Goal: Task Accomplishment & Management: Complete application form

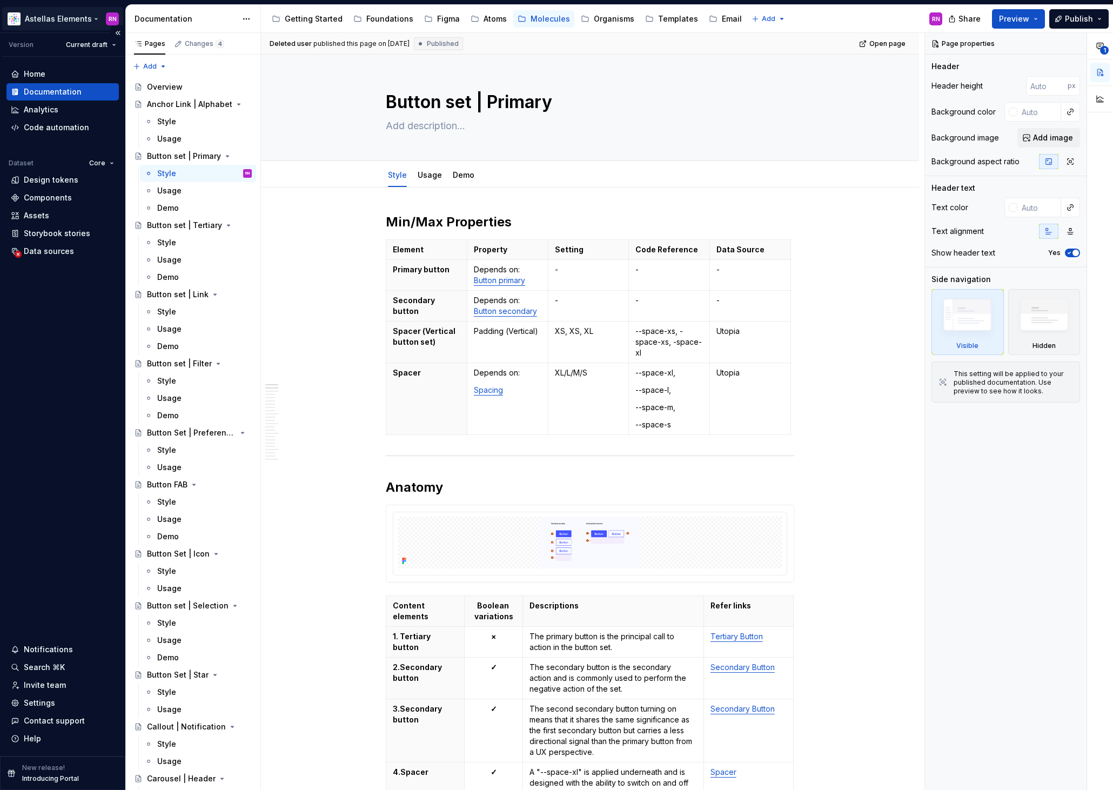
click at [81, 19] on html "Astellas Elements RN Version Current draft Home Documentation Analytics Code au…" at bounding box center [556, 395] width 1113 height 790
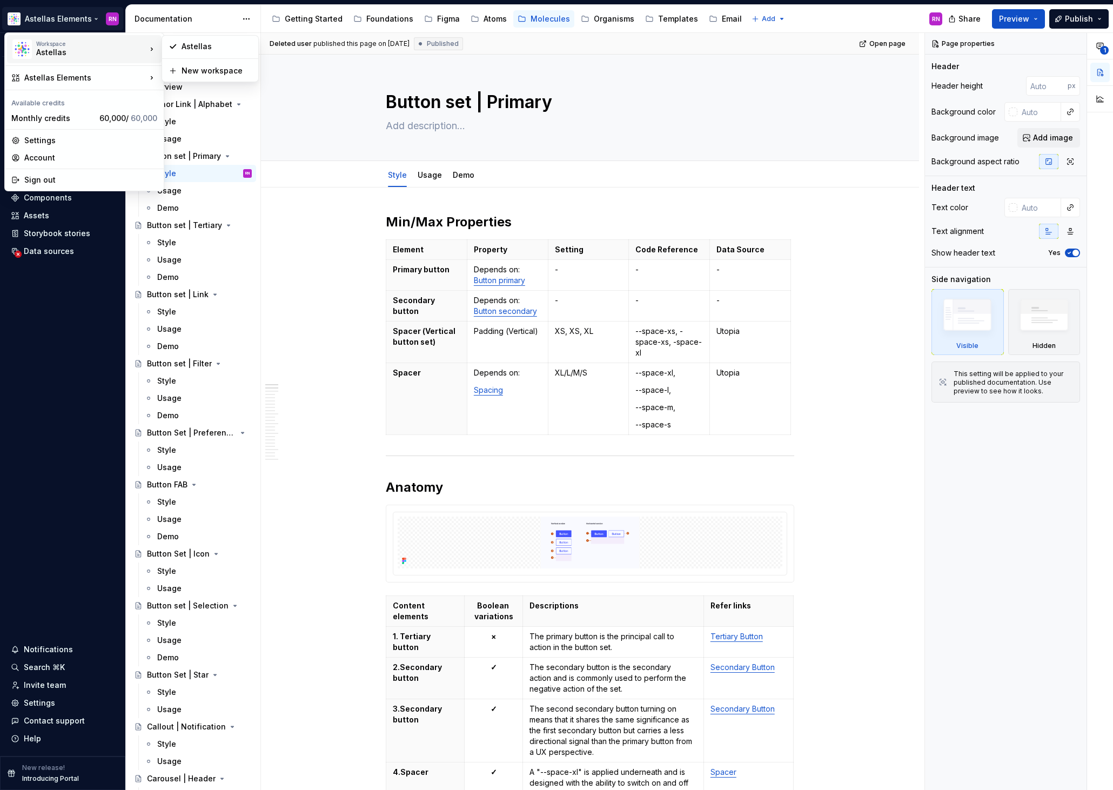
click at [344, 307] on html "Astellas Elements RN Version Current draft Home Documentation Analytics Code au…" at bounding box center [556, 395] width 1113 height 790
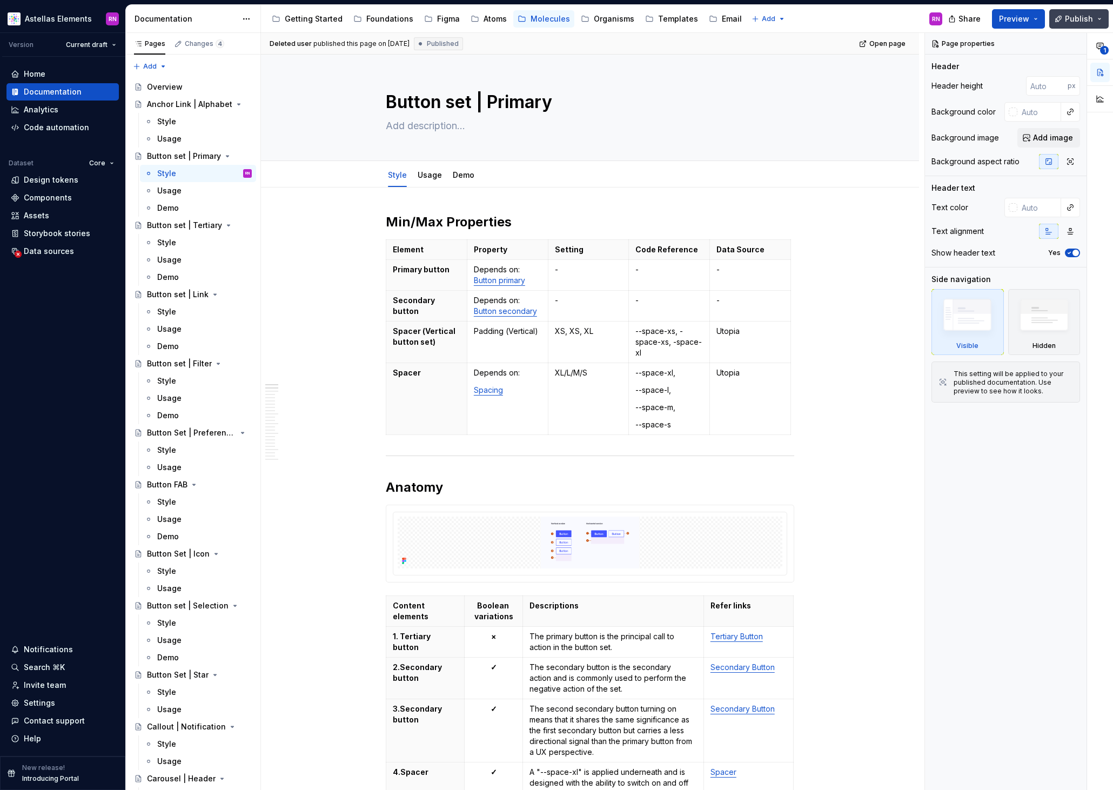
click at [1102, 18] on button "Publish" at bounding box center [1078, 18] width 59 height 19
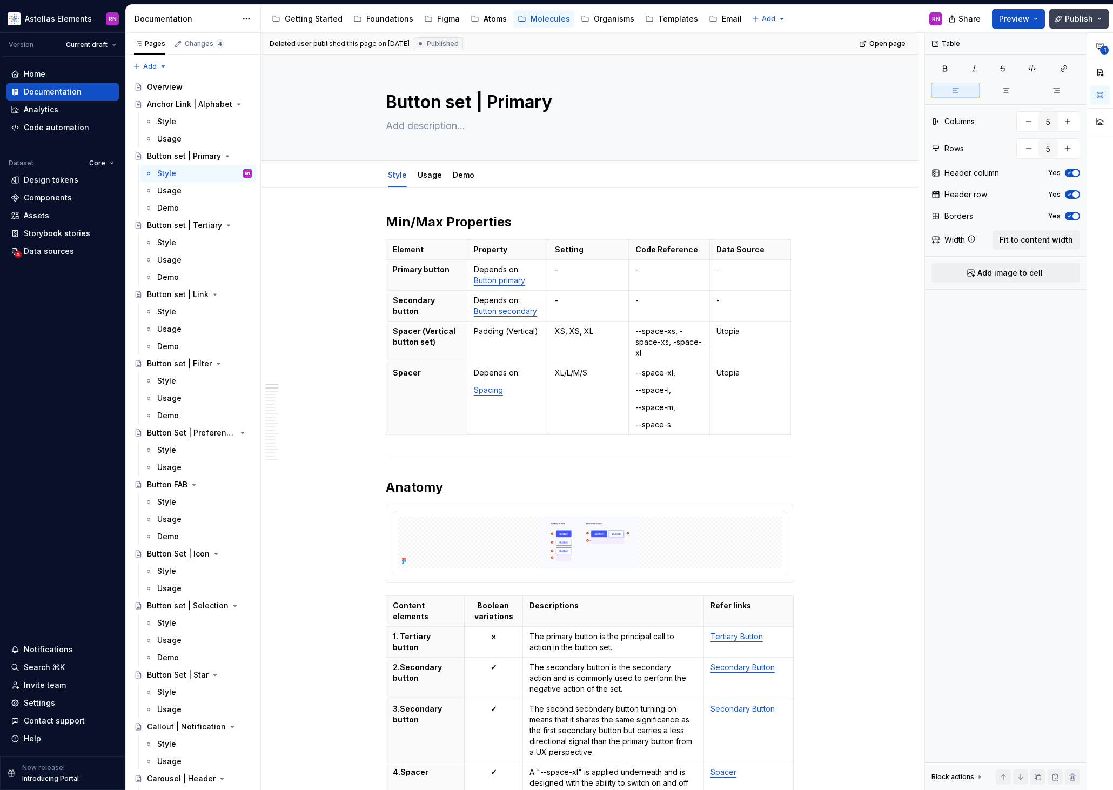
click at [1101, 16] on button "Publish" at bounding box center [1078, 18] width 59 height 19
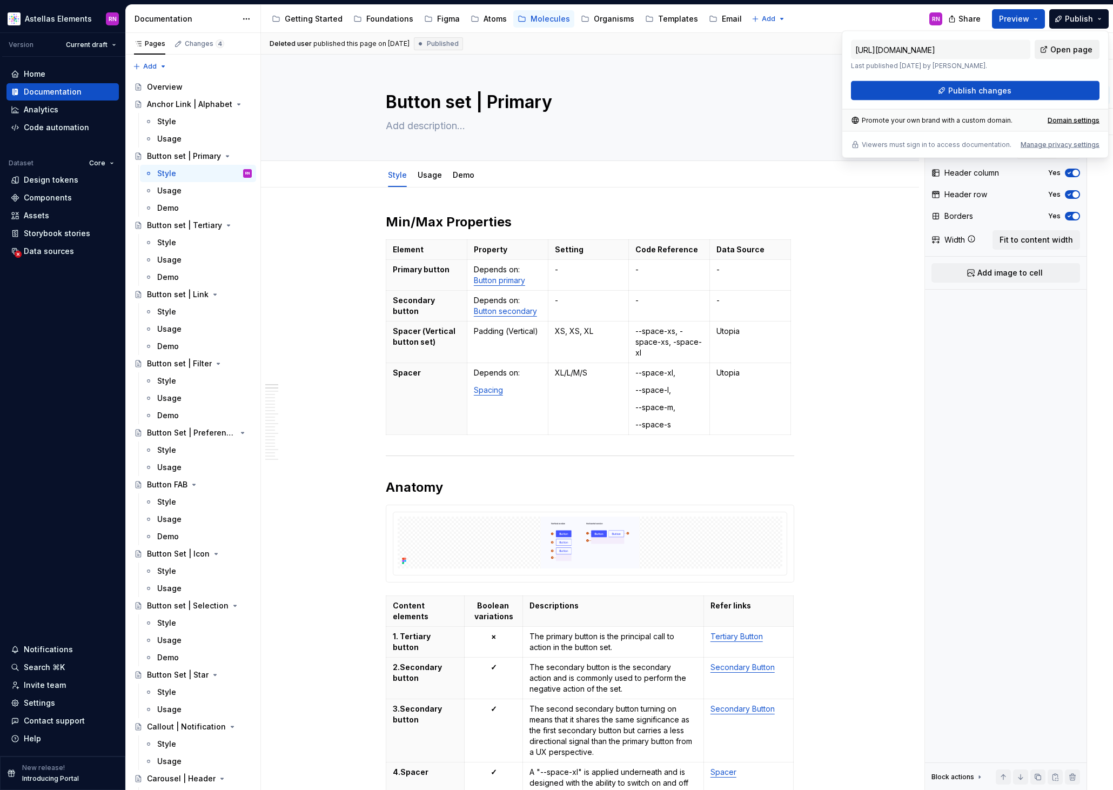
click at [1087, 53] on span "Open page" at bounding box center [1071, 49] width 42 height 11
type textarea "*"
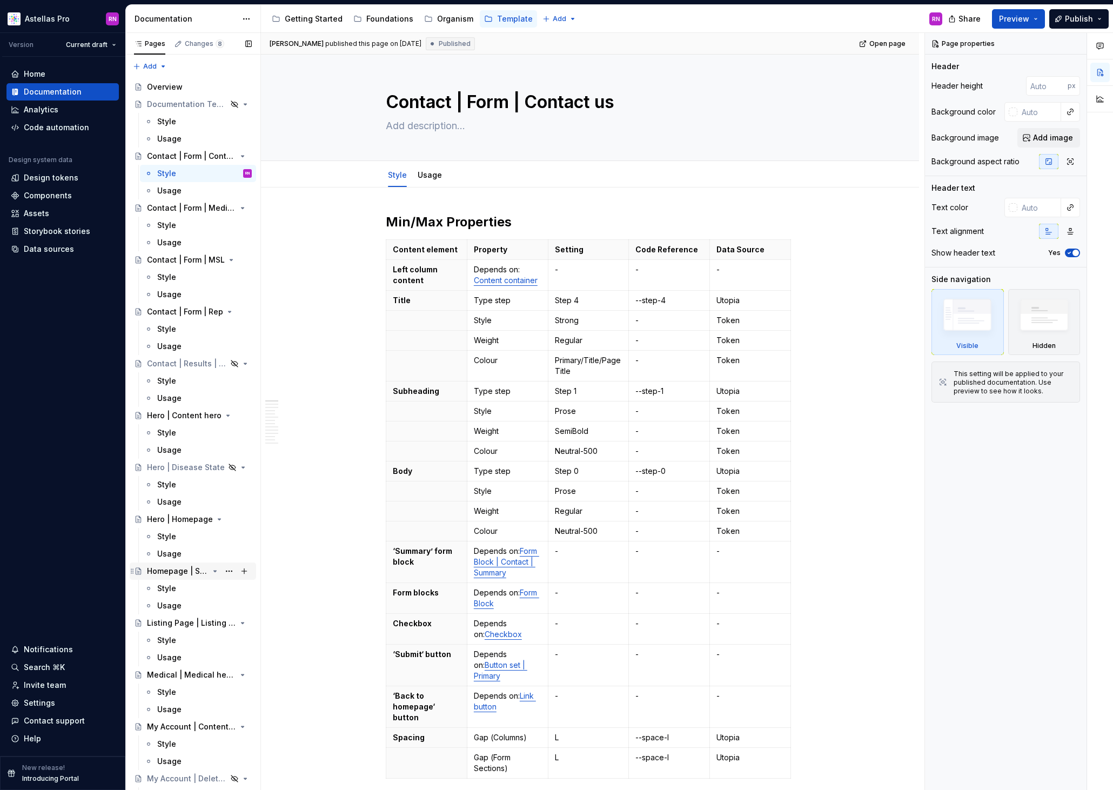
click at [182, 573] on div "Homepage | Section header" at bounding box center [178, 571] width 62 height 11
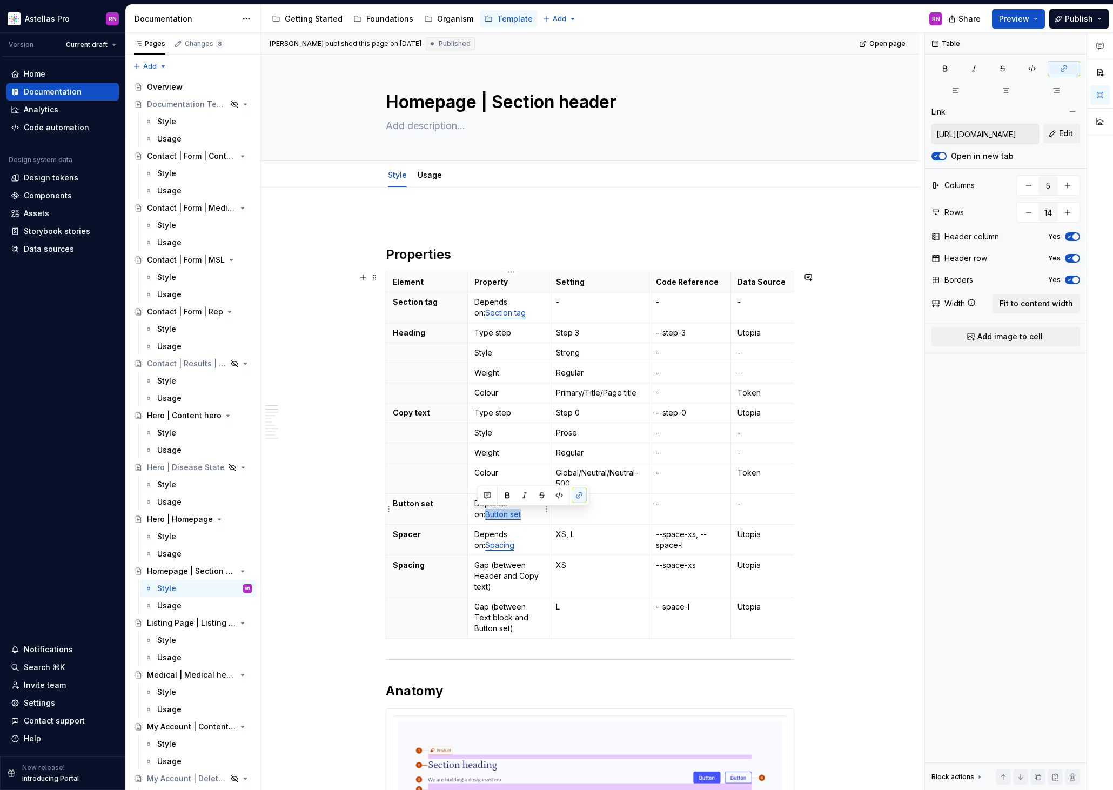
drag, startPoint x: 514, startPoint y: 515, endPoint x: 477, endPoint y: 515, distance: 37.3
click at [477, 515] on p "Depends on: Button set" at bounding box center [508, 509] width 68 height 22
click at [1068, 136] on span "Edit" at bounding box center [1066, 133] width 14 height 11
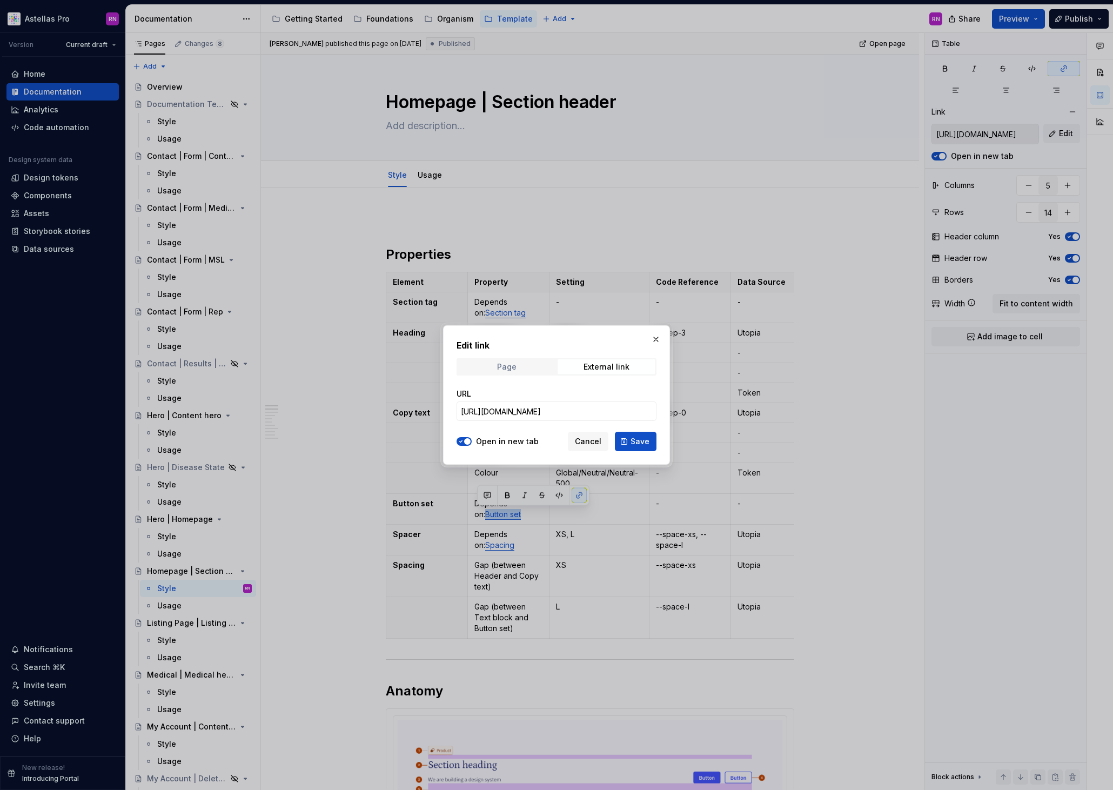
click at [526, 366] on span "Page" at bounding box center [507, 366] width 98 height 15
click at [521, 415] on span "Select page" at bounding box center [550, 411] width 178 height 11
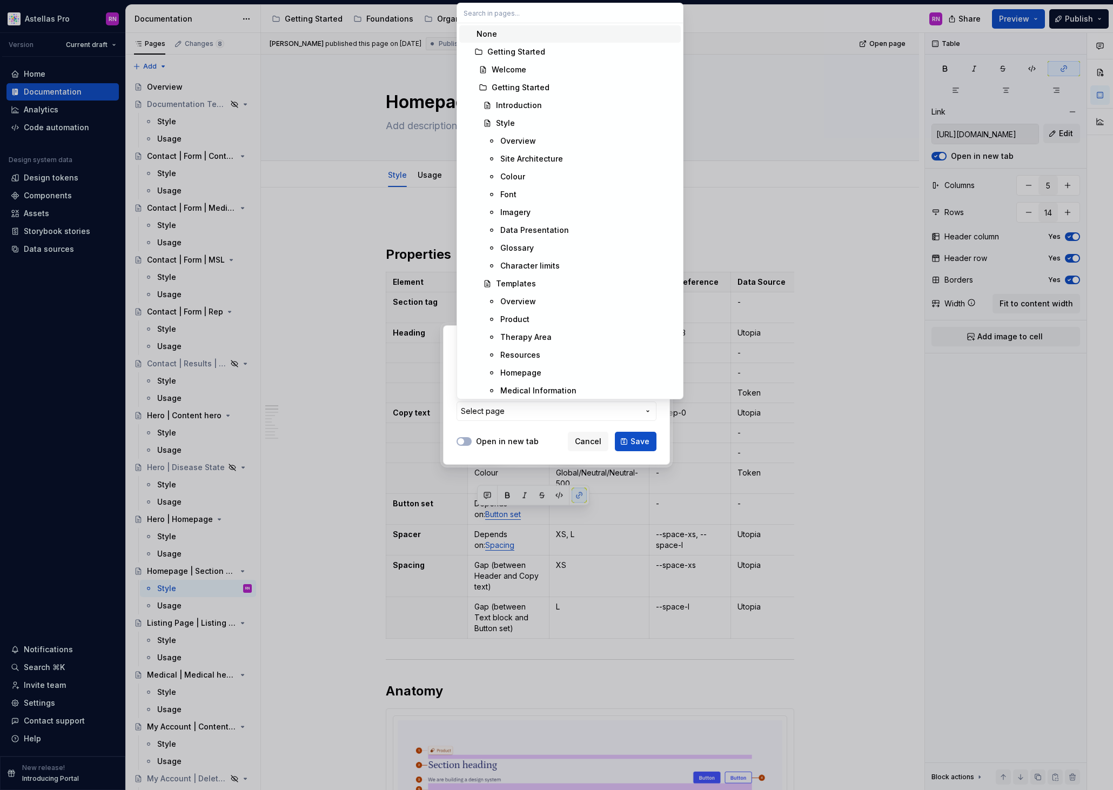
type textarea "*"
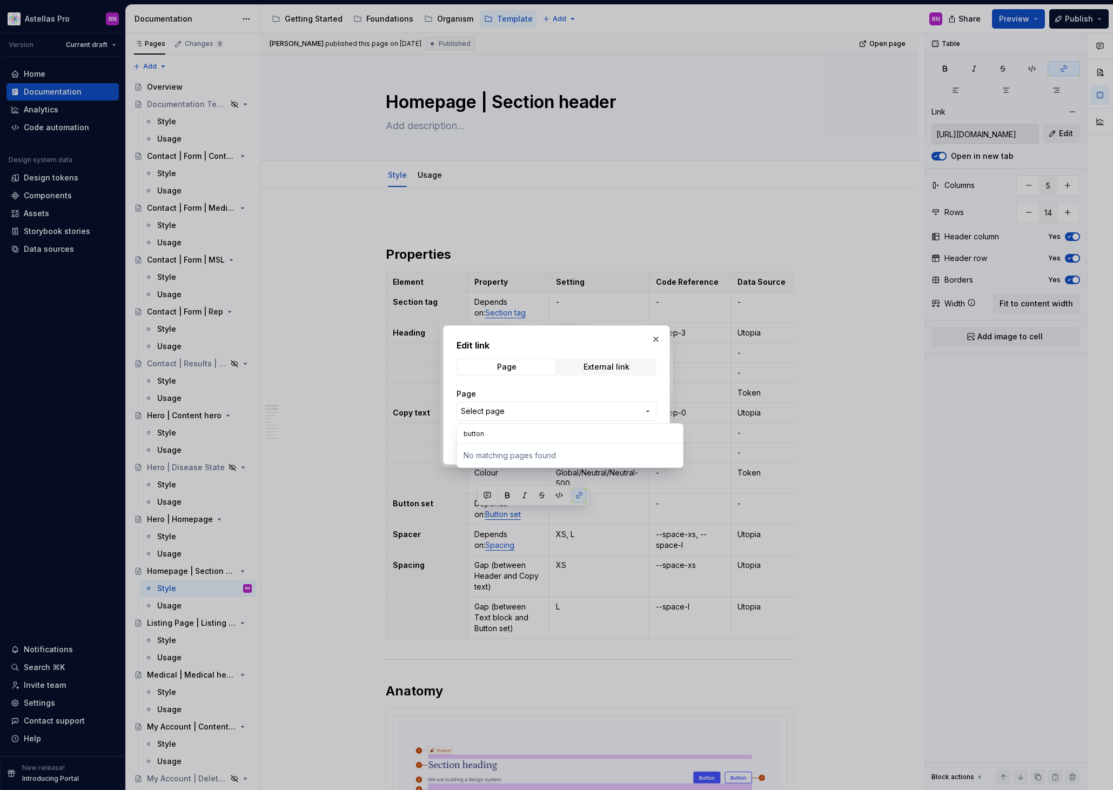
type input "button"
click at [567, 380] on div "Edit link Page External link Page Select page Open in new tab Cancel Save" at bounding box center [556, 395] width 1113 height 790
click at [547, 413] on span "Select page" at bounding box center [550, 411] width 178 height 11
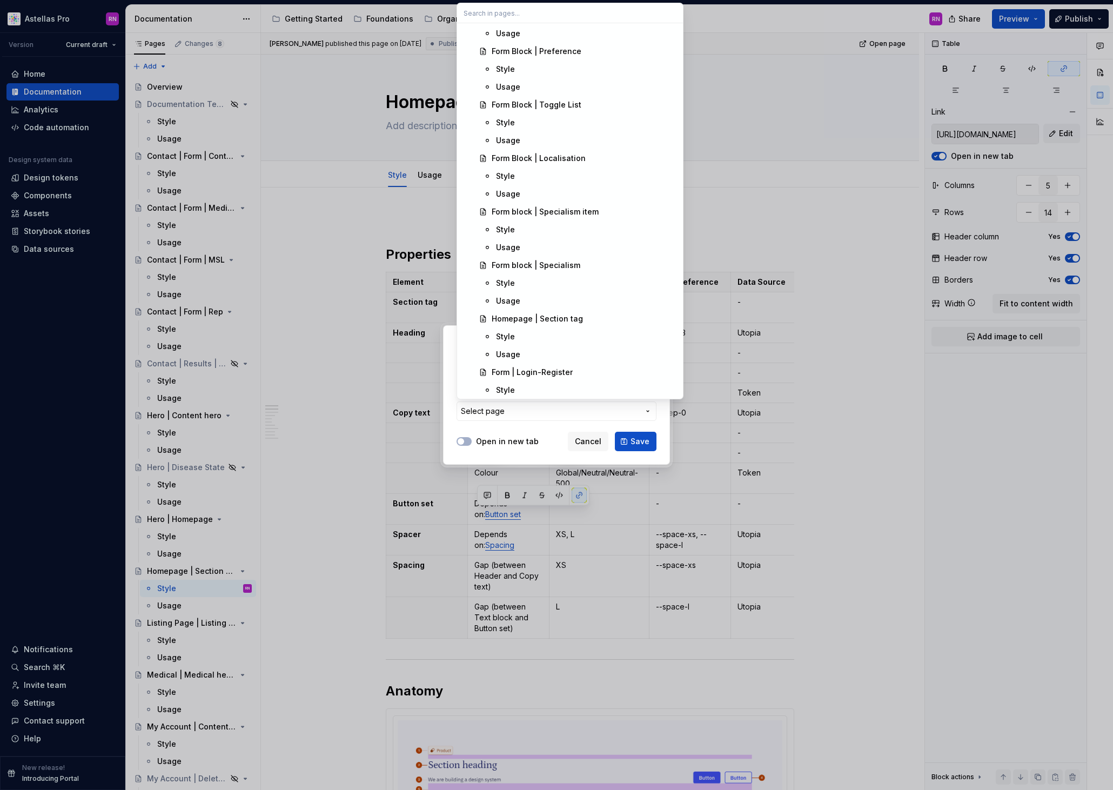
scroll to position [3448, 0]
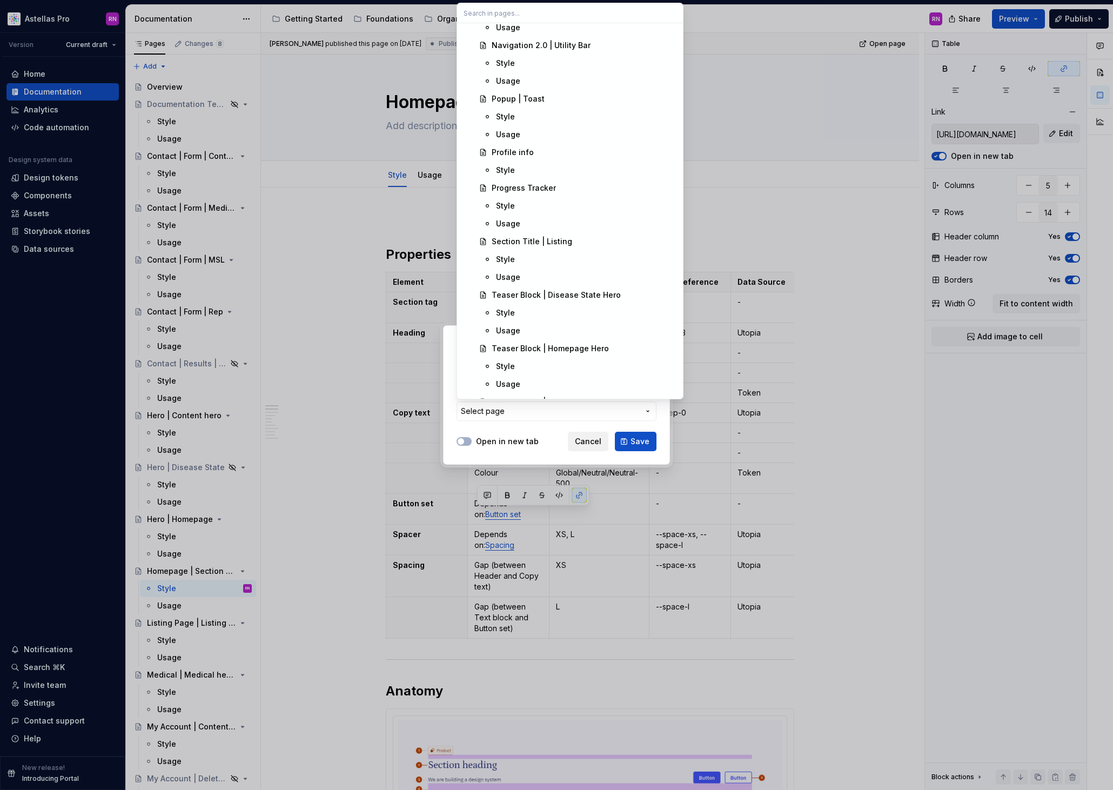
click at [592, 443] on div "Edit link Page External link Page Select page Open in new tab Cancel Save" at bounding box center [556, 395] width 1113 height 790
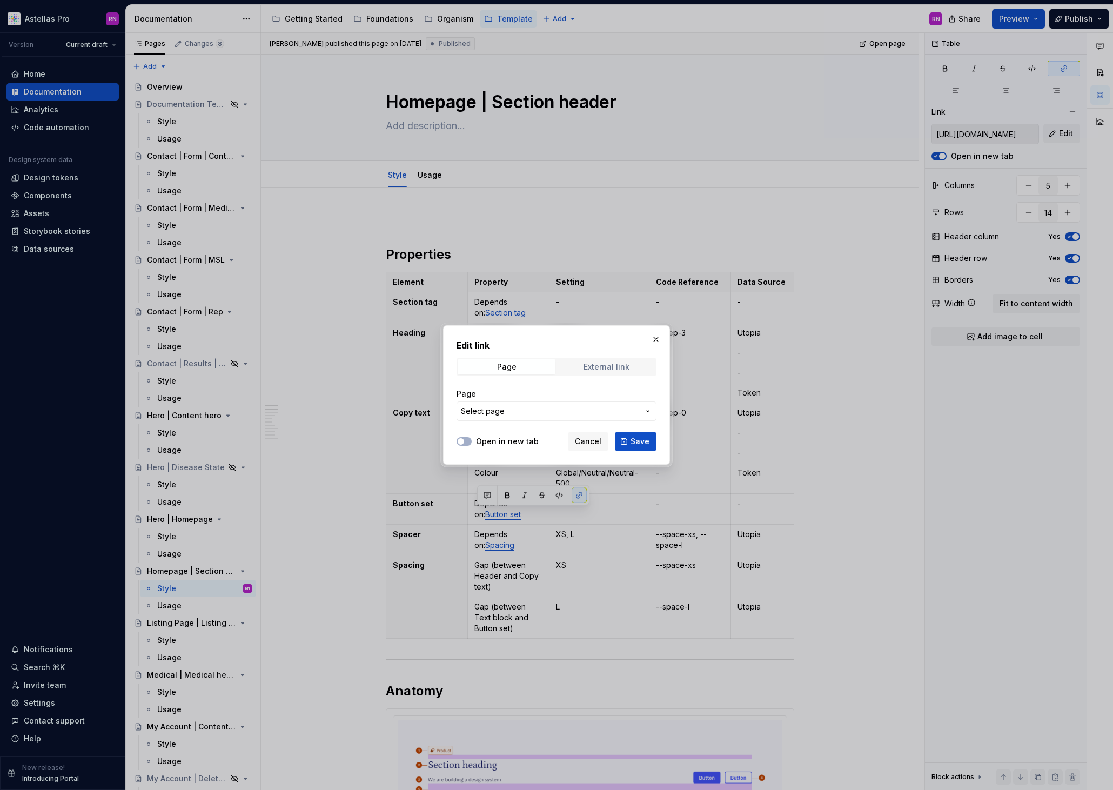
click at [607, 370] on div "External link" at bounding box center [607, 367] width 46 height 9
drag, startPoint x: 616, startPoint y: 412, endPoint x: 703, endPoint y: 412, distance: 87.0
click at [703, 412] on div "Edit link Page External link URL [URL][DOMAIN_NAME] Open in new tab Cancel Save" at bounding box center [556, 395] width 1113 height 790
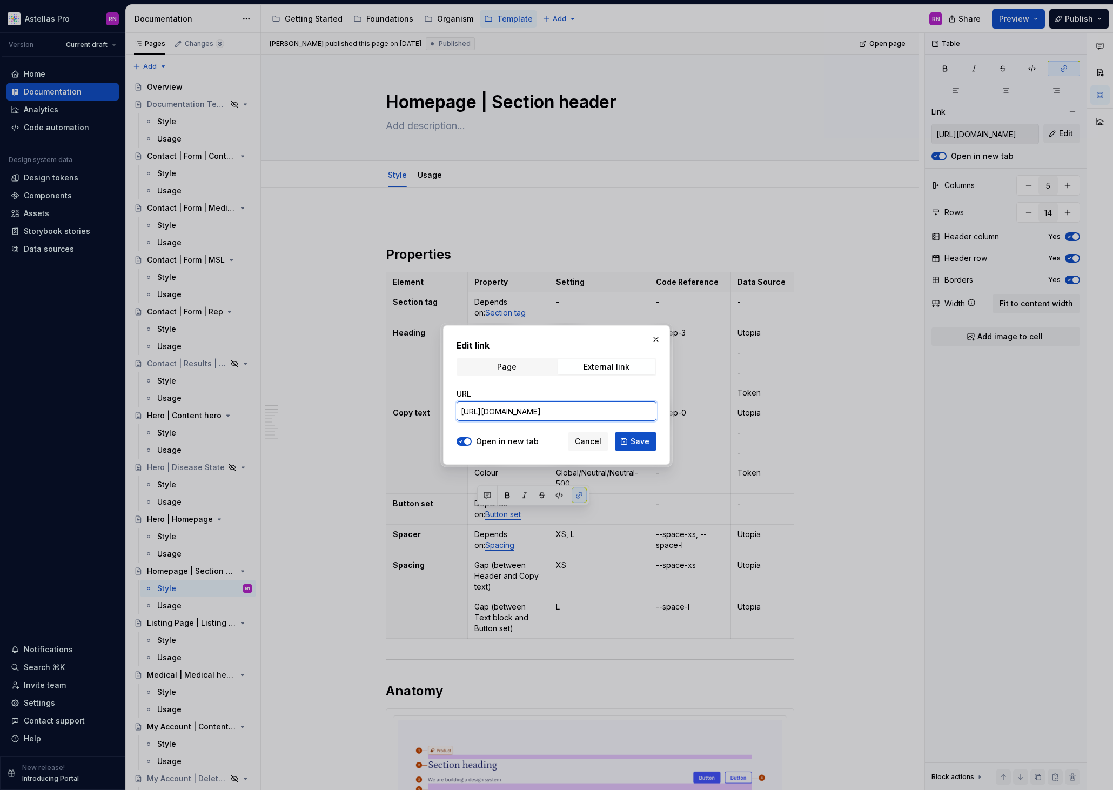
type textarea "*"
paste input "[DOMAIN_NAME][URL]"
drag, startPoint x: 494, startPoint y: 410, endPoint x: 380, endPoint y: 405, distance: 114.1
click at [380, 405] on div "Edit link Page External link URL [URL][DOMAIN_NAME] Open in new tab Cancel Save" at bounding box center [556, 395] width 1113 height 790
type input "[URL][DOMAIN_NAME]"
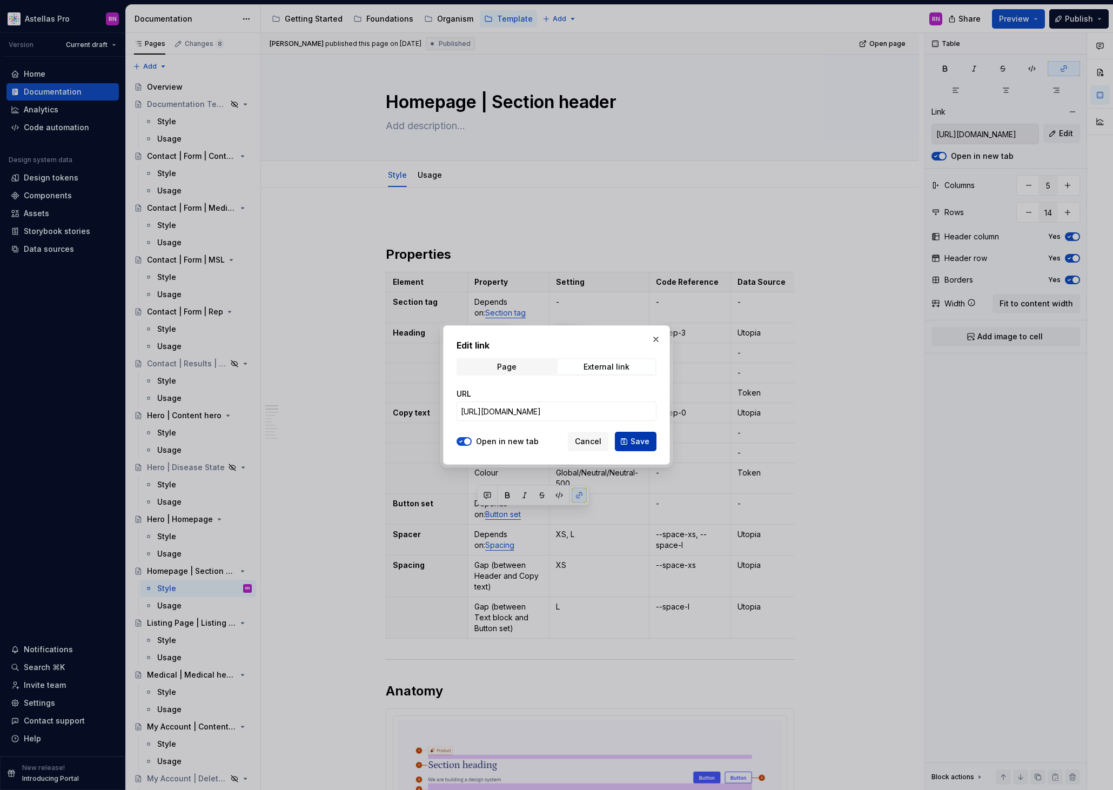
click at [641, 443] on span "Save" at bounding box center [640, 441] width 19 height 11
type input "[URL][DOMAIN_NAME]"
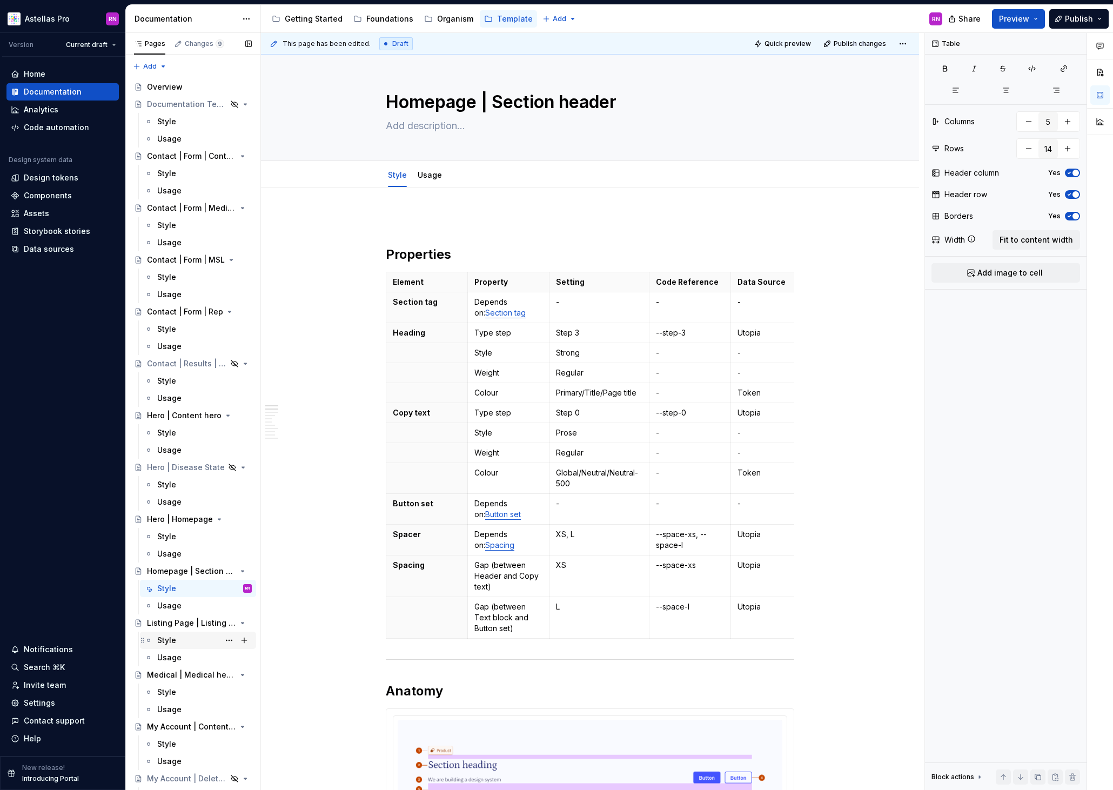
click at [163, 635] on div "Style" at bounding box center [166, 640] width 19 height 11
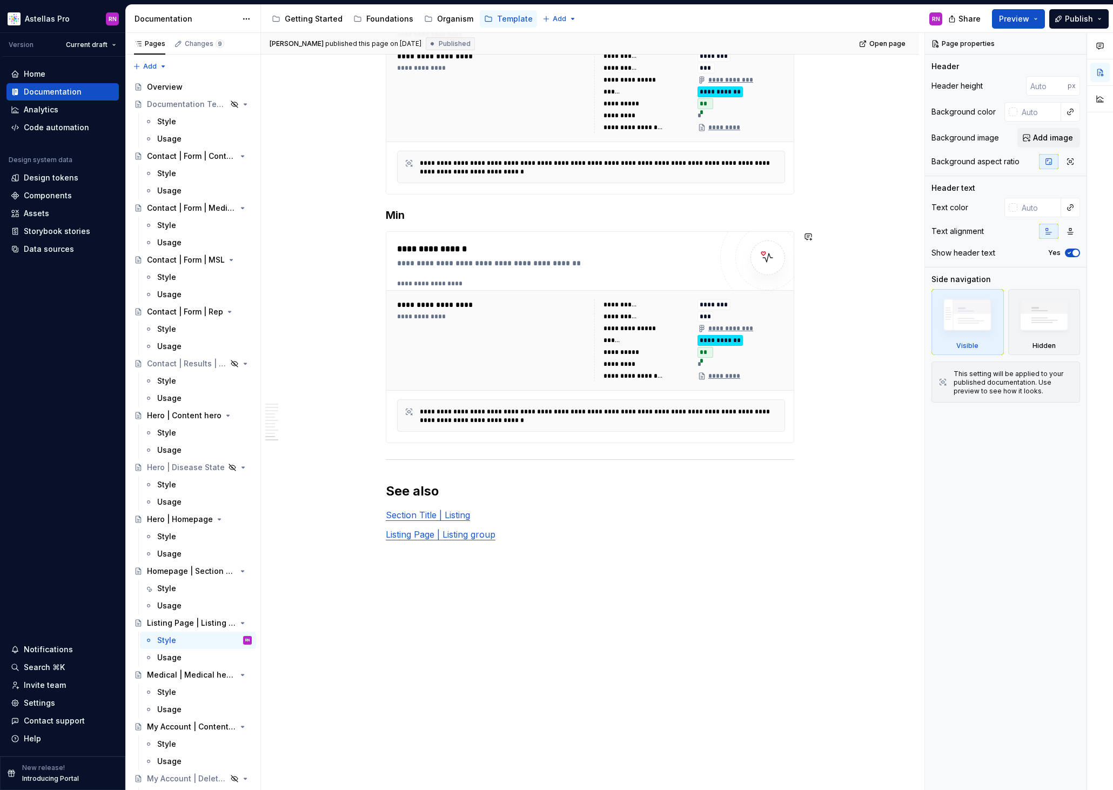
scroll to position [2903, 0]
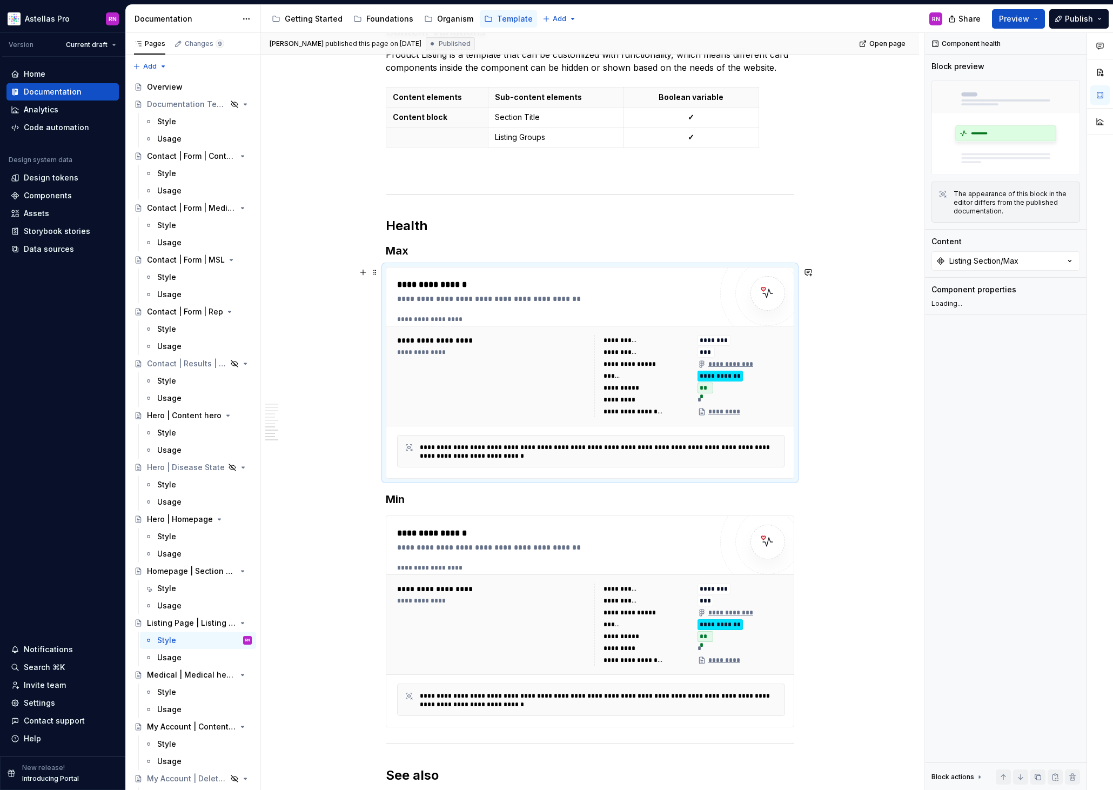
click at [523, 404] on div "**********" at bounding box center [492, 376] width 191 height 82
click at [1034, 266] on button "Listing Section/Max" at bounding box center [1005, 260] width 149 height 19
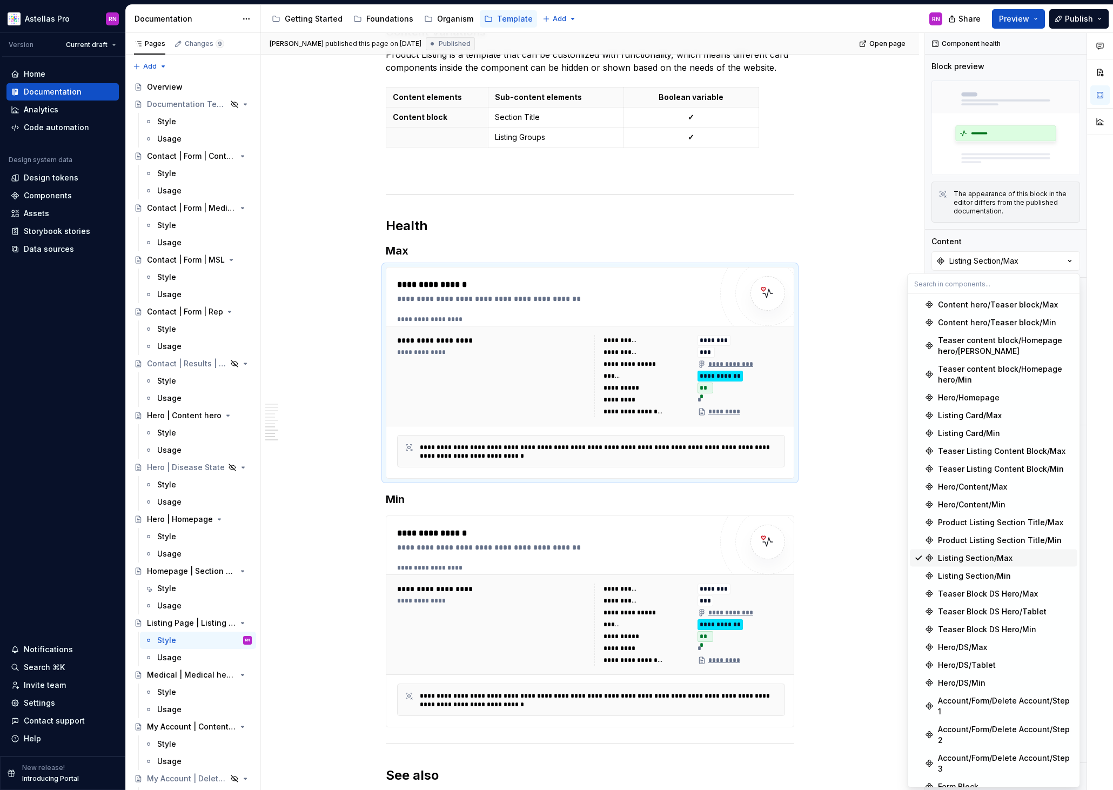
click at [989, 559] on div "Listing Section/Max" at bounding box center [975, 558] width 75 height 11
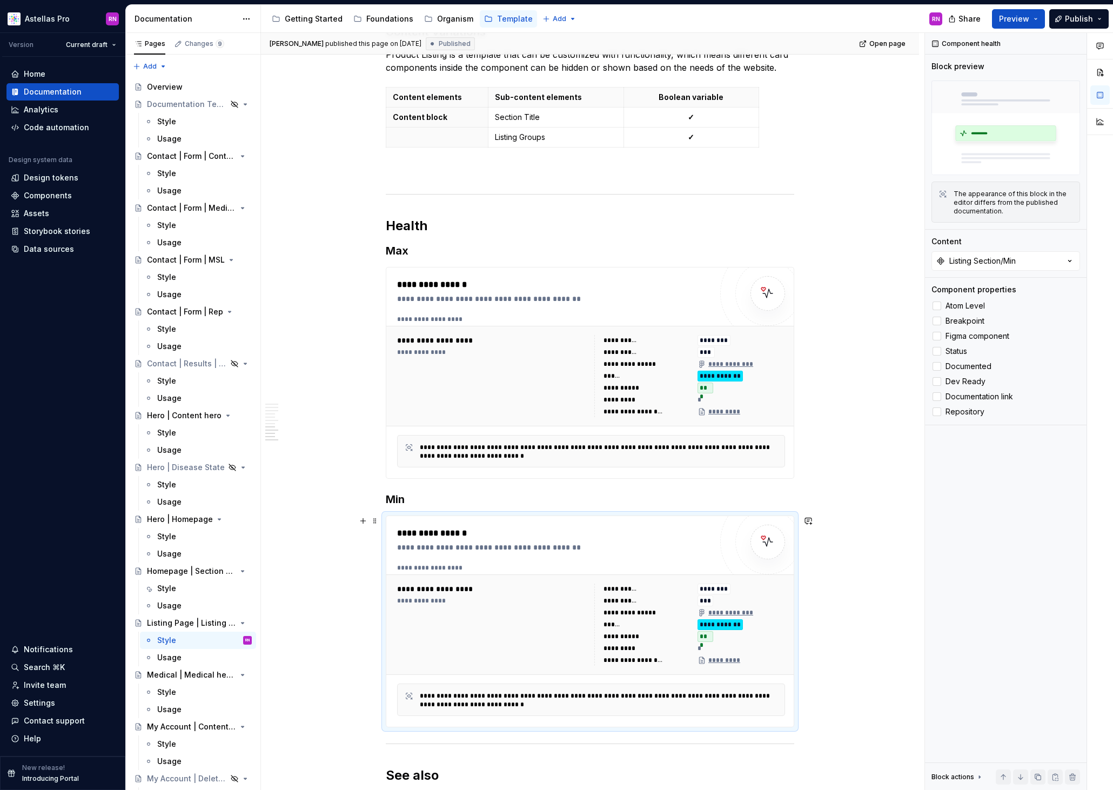
click at [753, 585] on div "********" at bounding box center [742, 589] width 88 height 11
click at [1012, 259] on div "Listing Section/Min" at bounding box center [982, 261] width 66 height 11
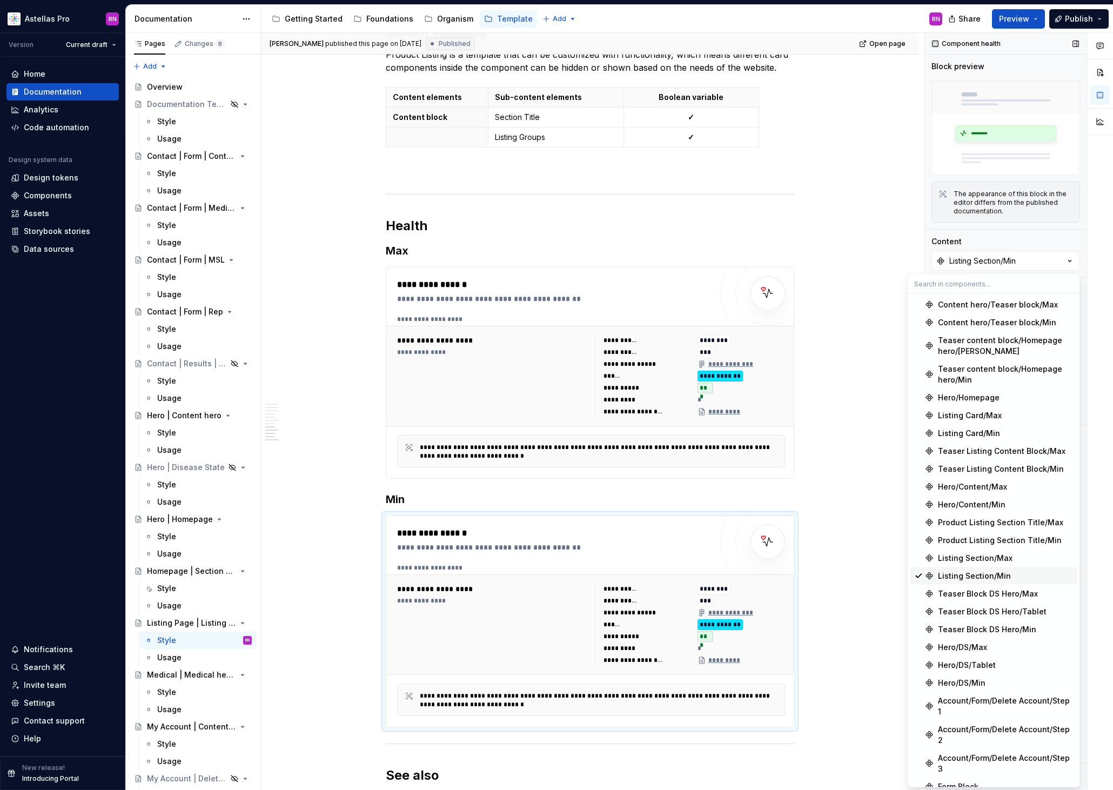
click at [992, 575] on div "Listing Section/Min" at bounding box center [974, 576] width 73 height 11
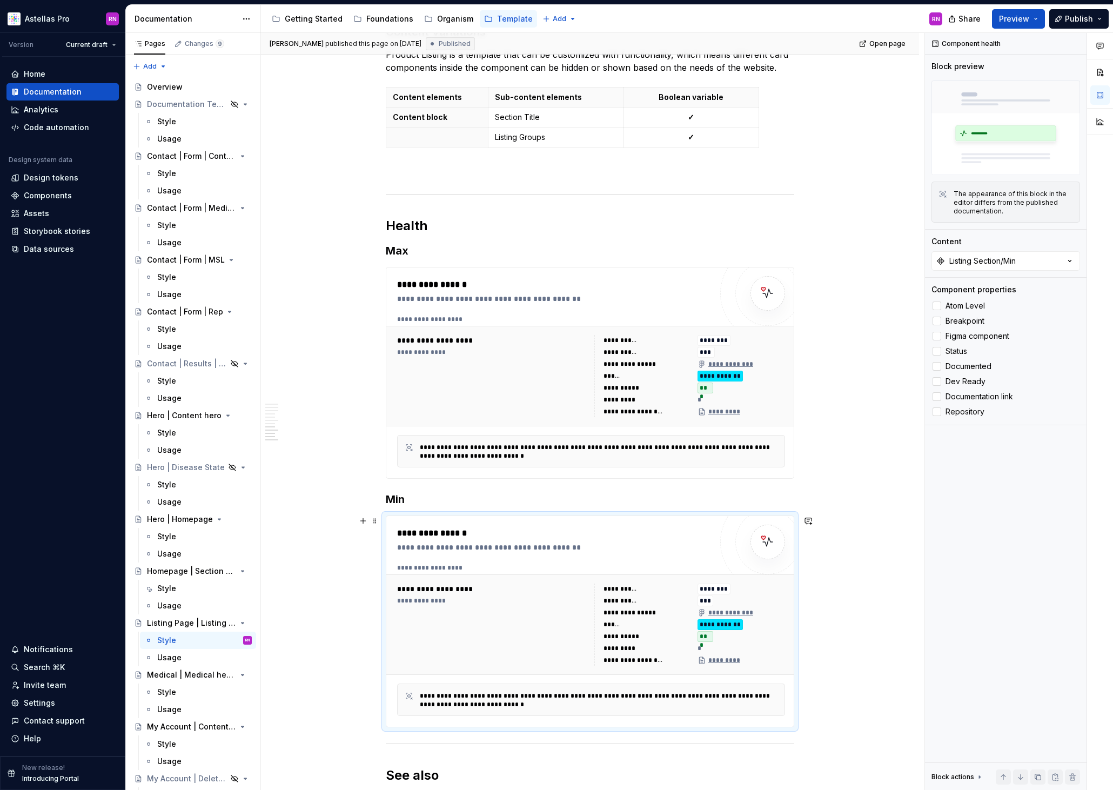
click at [1089, 17] on span "Publish" at bounding box center [1079, 19] width 28 height 11
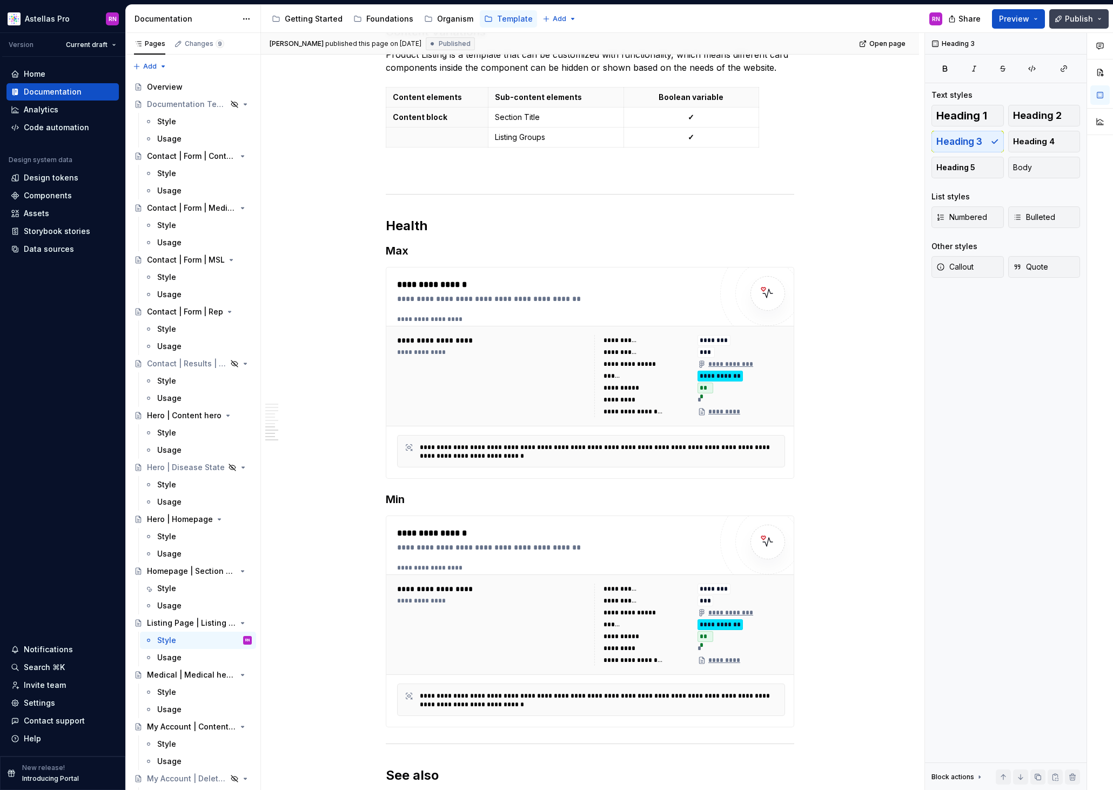
click at [1095, 19] on button "Publish" at bounding box center [1078, 18] width 59 height 19
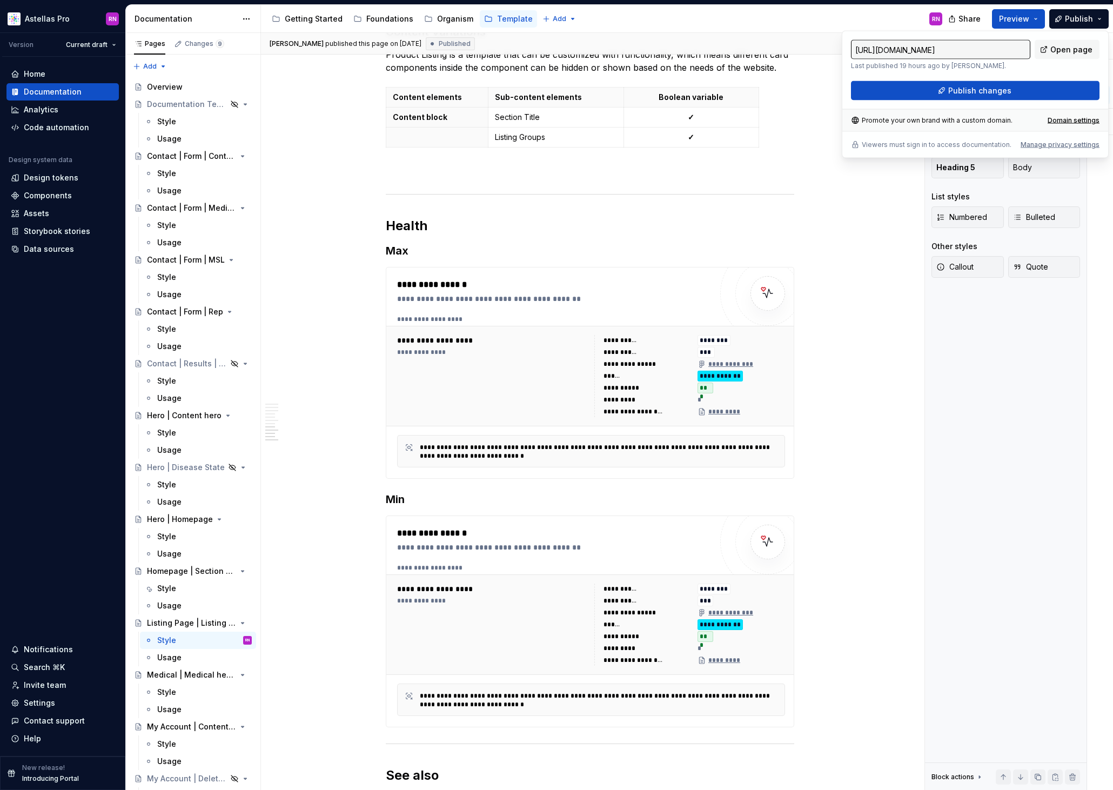
click at [1016, 445] on div "Heading 3 Text styles Heading 1 Heading 2 Heading 3 Heading 4 Heading 5 Body Li…" at bounding box center [1006, 412] width 162 height 758
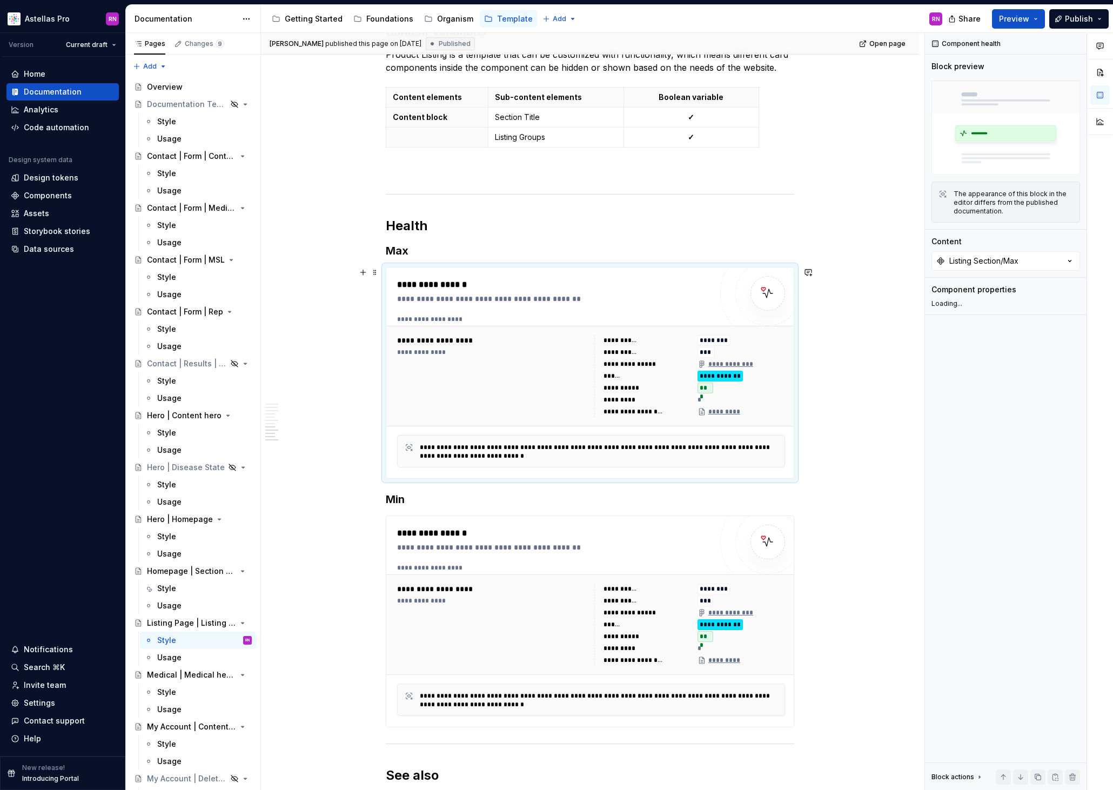
click at [772, 365] on div "**********" at bounding box center [742, 364] width 88 height 11
click at [1018, 259] on div "Listing Section/Max" at bounding box center [983, 261] width 69 height 11
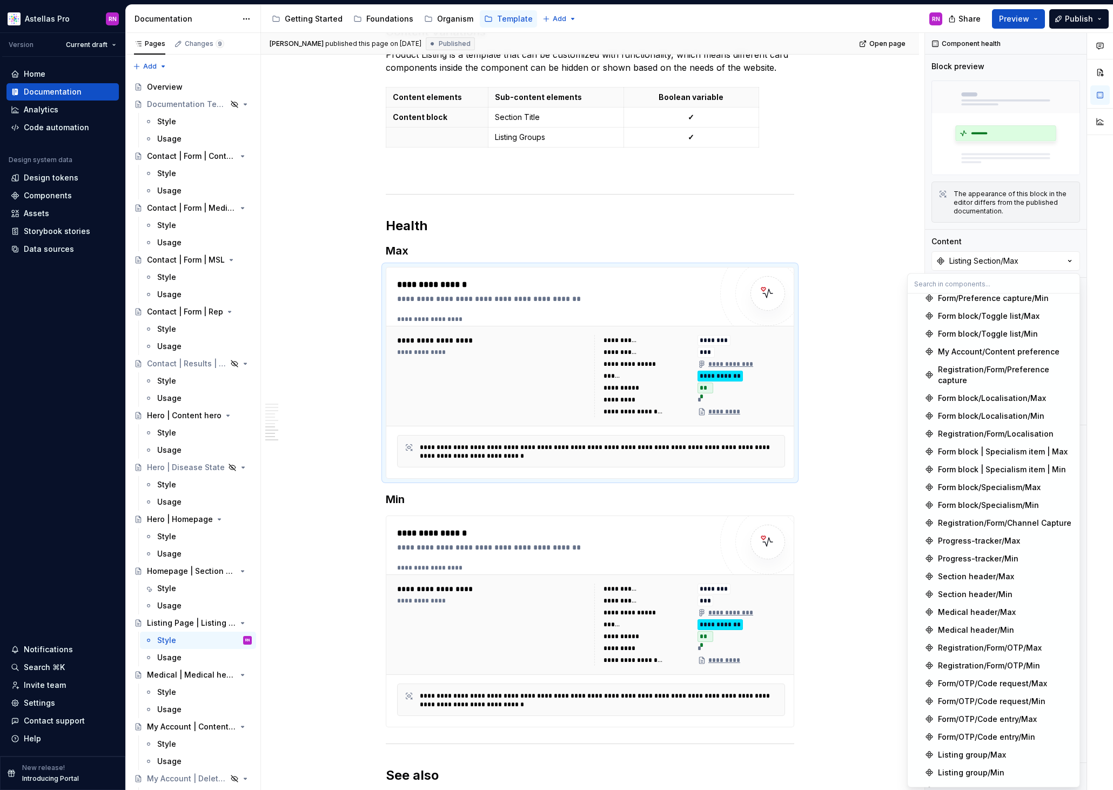
scroll to position [1177, 0]
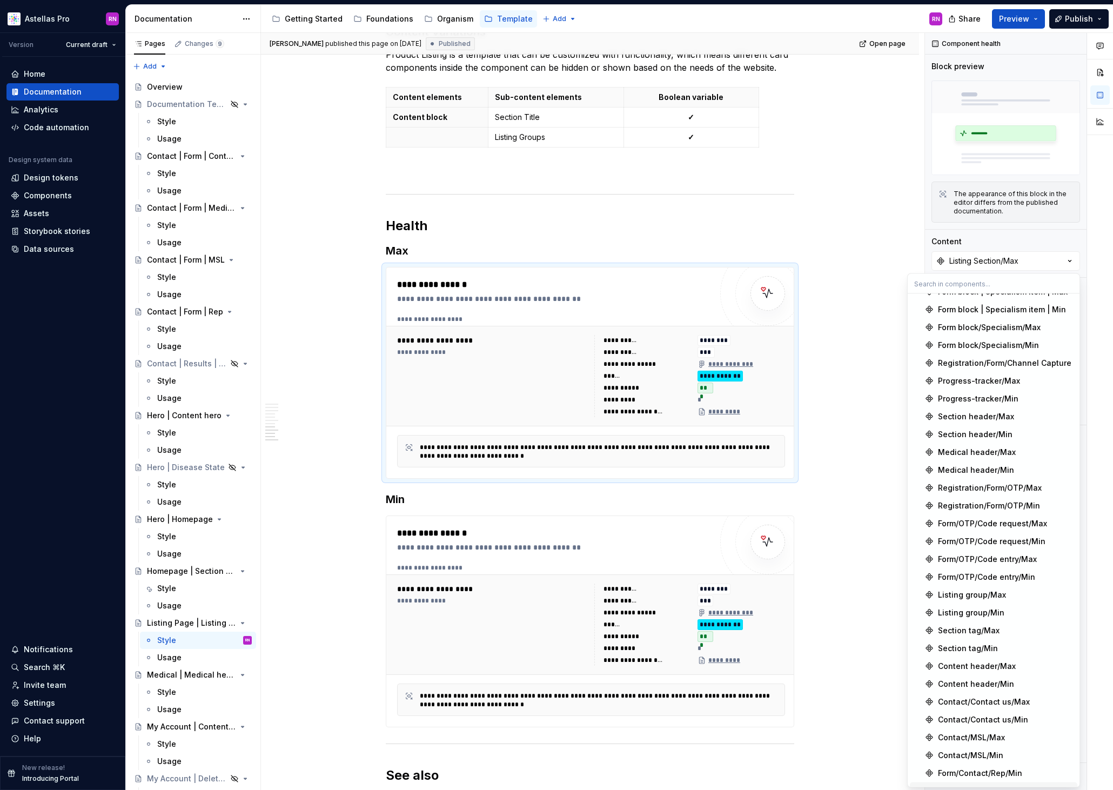
click at [993, 786] on div "Listing page/Listing section/Max" at bounding box center [1000, 791] width 124 height 11
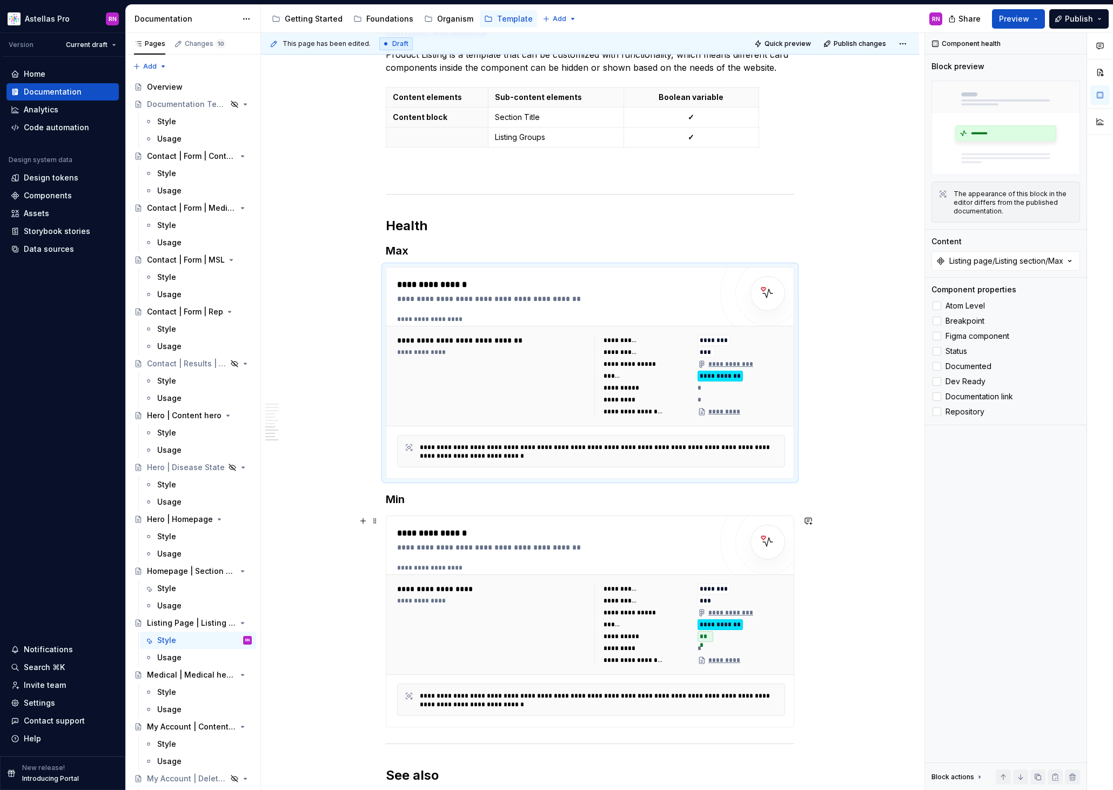
click at [766, 613] on div "**********" at bounding box center [742, 612] width 88 height 11
click at [1008, 260] on div "Listing Section/Min" at bounding box center [982, 261] width 66 height 11
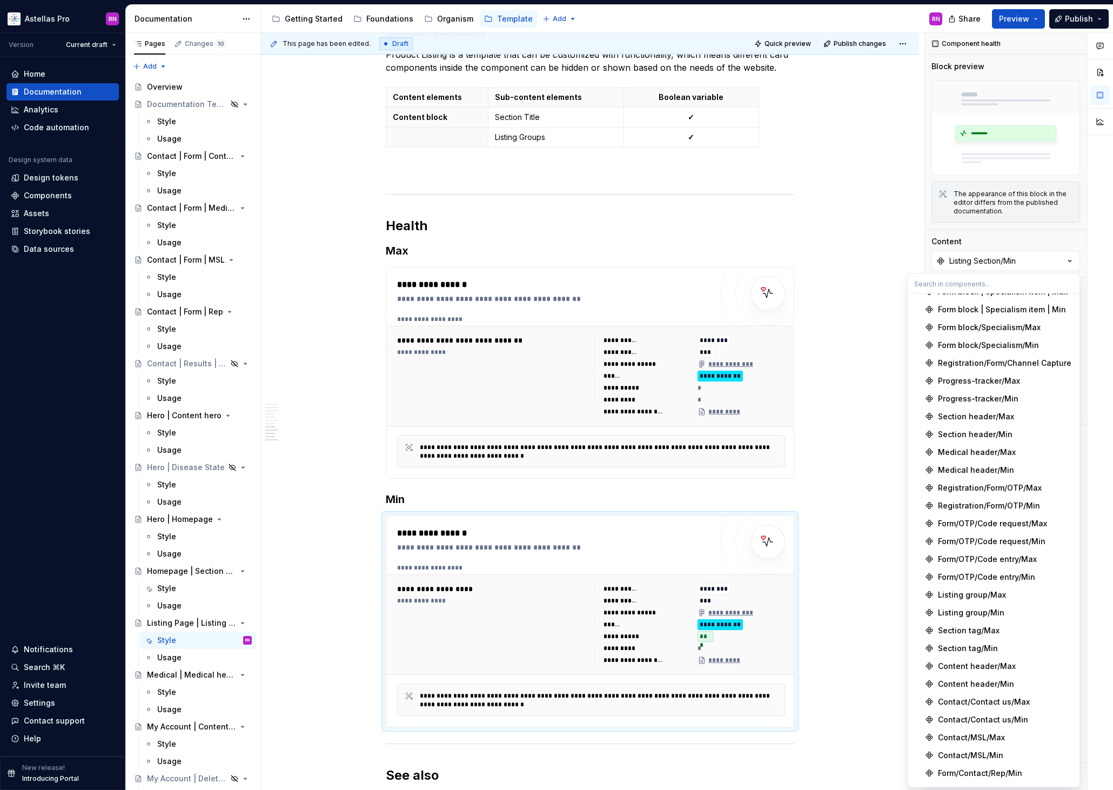
click at [1014, 777] on ul "Importing data — we'll tell you when it's done!" at bounding box center [980, 781] width 266 height 17
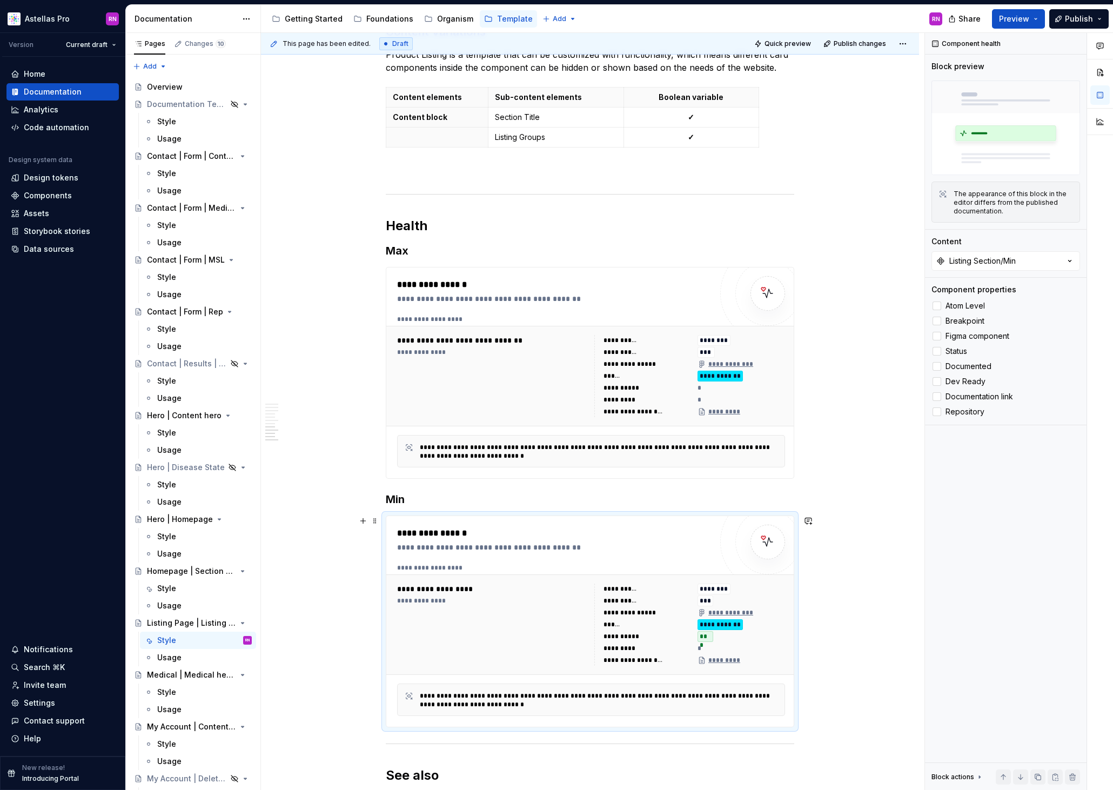
type textarea "*"
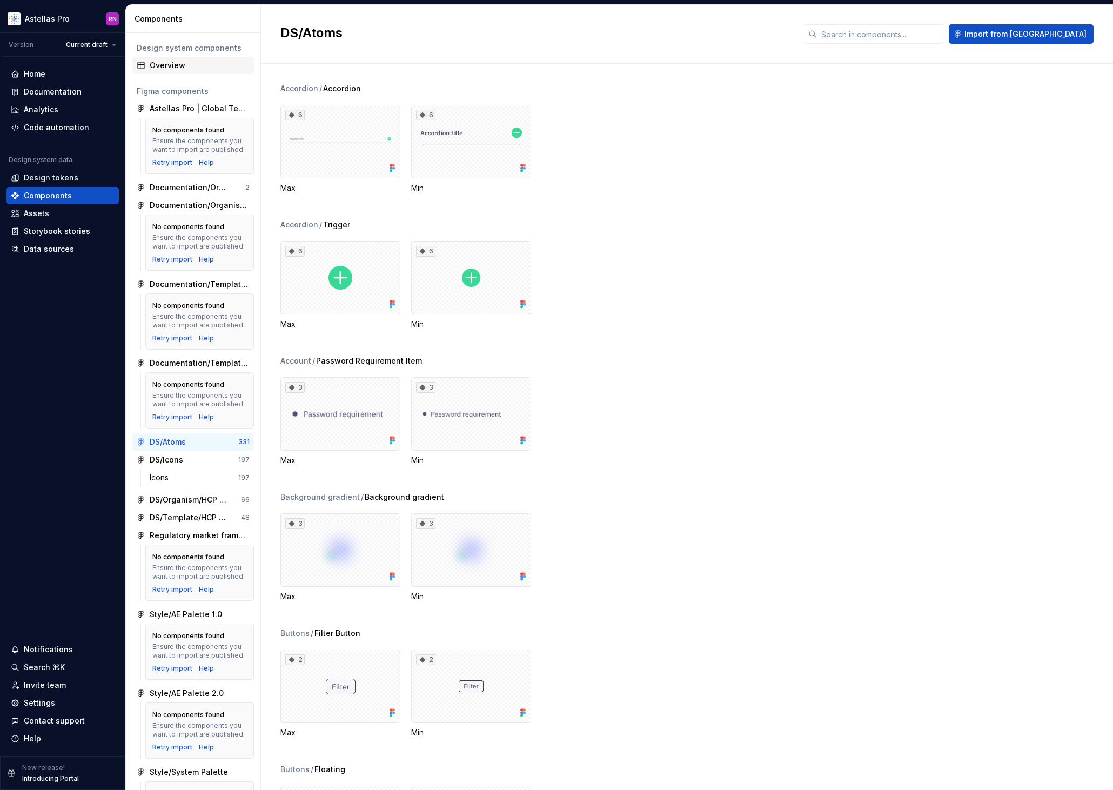
click at [162, 63] on div "Overview" at bounding box center [200, 65] width 100 height 11
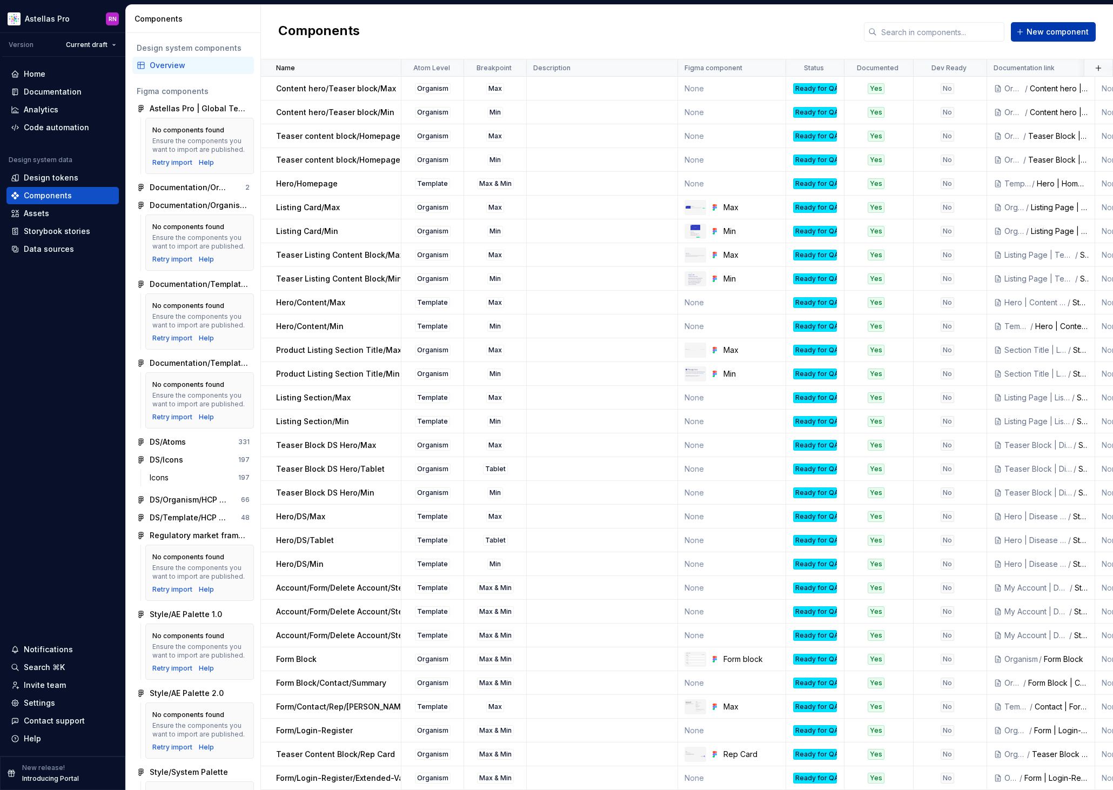
click at [1080, 35] on span "New component" at bounding box center [1058, 31] width 62 height 11
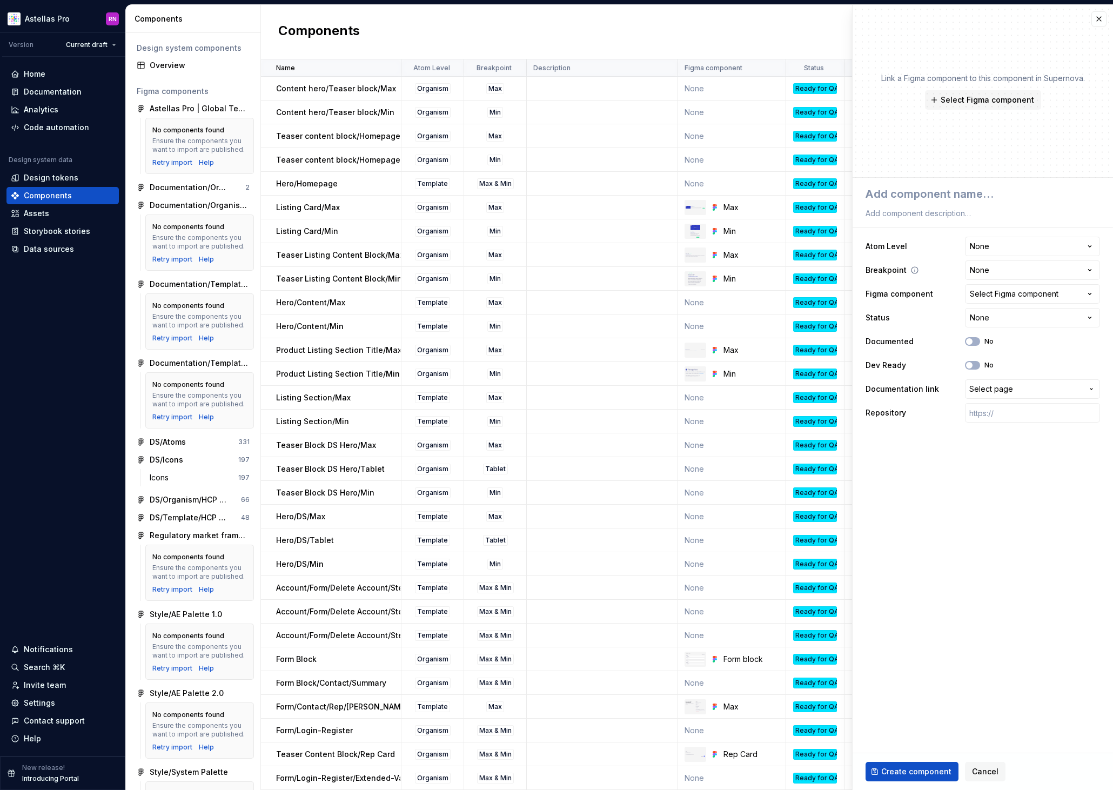
type textarea "*"
click at [998, 241] on html "Astellas Pro RN Version Current draft Home Documentation Analytics Code automat…" at bounding box center [556, 395] width 1113 height 790
select select "**********"
type textarea "*"
click at [990, 274] on html "Astellas Pro RN Version Current draft Home Documentation Analytics Code automat…" at bounding box center [556, 395] width 1113 height 790
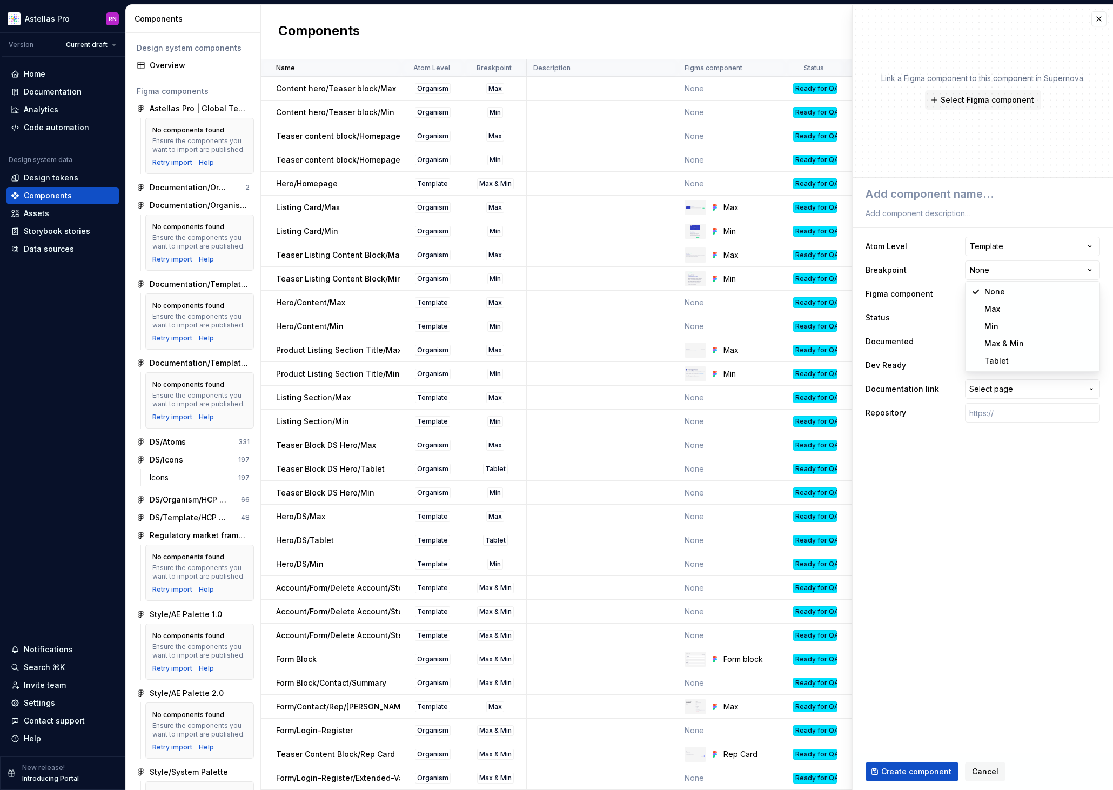
select select "**********"
type textarea "*"
click at [998, 296] on div "Select Figma component" at bounding box center [1014, 294] width 89 height 11
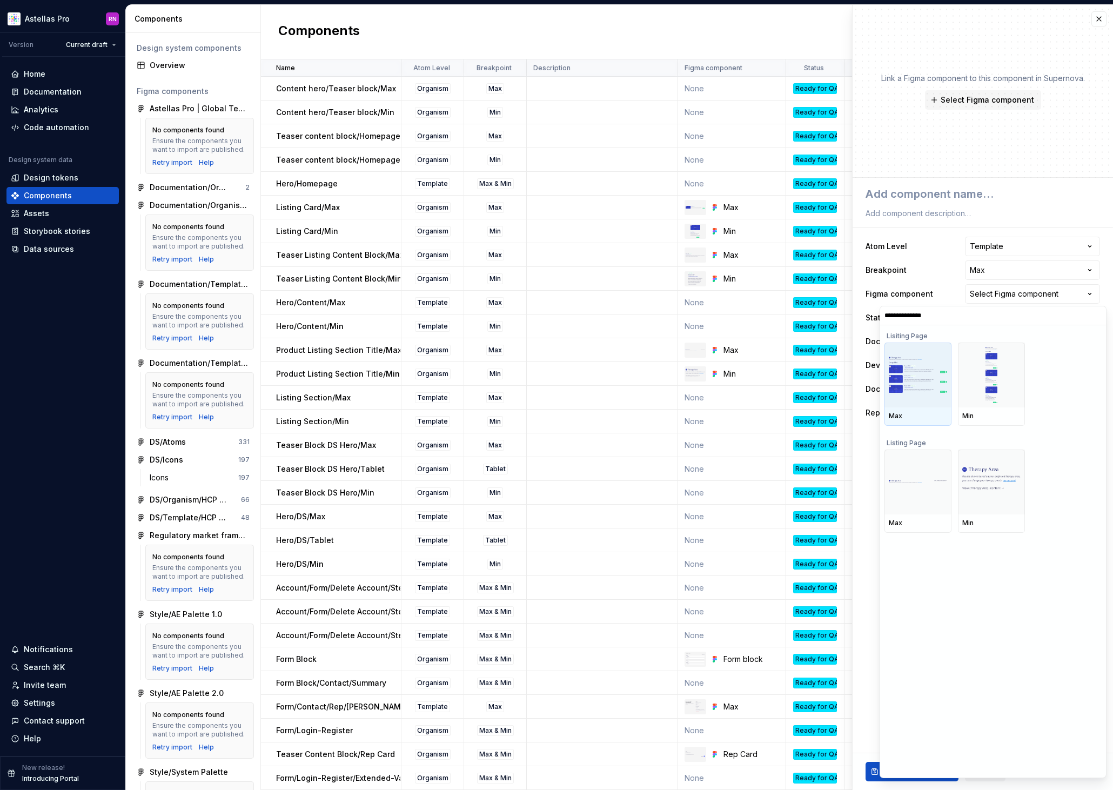
type input "**********"
click at [916, 382] on img at bounding box center [918, 375] width 58 height 36
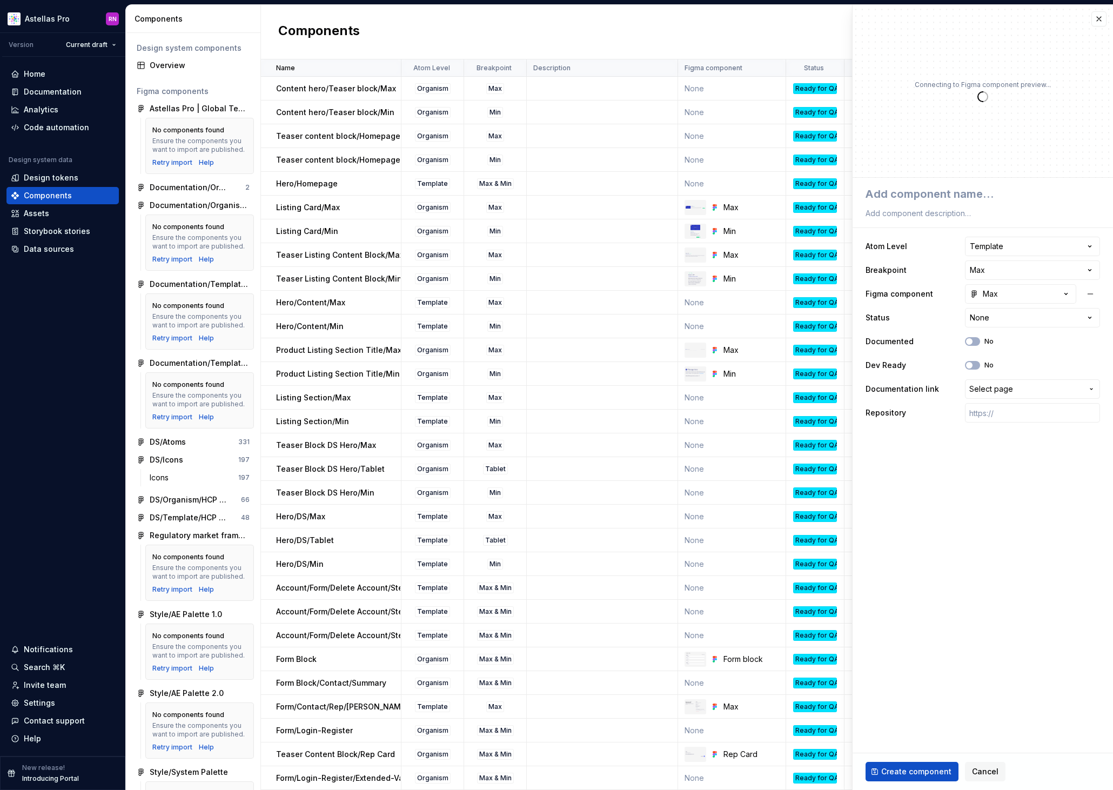
type textarea "*"
click at [1001, 390] on span "Select page" at bounding box center [991, 389] width 44 height 11
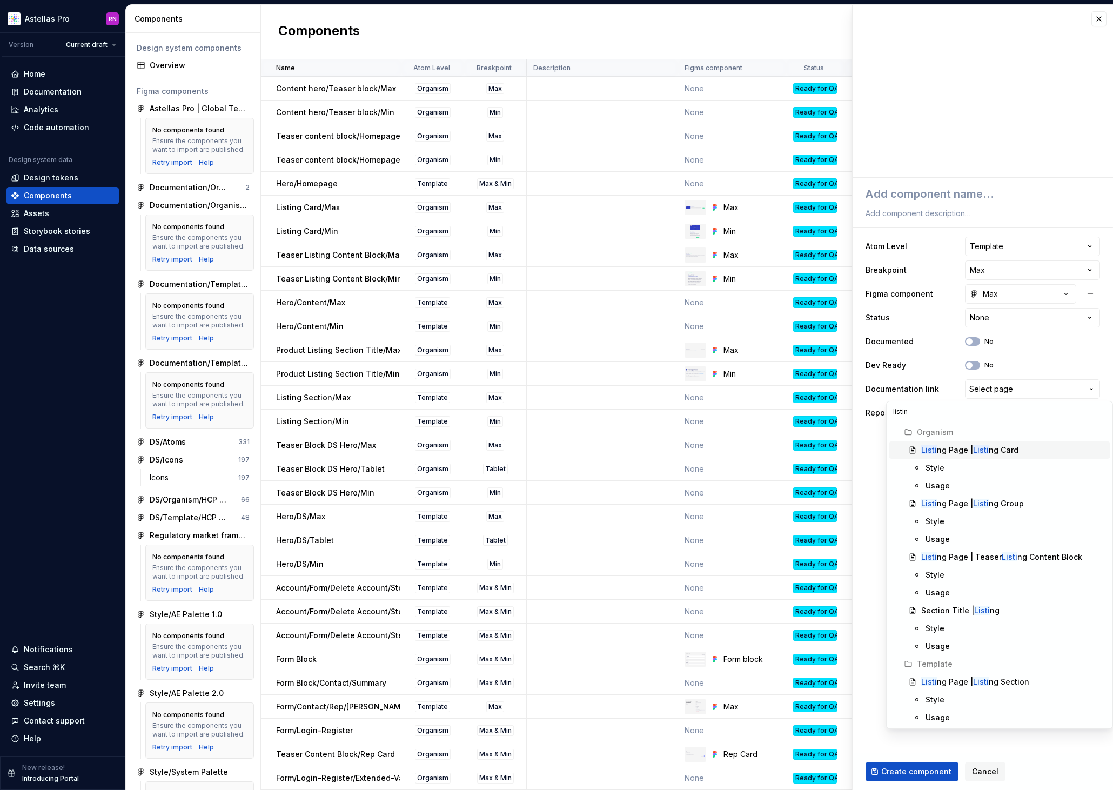
type input "listing"
click at [1025, 682] on div "Listing Page | Listing Section" at bounding box center [1013, 681] width 185 height 11
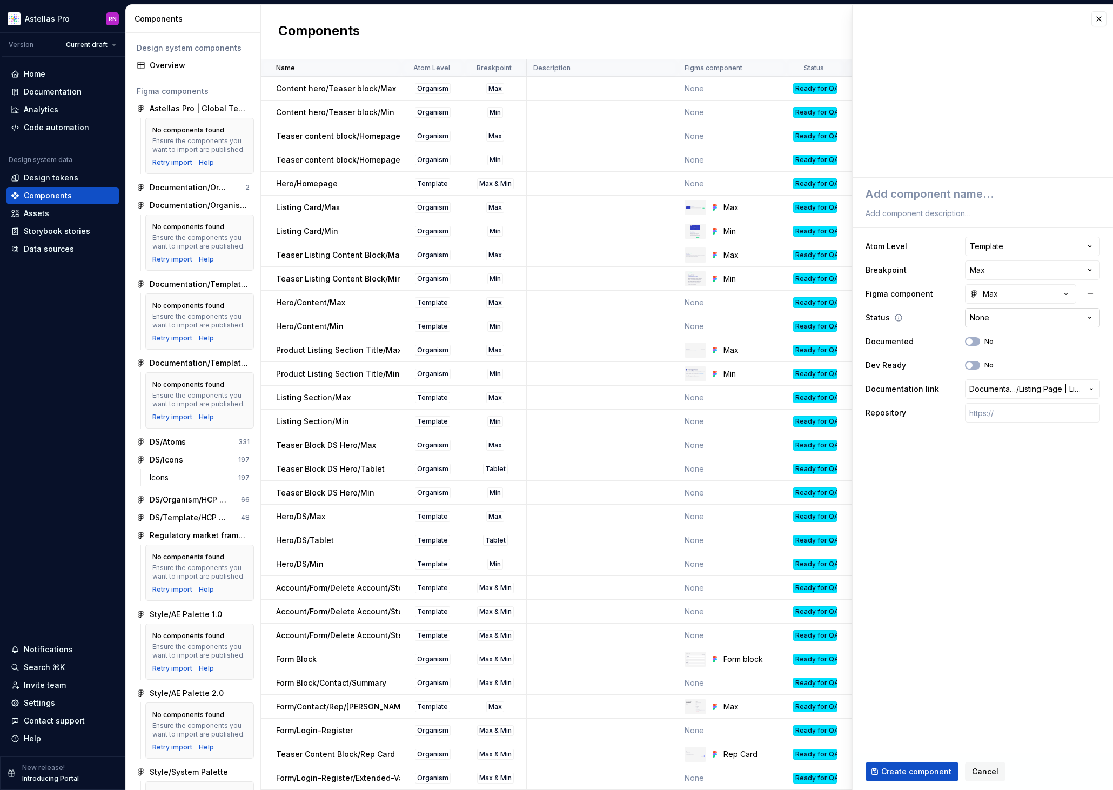
click at [1002, 317] on html "Astellas Pro RN Version Current draft Home Documentation Analytics Code automat…" at bounding box center [556, 395] width 1113 height 790
type textarea "*"
select select "**********"
click at [915, 770] on span "Create component" at bounding box center [916, 771] width 70 height 11
type textarea "*"
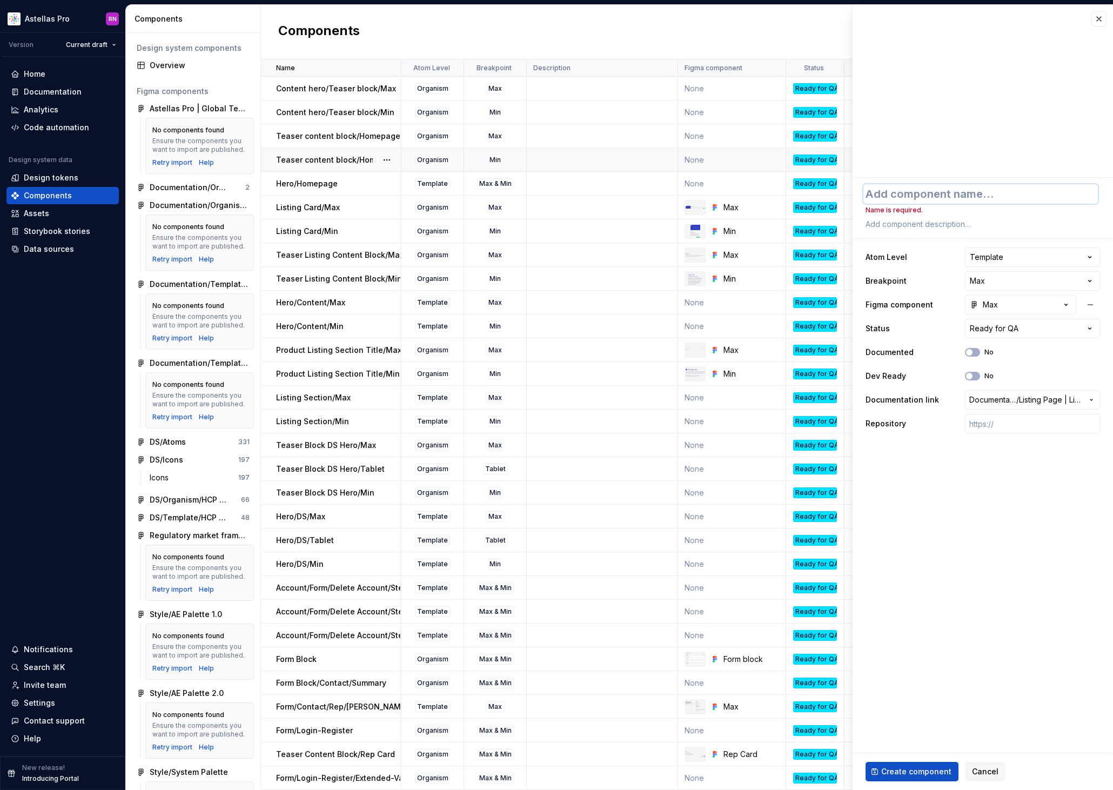
type textarea "L"
type textarea "*"
type textarea "Li"
type textarea "*"
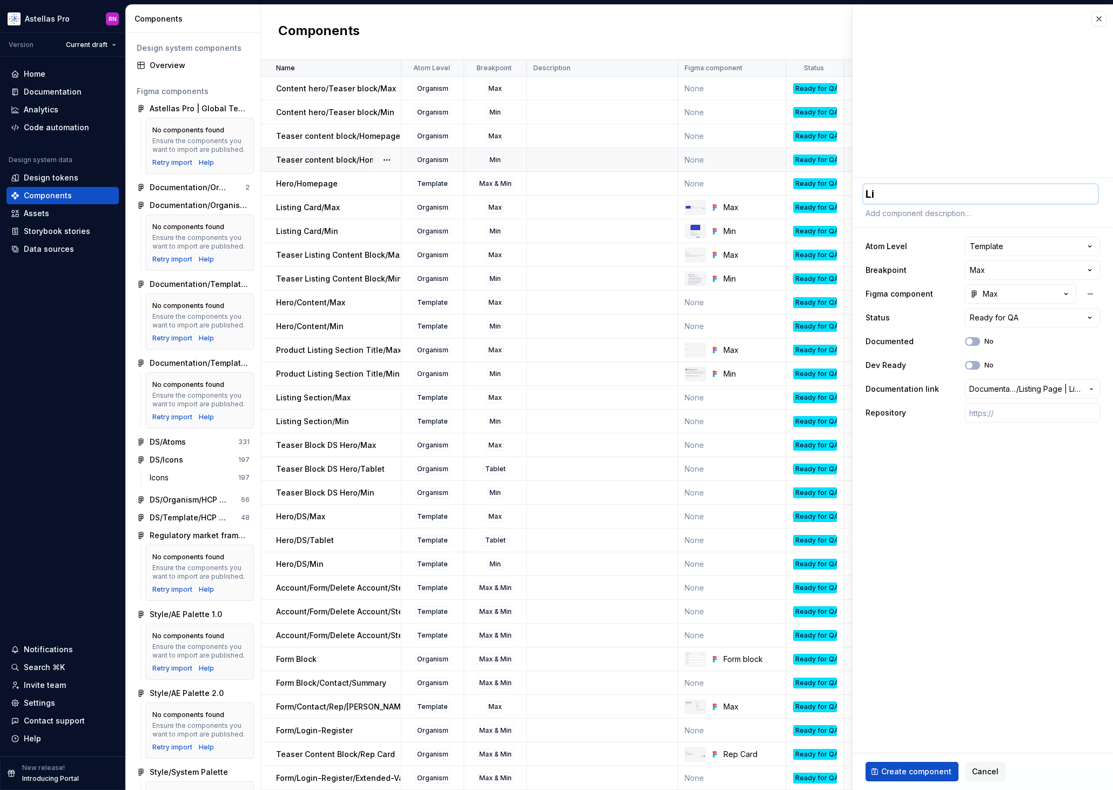
type textarea "Lis"
type textarea "*"
type textarea "List"
type textarea "*"
type textarea "Listi"
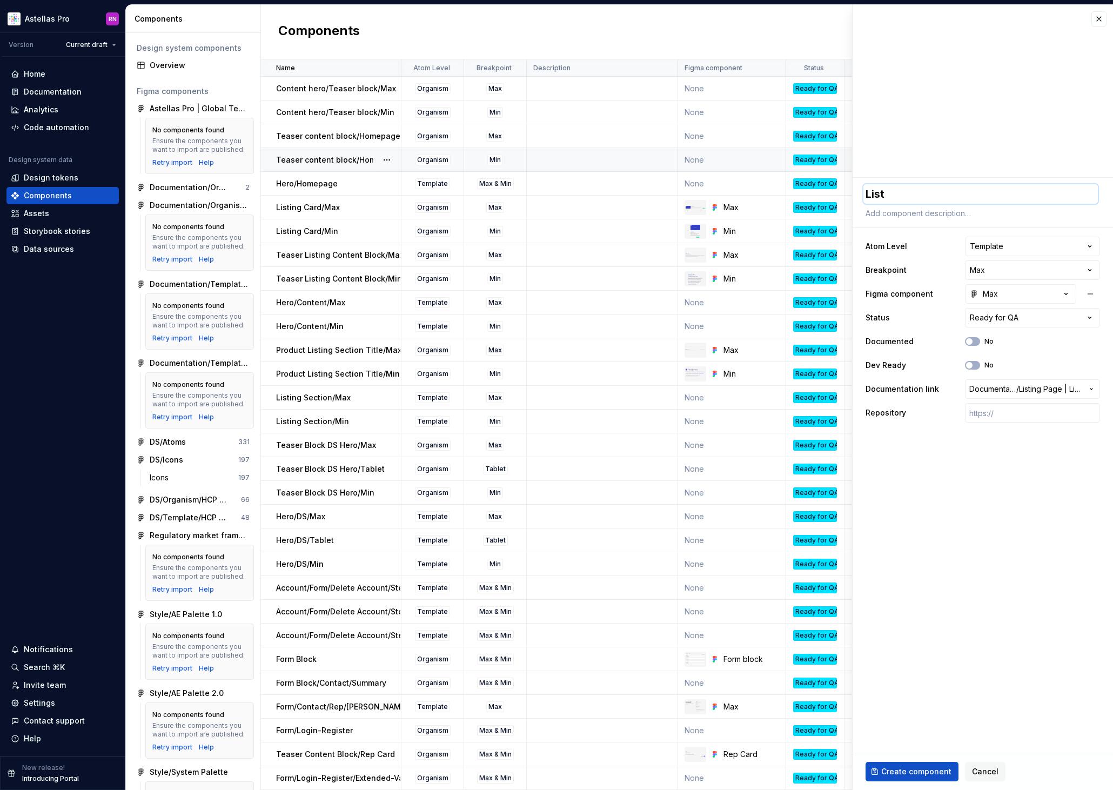
type textarea "*"
type textarea "Listin"
type textarea "*"
type textarea "Listing"
type textarea "*"
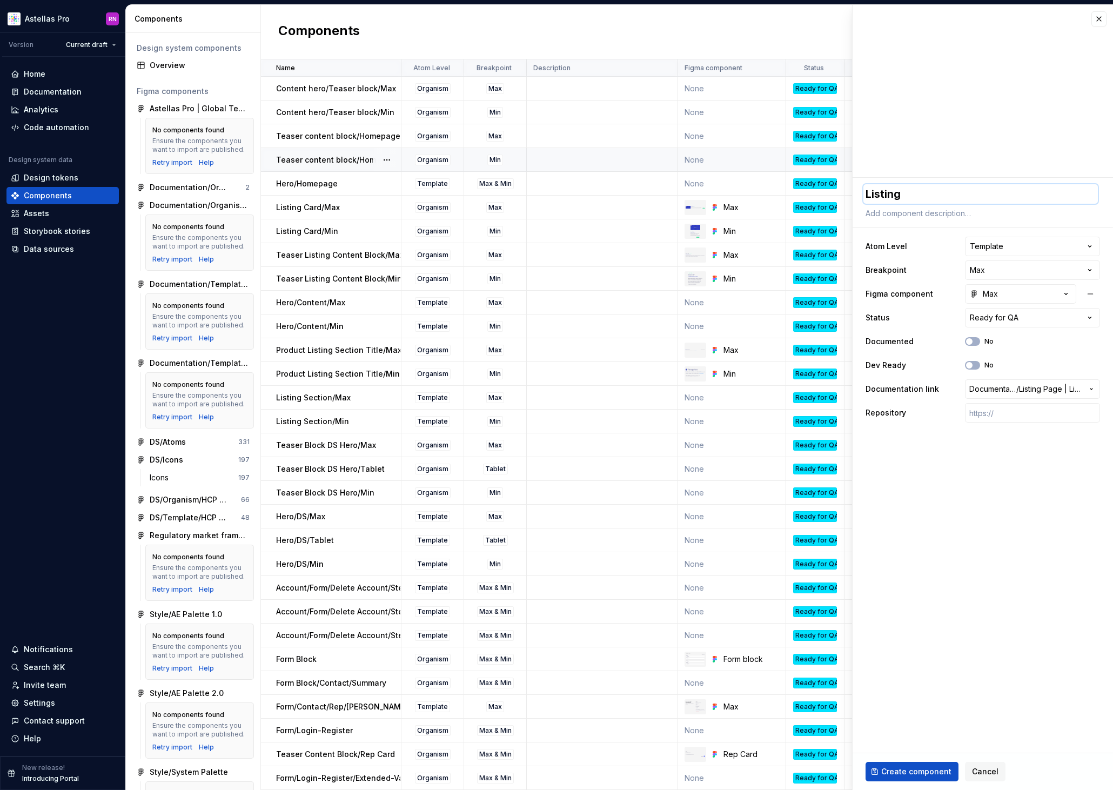
type textarea "Listing"
type textarea "*"
type textarea "Listing P"
type textarea "*"
type textarea "Listing Pa"
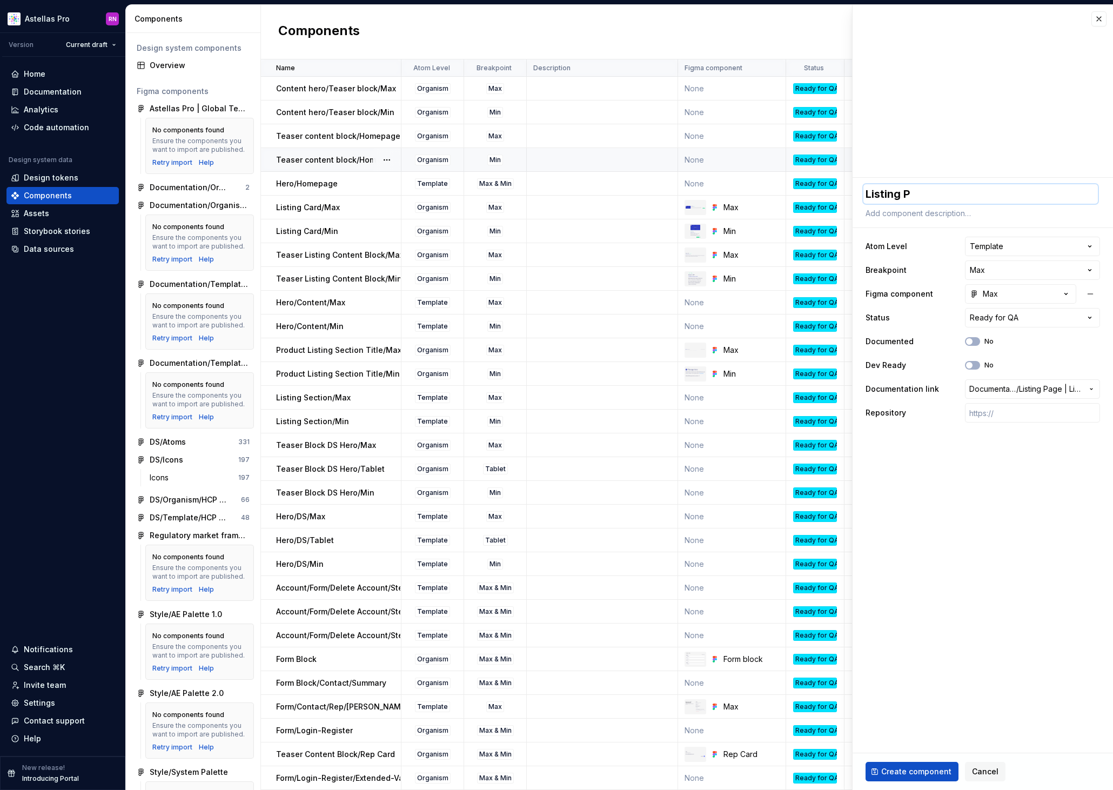
type textarea "*"
type textarea "Listing Pae"
type textarea "*"
type textarea "Listing Pa"
type textarea "*"
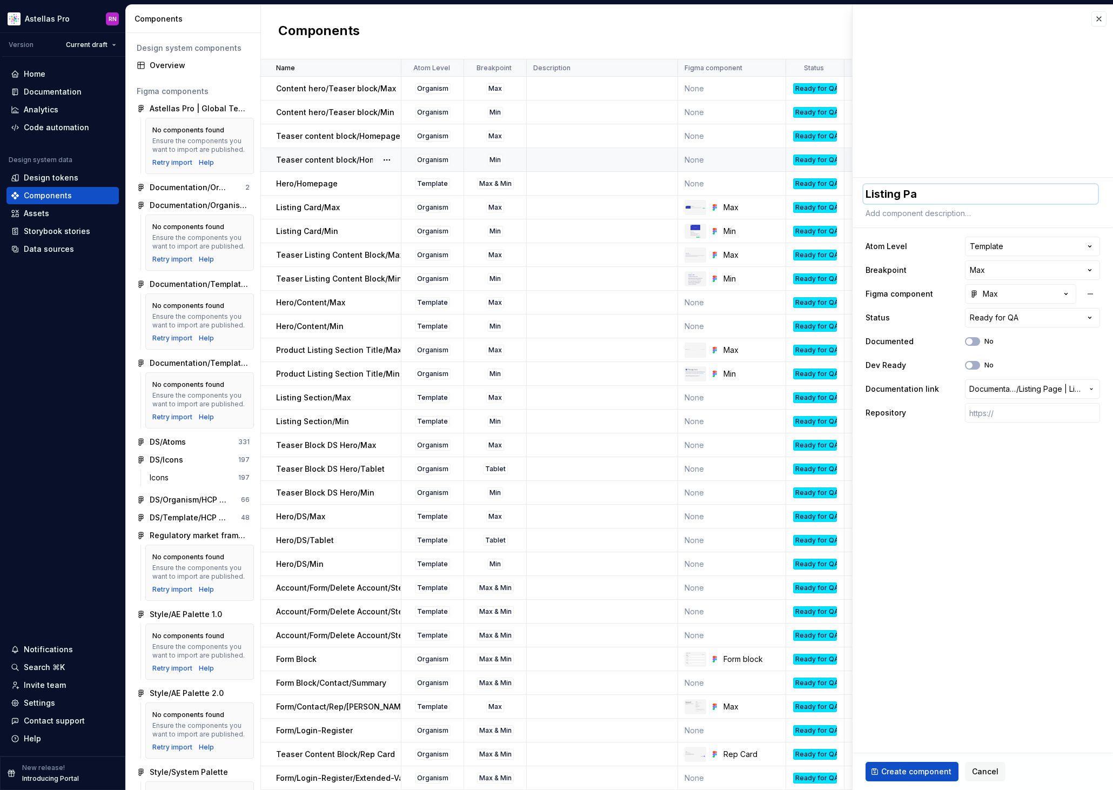
type textarea "Listing Paf"
type textarea "*"
type textarea "Listing Pafe"
type textarea "*"
type textarea "Listing Pafe"
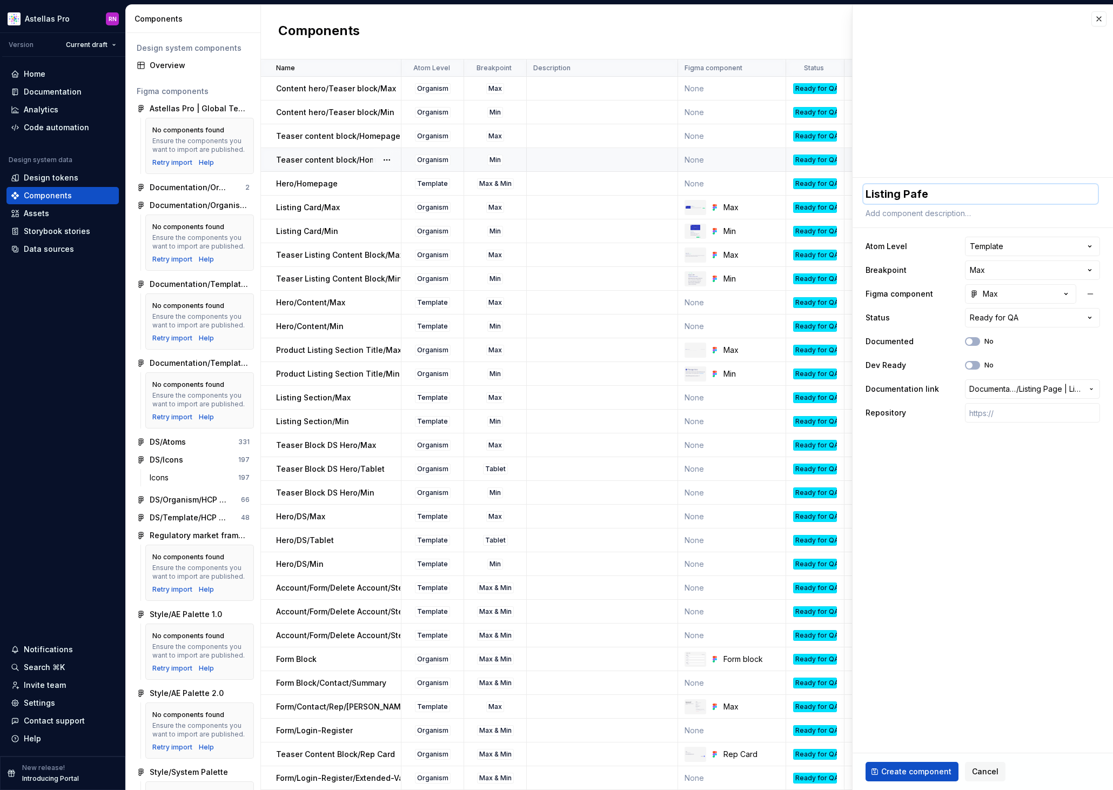
type textarea "*"
type textarea "Listing Pafe"
type textarea "*"
type textarea "Listing Paf"
type textarea "*"
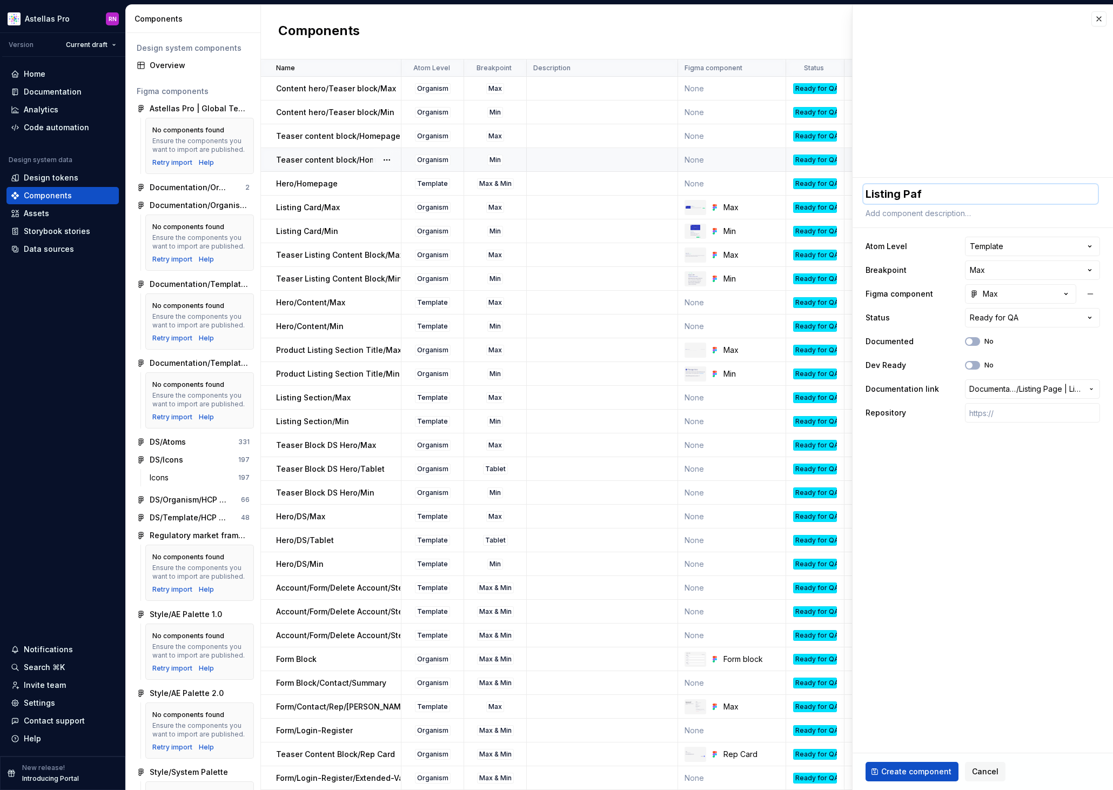
type textarea "Listing Pa"
type textarea "*"
type textarea "Listing Pag"
type textarea "*"
type textarea "Listing Page"
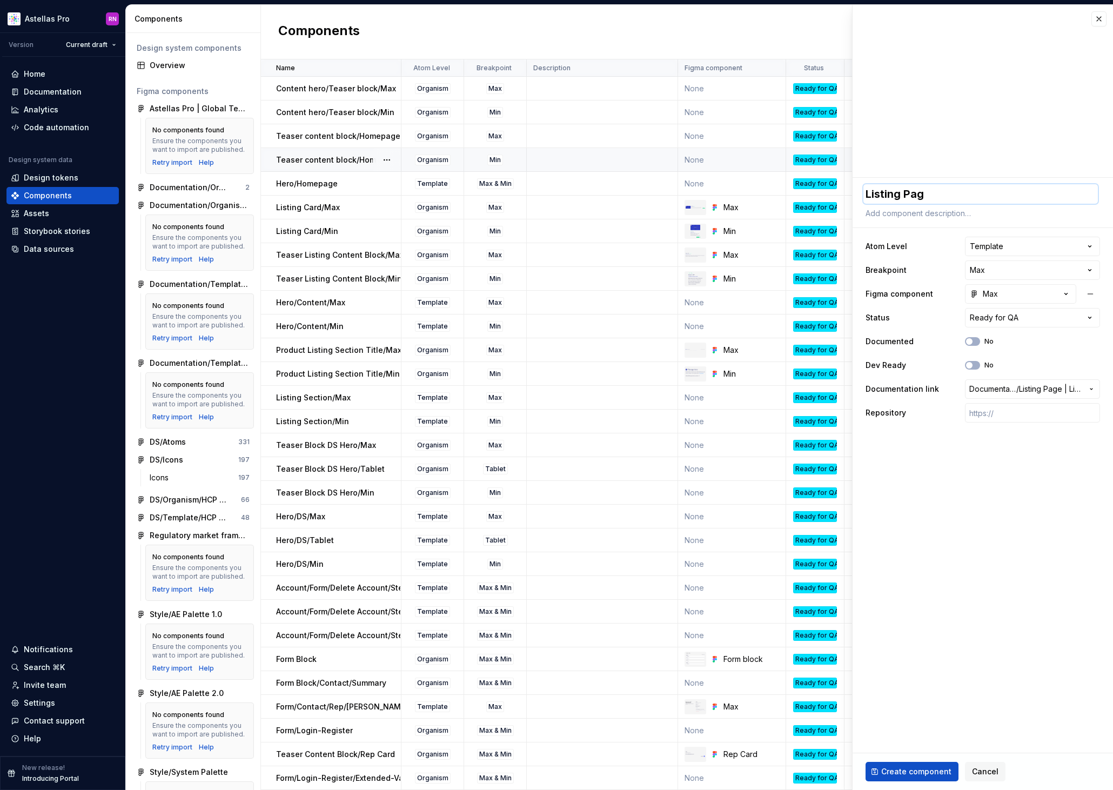
type textarea "*"
type textarea "Listing Page"
type textarea "*"
type textarea "Listing Page"
type textarea "*"
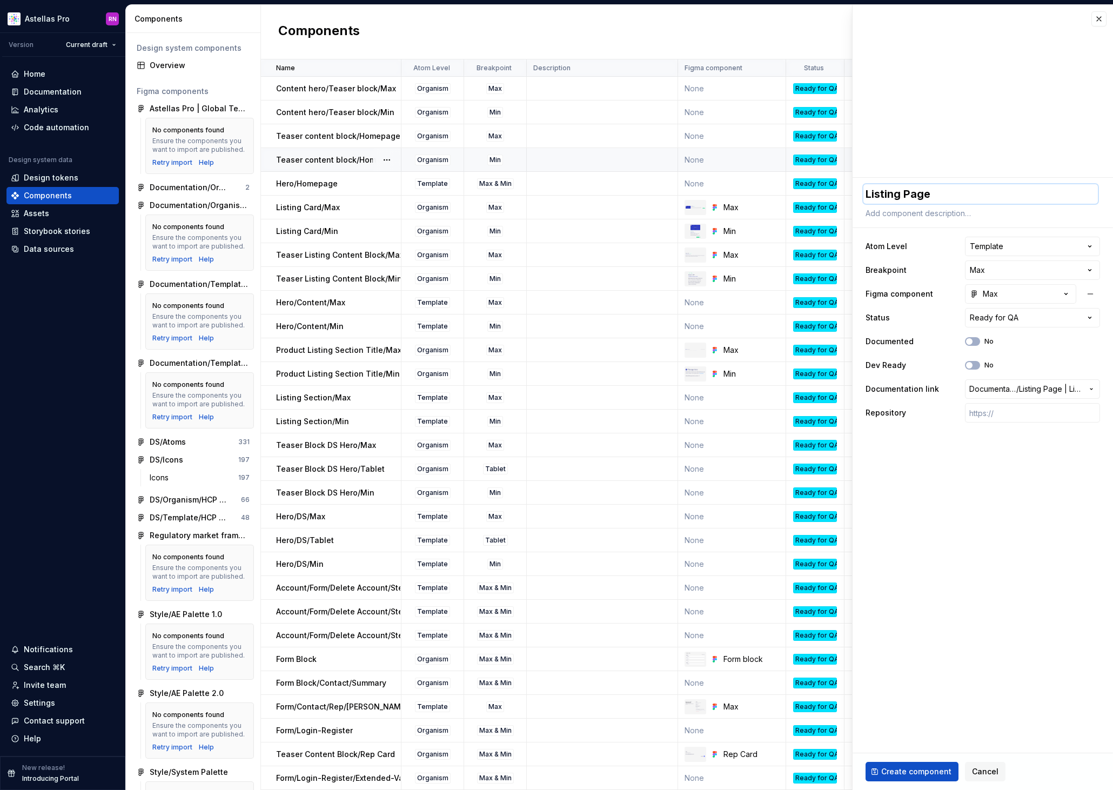
type textarea "Listing Page/"
type textarea "*"
type textarea "Listing Page/L"
type textarea "*"
type textarea "Listing Page/Li"
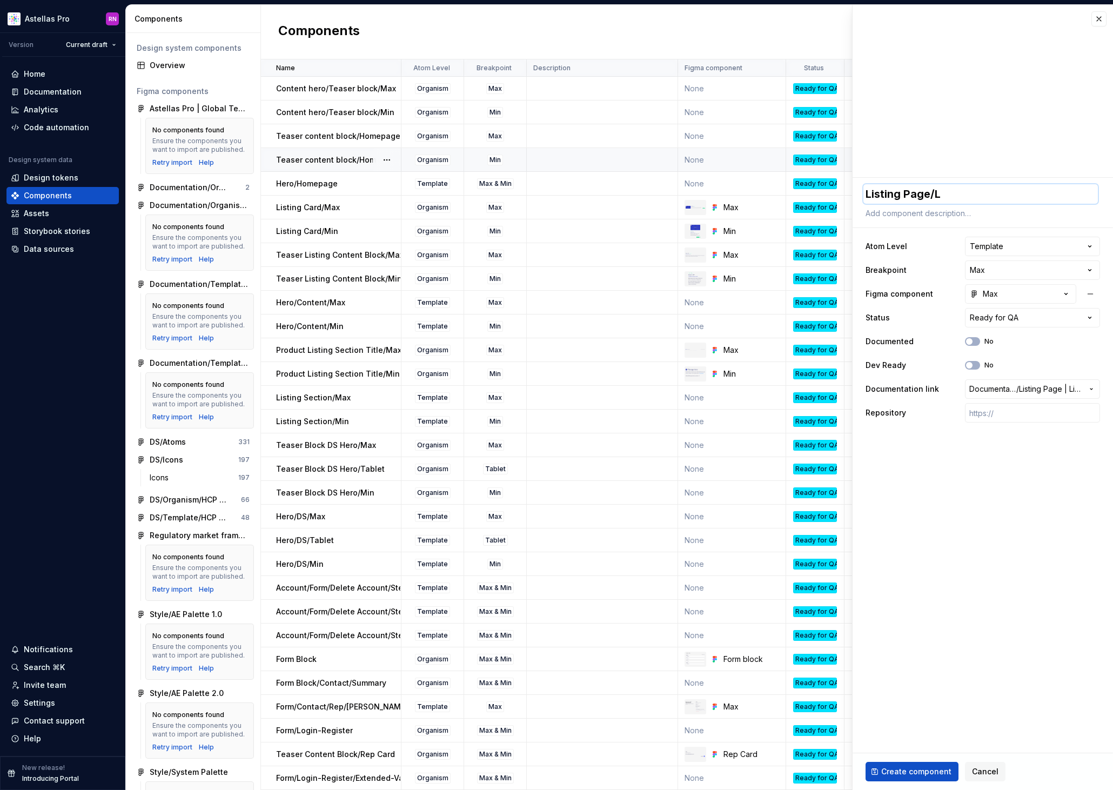
type textarea "*"
type textarea "Listing Page/Lis"
type textarea "*"
type textarea "Listing Page/List"
type textarea "*"
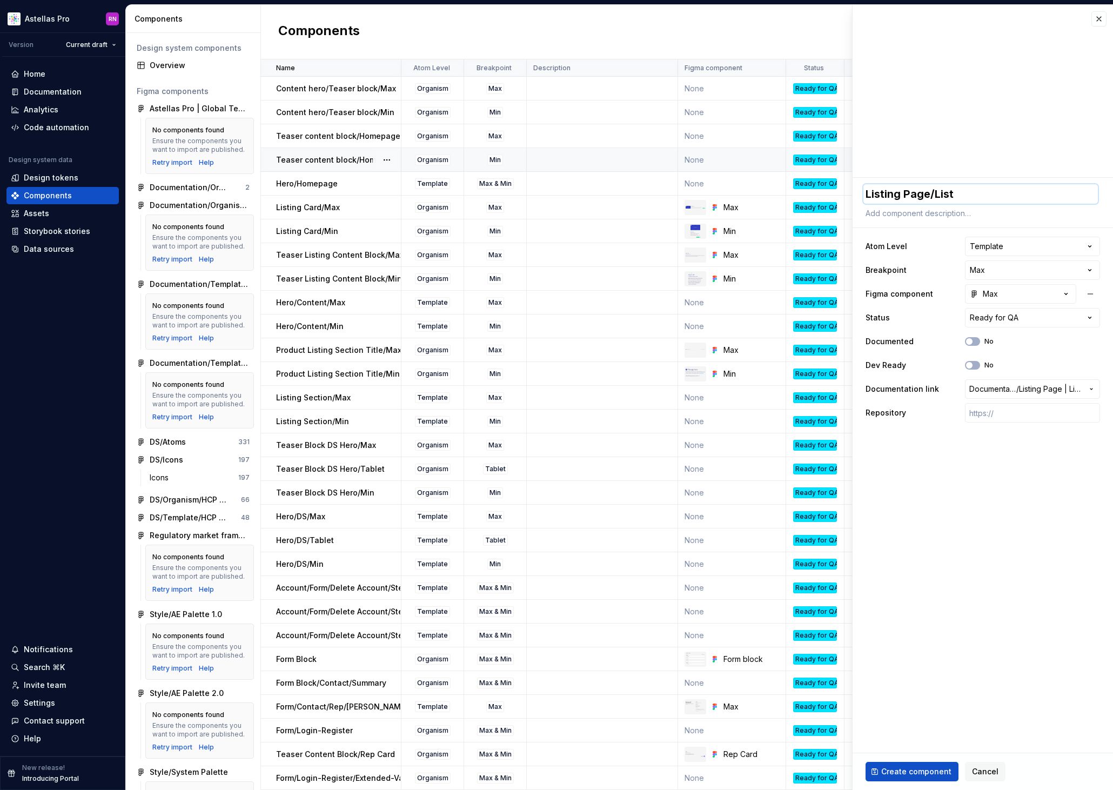
type textarea "Listing Page/Listi"
type textarea "*"
type textarea "Listing Page/Listin"
type textarea "*"
type textarea "Listing Page/Listing"
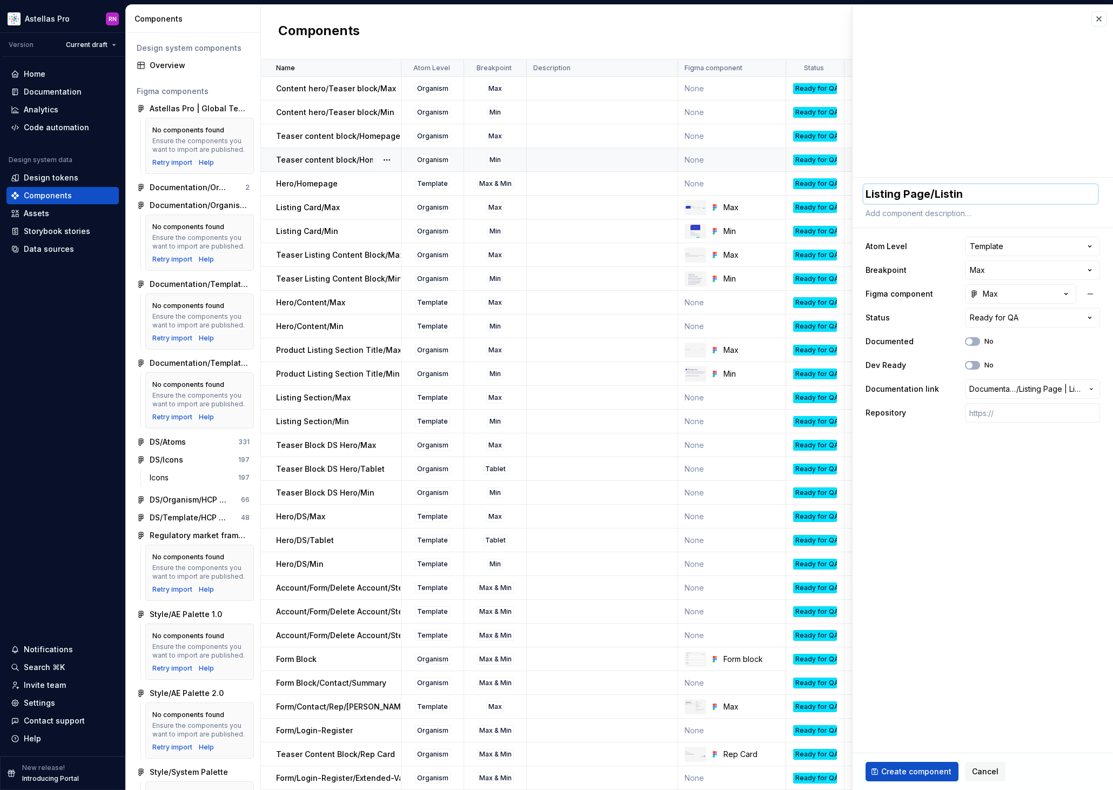
type textarea "*"
type textarea "Listing Page/Listing"
type textarea "*"
type textarea "Listing Page/Listing"
type textarea "*"
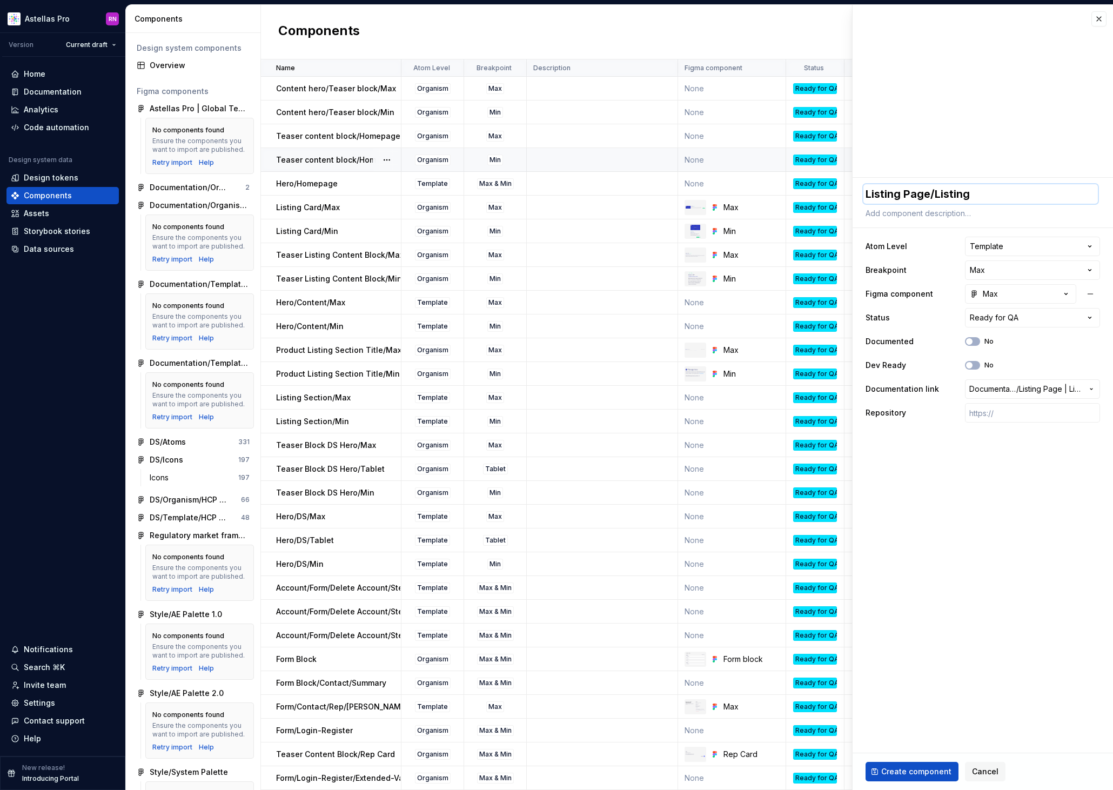
type textarea "Listing Page/Listing"
type textarea "*"
type textarea "Listing Page/Listing s"
type textarea "*"
type textarea "Listing Page/Listing se"
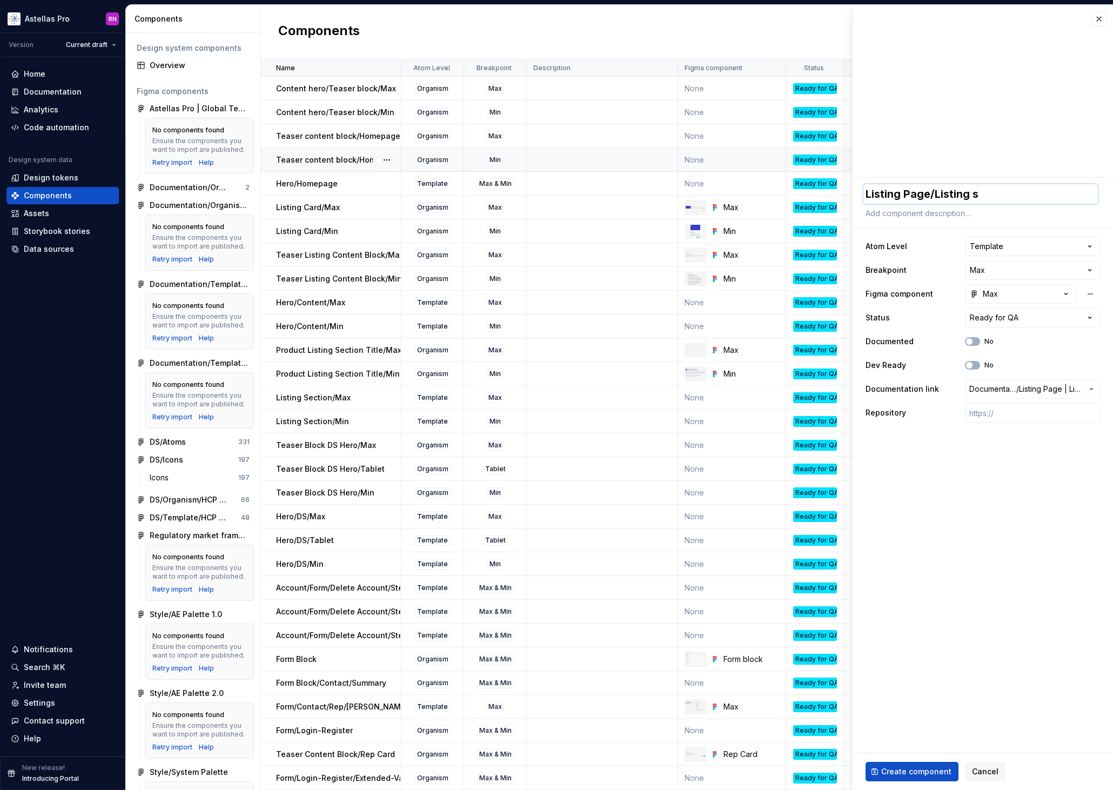
type textarea "*"
type textarea "Listing Page/Listing sec"
type textarea "*"
type textarea "Listing Page/Listing sect"
type textarea "*"
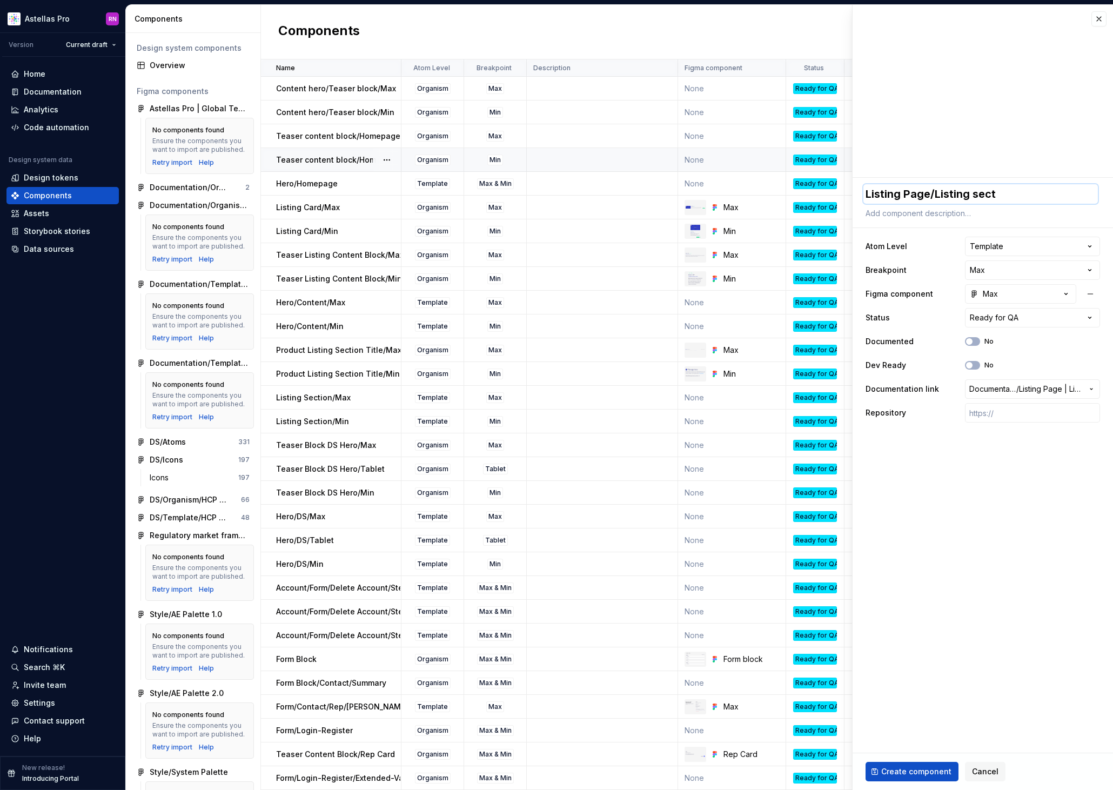
type textarea "Listing Page/Listing secti"
type textarea "*"
type textarea "Listing Page/Listing sectio"
type textarea "*"
type textarea "Listing Page/Listing section"
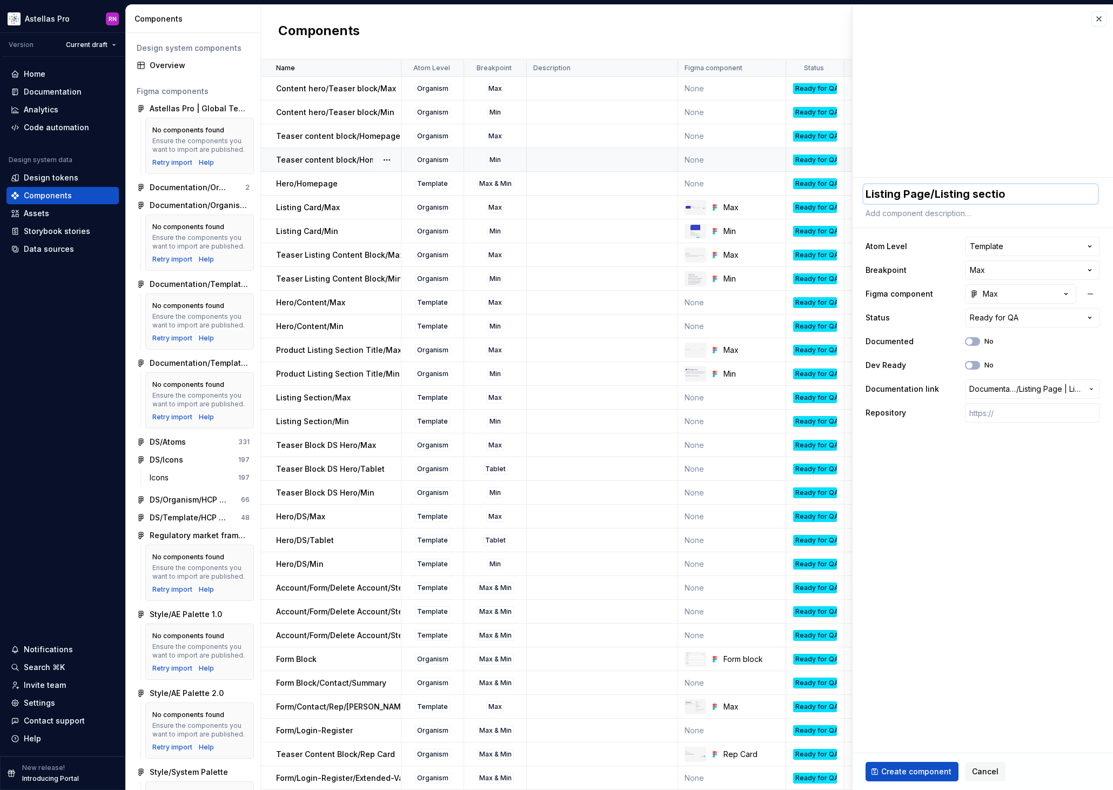
type textarea "*"
click at [905, 194] on textarea "Listing Page/Listing section" at bounding box center [980, 193] width 234 height 19
type textarea "Listing page/Listing section"
type textarea "*"
click at [1022, 191] on textarea "Listing page/Listing section" at bounding box center [980, 193] width 234 height 19
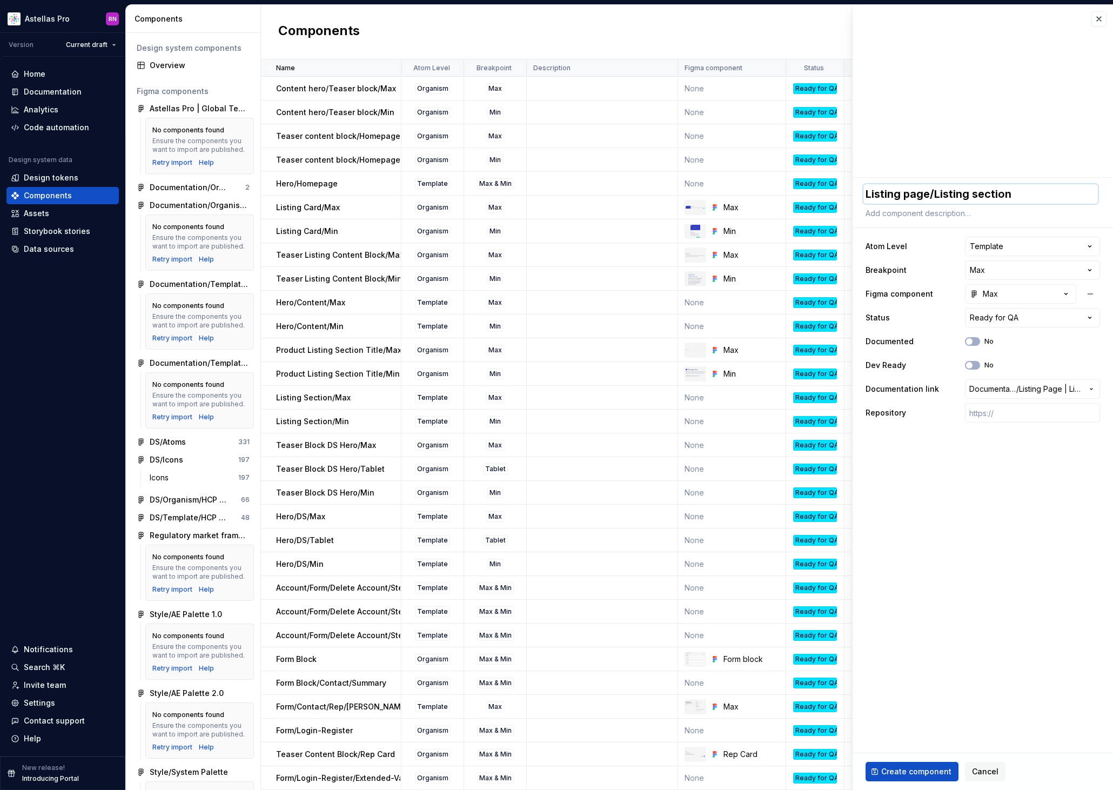
type textarea "Listing page/Listing section/"
type textarea "*"
type textarea "Listing page/Listing section/M"
type textarea "*"
type textarea "Listing page/Listing section/Ma"
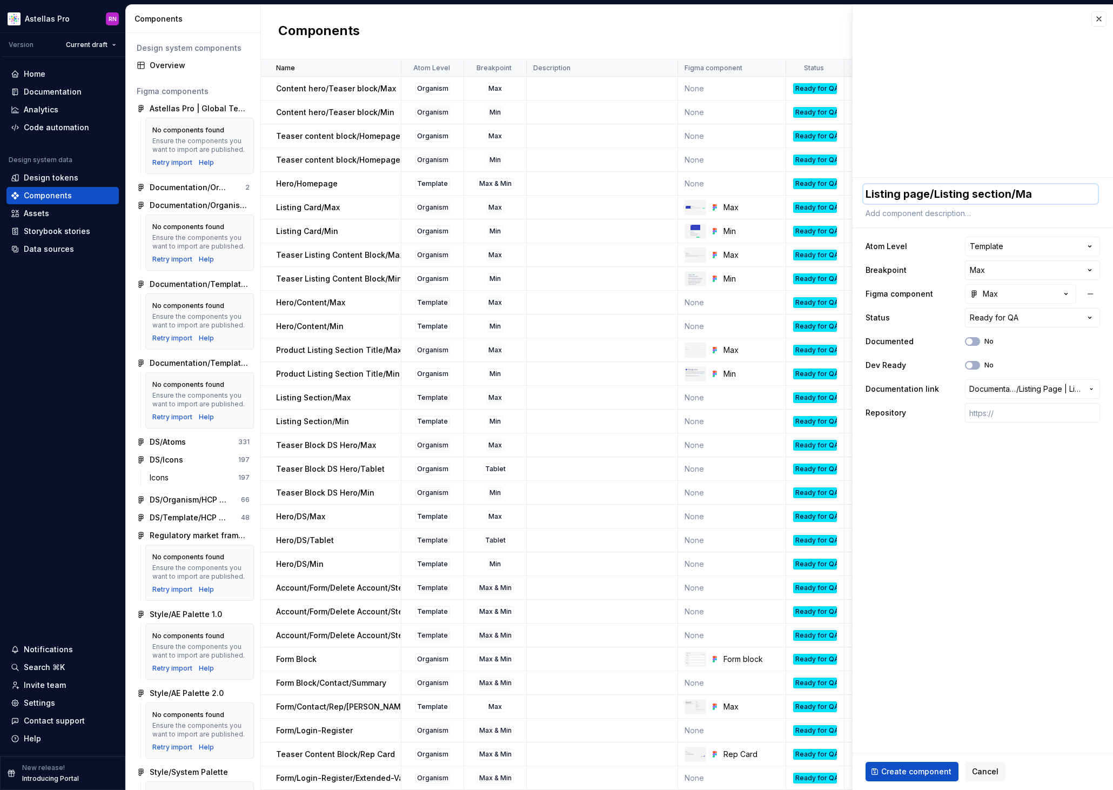
type textarea "*"
type textarea "Listing page/Listing section/Max"
type textarea "*"
type textarea "Listing page/Listing section/Max"
click at [922, 769] on span "Create component" at bounding box center [916, 771] width 70 height 11
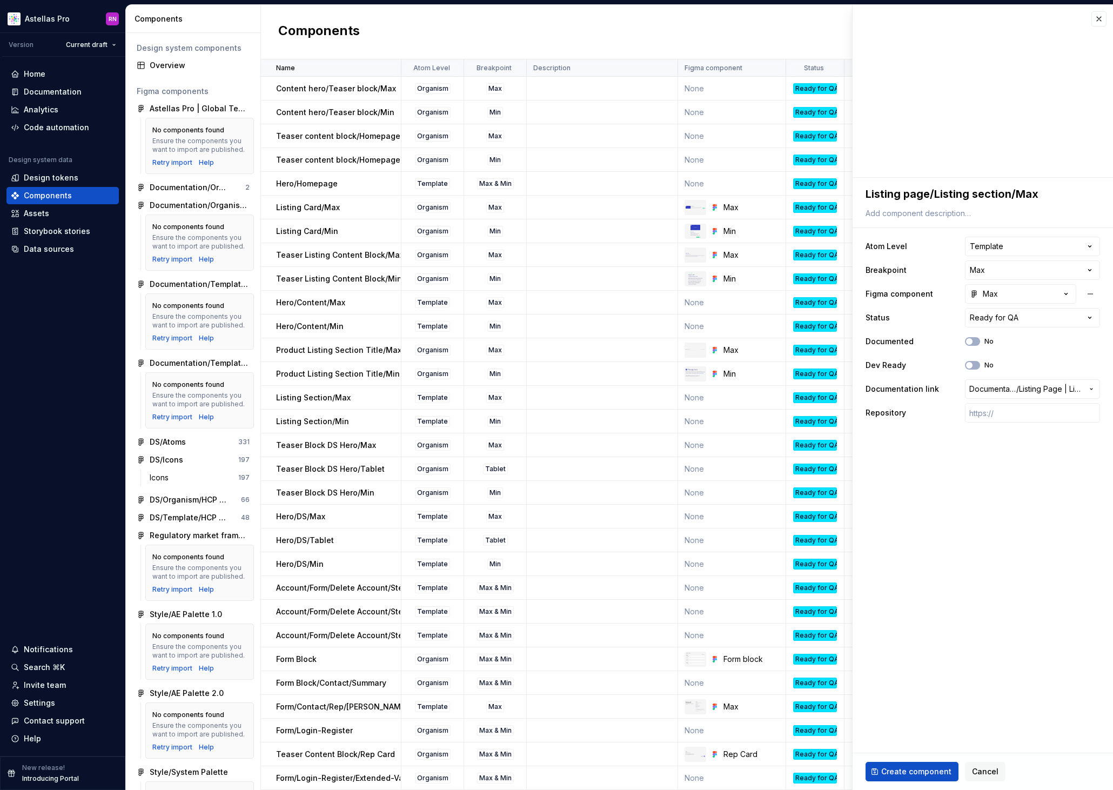
type textarea "*"
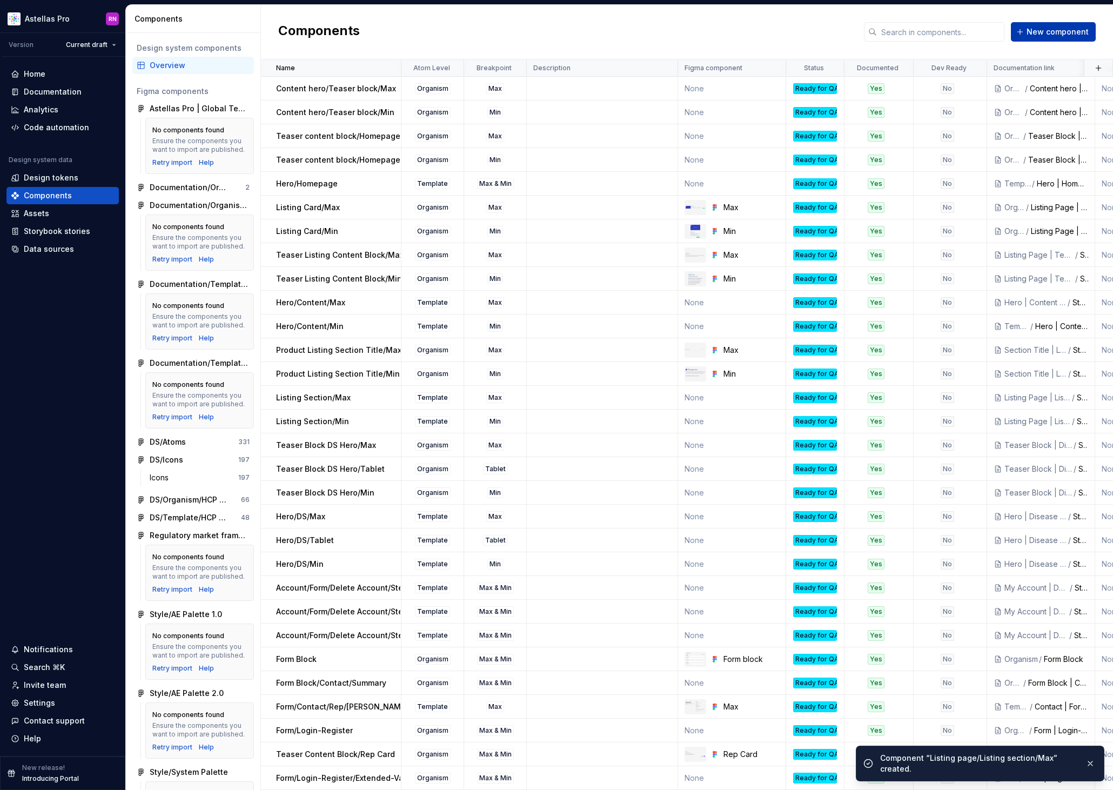
click at [1063, 33] on span "New component" at bounding box center [1058, 31] width 62 height 11
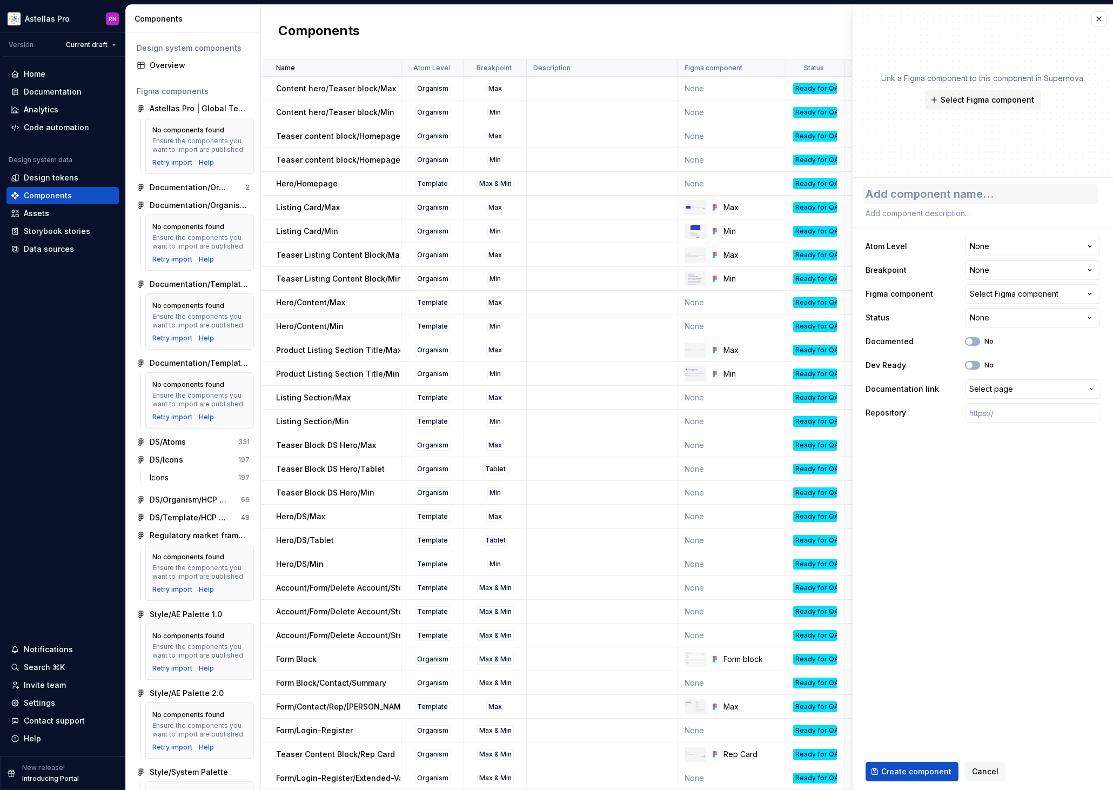
type textarea "*"
type textarea "L"
type textarea "*"
type textarea "Li"
type textarea "*"
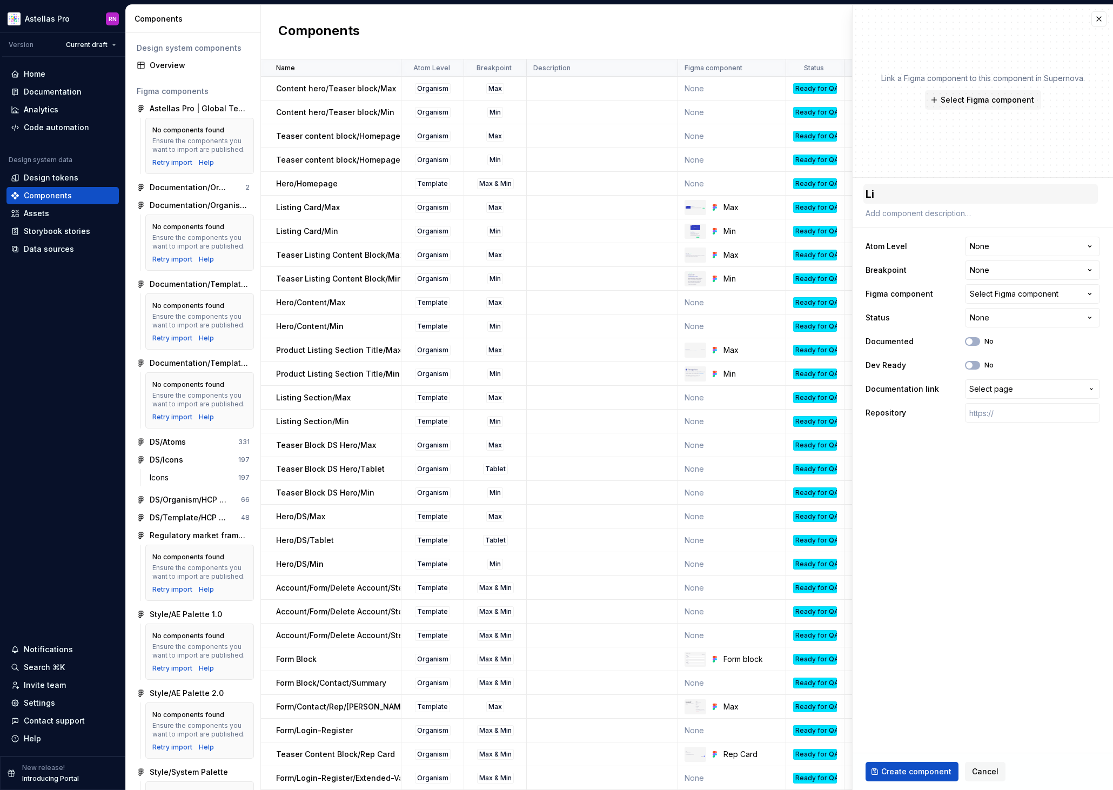
type textarea "Lis"
type textarea "*"
type textarea "List"
type textarea "*"
type textarea "Listi"
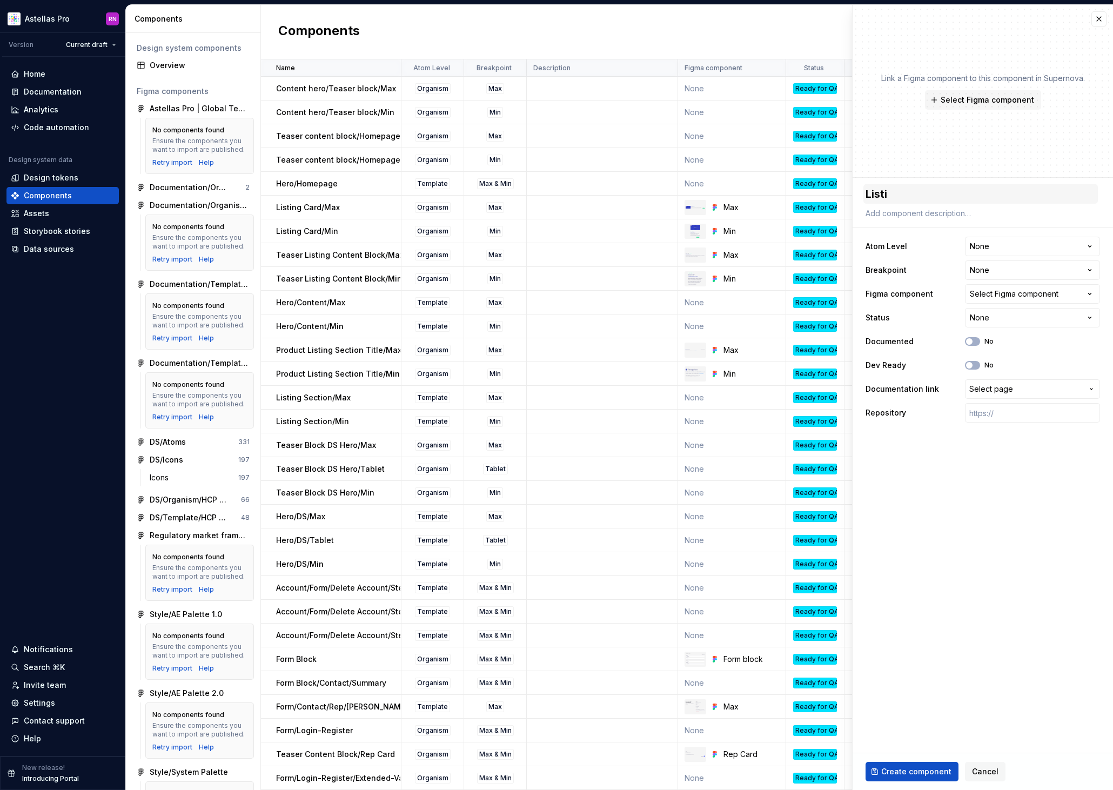
type textarea "*"
type textarea "Listing"
type textarea "*"
type textarea "Listing"
type textarea "*"
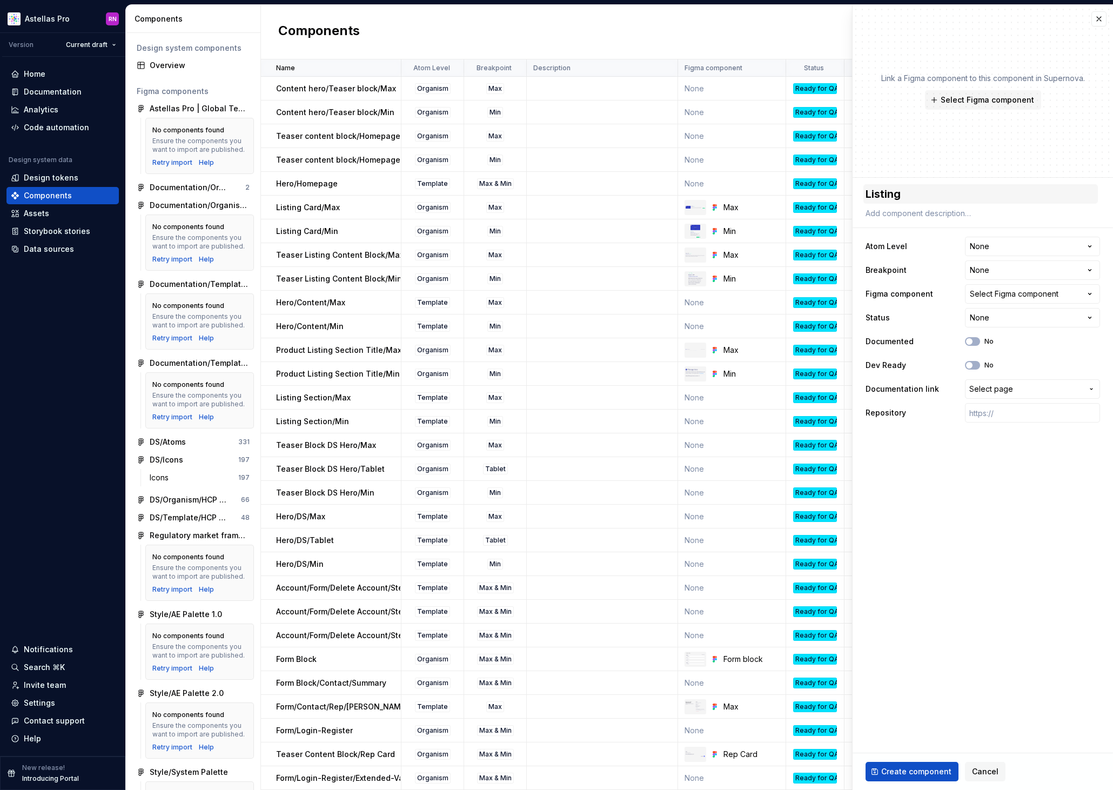
type textarea "Listing p"
type textarea "*"
type textarea "Listing pa"
type textarea "*"
type textarea "Listing pag"
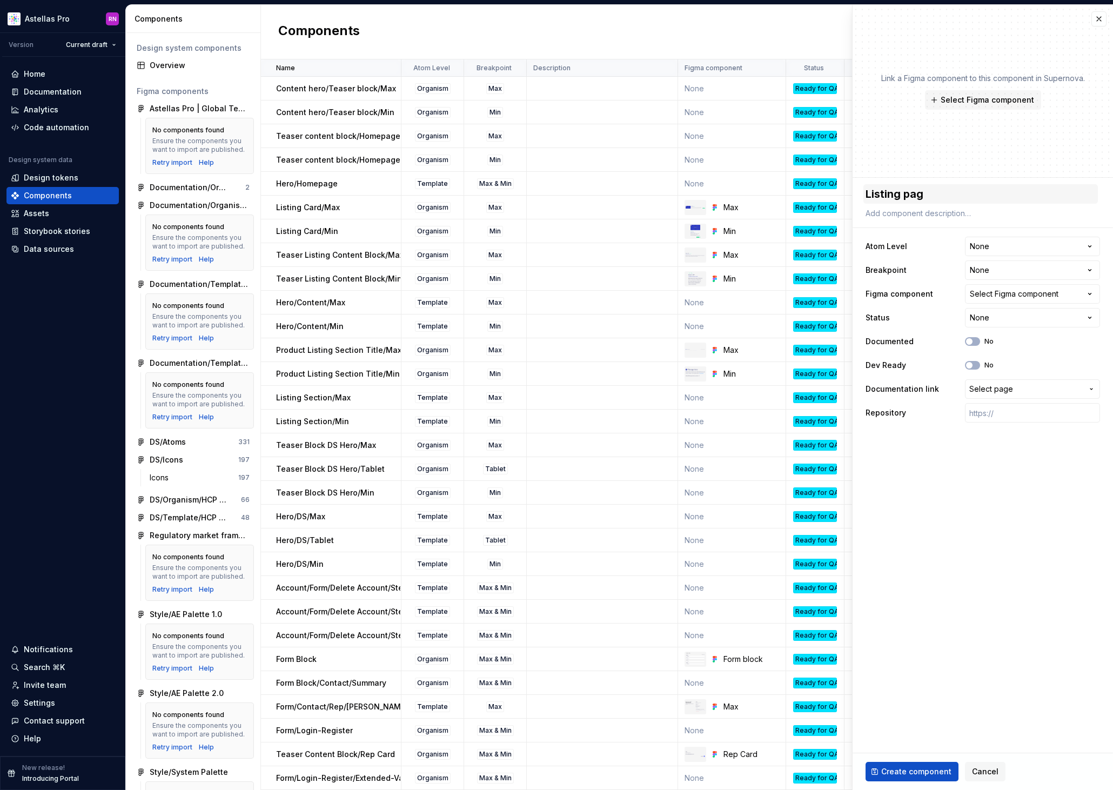
type textarea "*"
type textarea "Listing page"
type textarea "*"
type textarea "Listing page/"
type textarea "*"
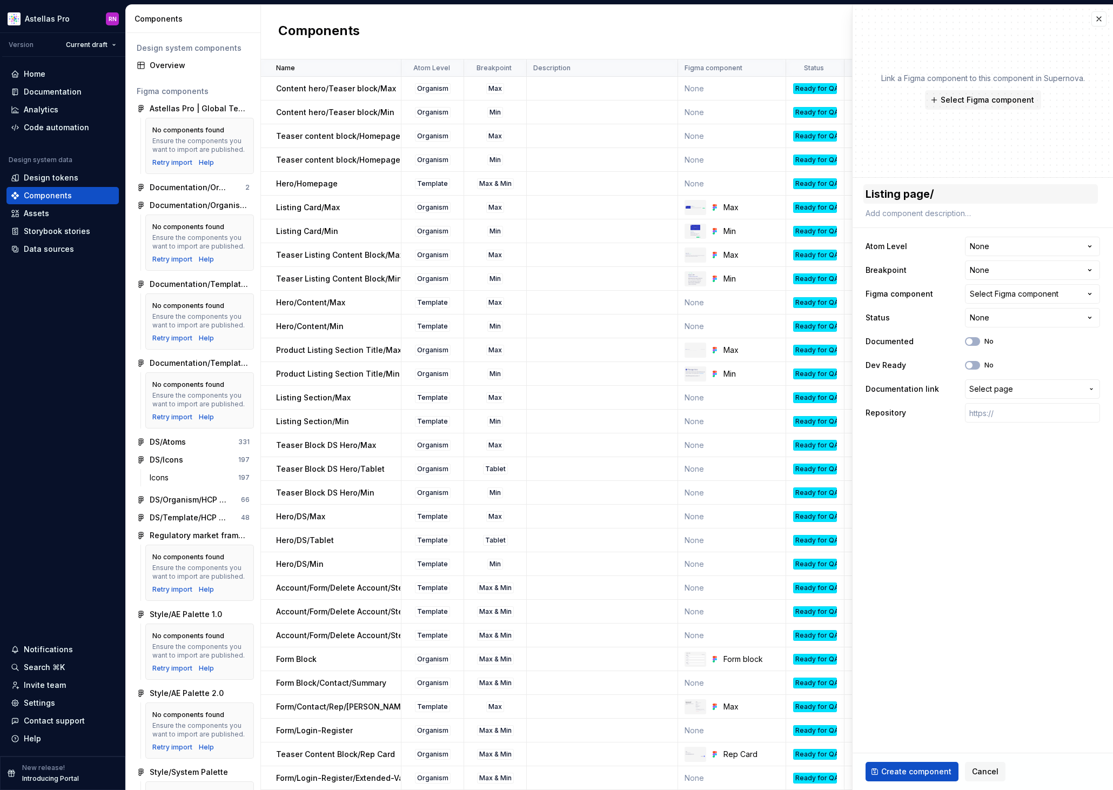
type textarea "Listing page/L"
type textarea "*"
type textarea "Listing page/Li"
type textarea "*"
type textarea "Listing page/Lis"
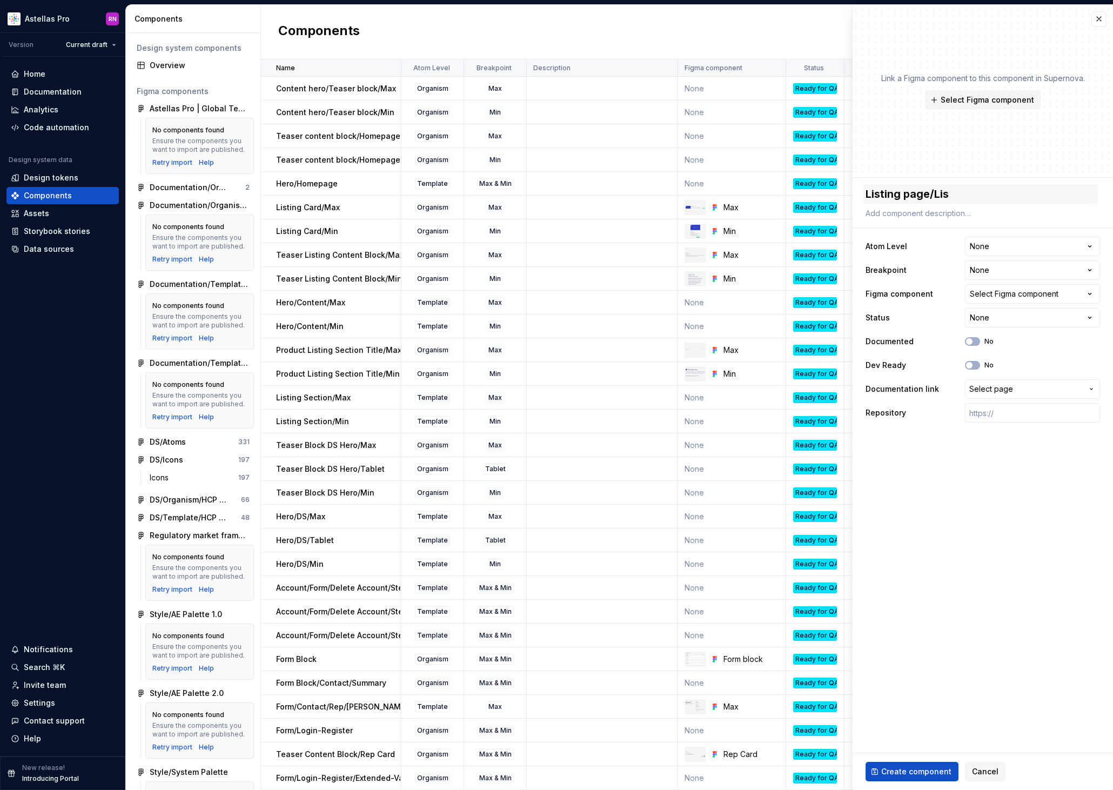
type textarea "*"
type textarea "Listing page/List"
type textarea "*"
type textarea "Listing page/Listi"
type textarea "*"
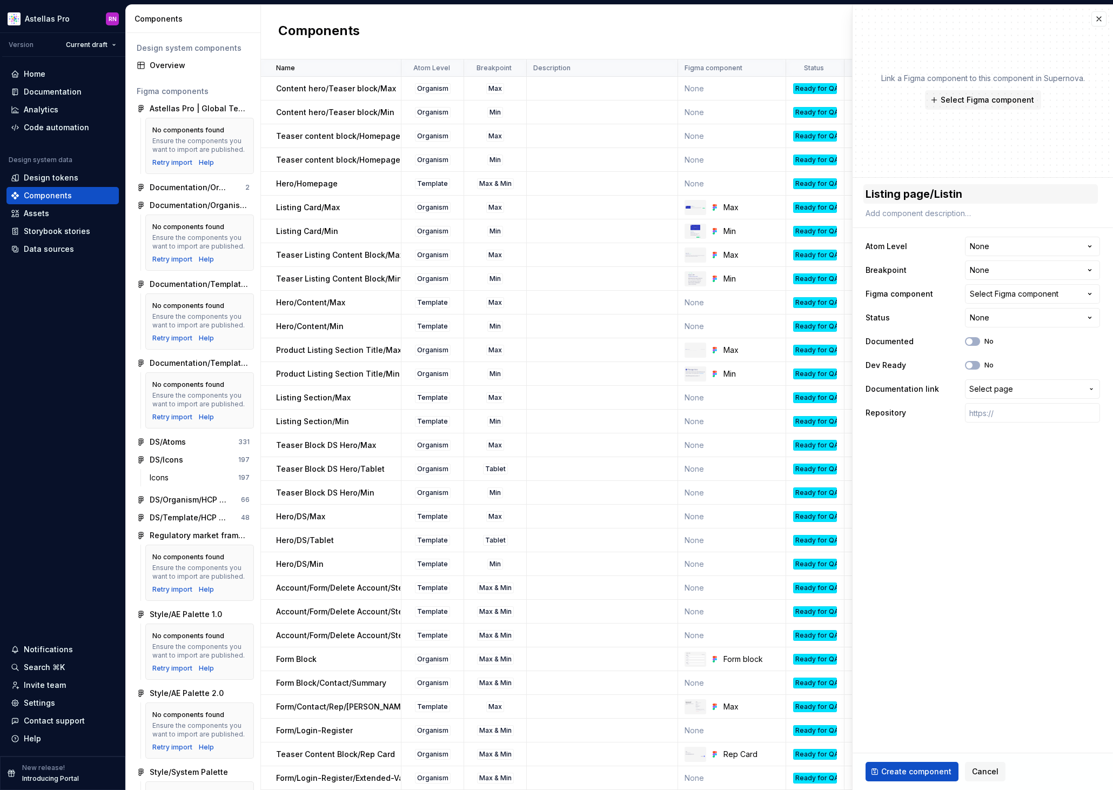
type textarea "Listing page/Listing"
type textarea "*"
type textarea "Listing page/Listing"
type textarea "*"
type textarea "Listing page/Listing s"
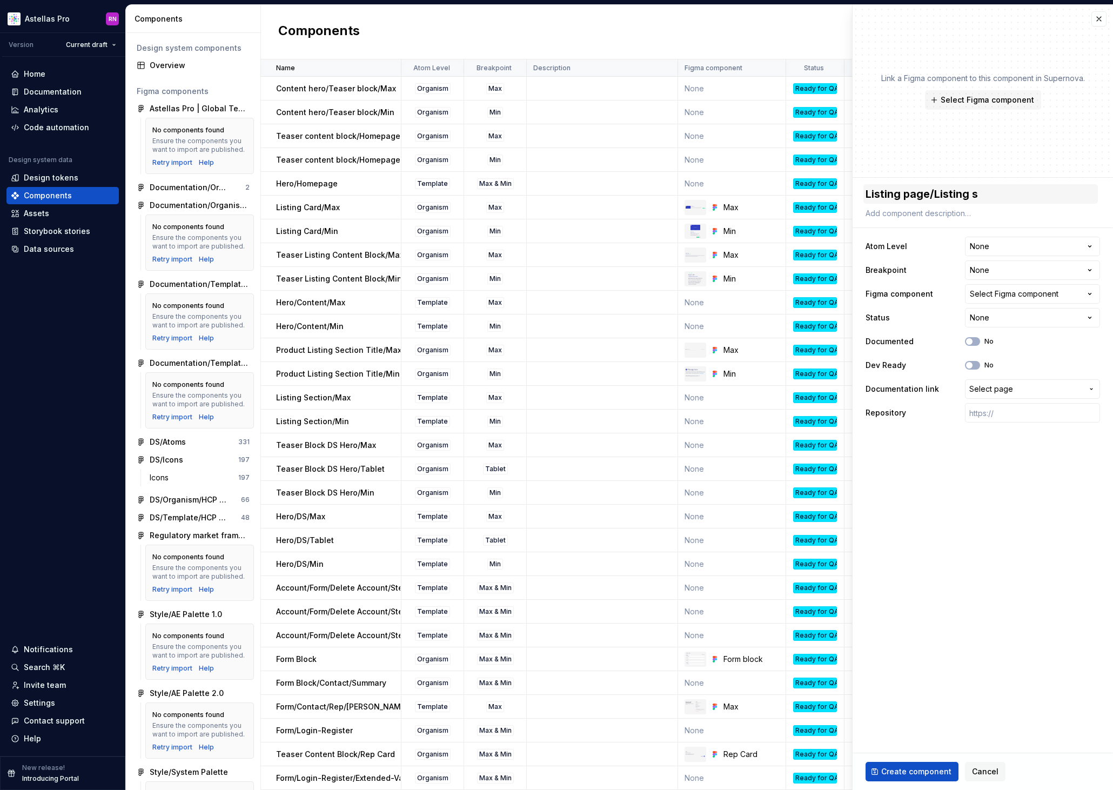
type textarea "*"
type textarea "Listing page/Listing se"
type textarea "*"
type textarea "Listing page/Listing sec"
type textarea "*"
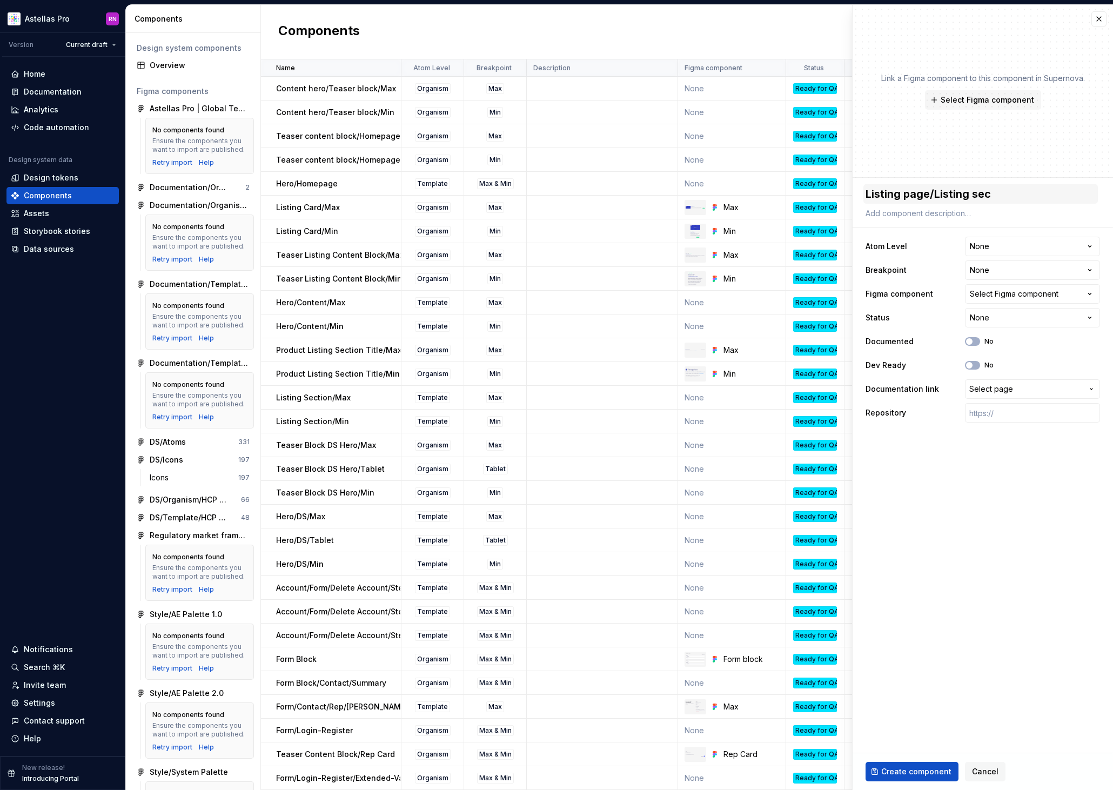
type textarea "Listing page/Listing sect"
type textarea "*"
type textarea "Listing page/Listing secti"
type textarea "*"
type textarea "Listing page/Listing sectio"
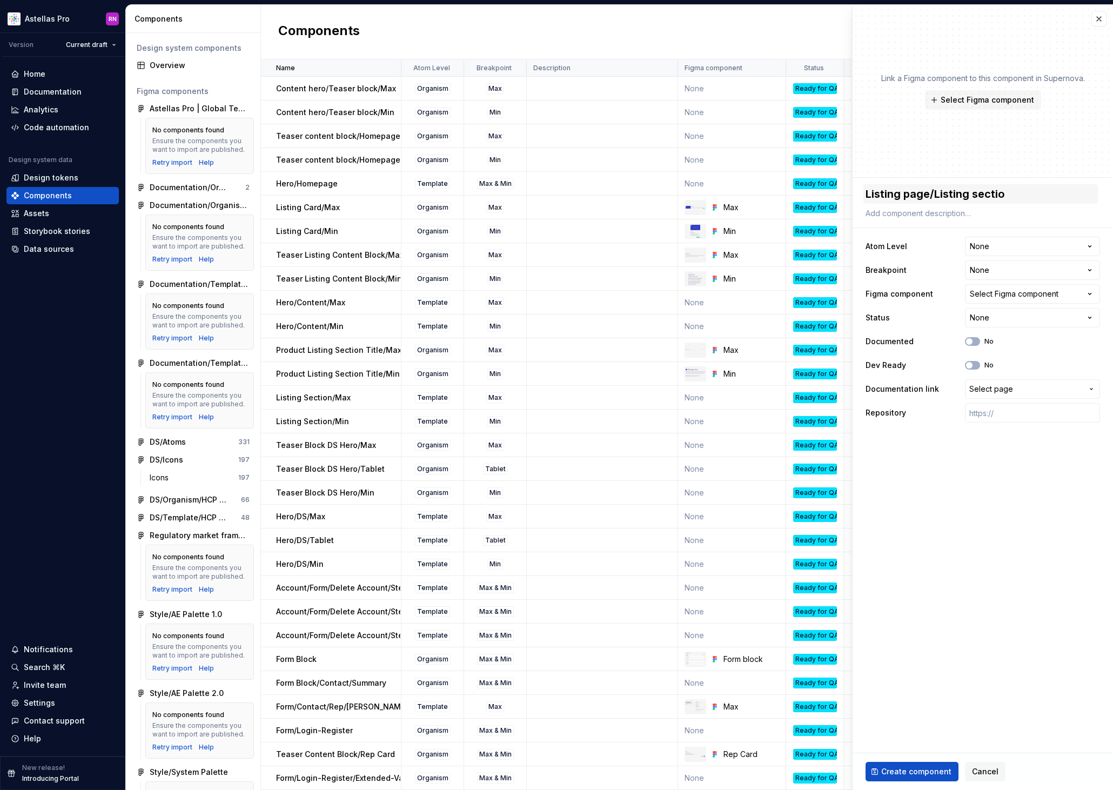
type textarea "*"
type textarea "Listing page/Listing section"
type textarea "*"
type textarea "Listing page/Listing section/M"
type textarea "*"
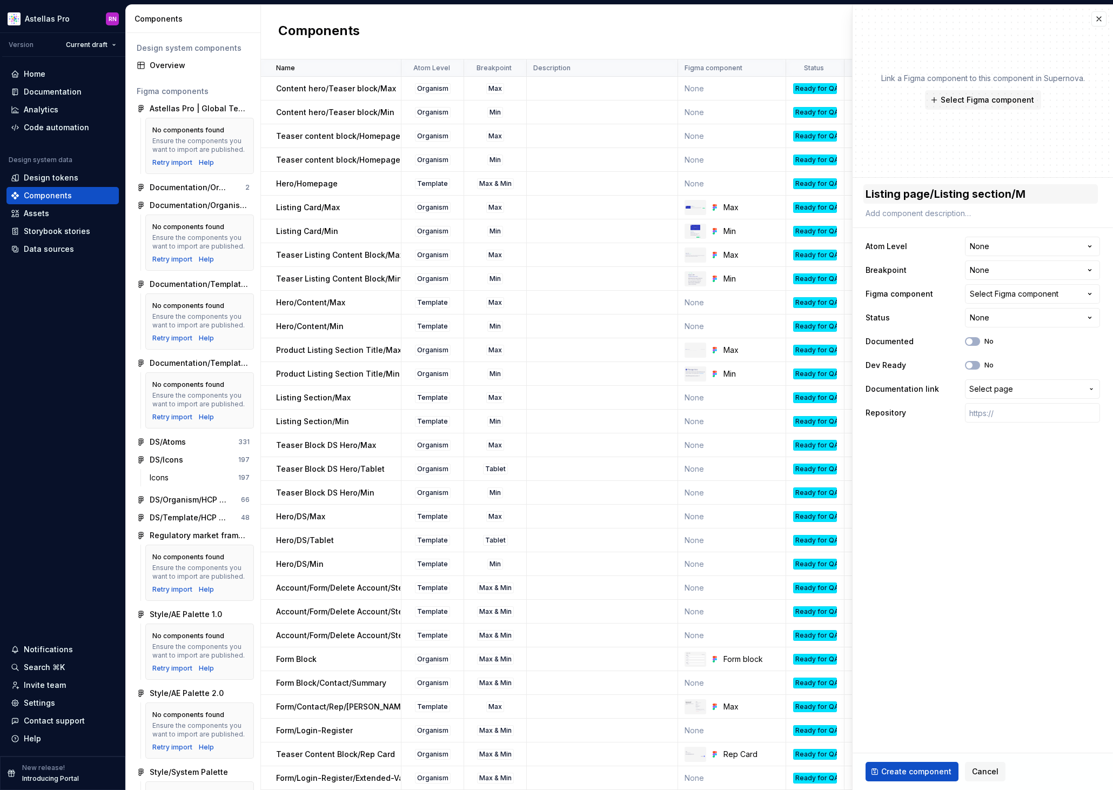
type textarea "Listing page/Listing section/Mi"
type textarea "*"
type textarea "Listing page/Listing section/Min"
click at [1023, 247] on html "Astellas Pro RN Version Current draft Home Documentation Analytics Code automat…" at bounding box center [556, 395] width 1113 height 790
select select "**********"
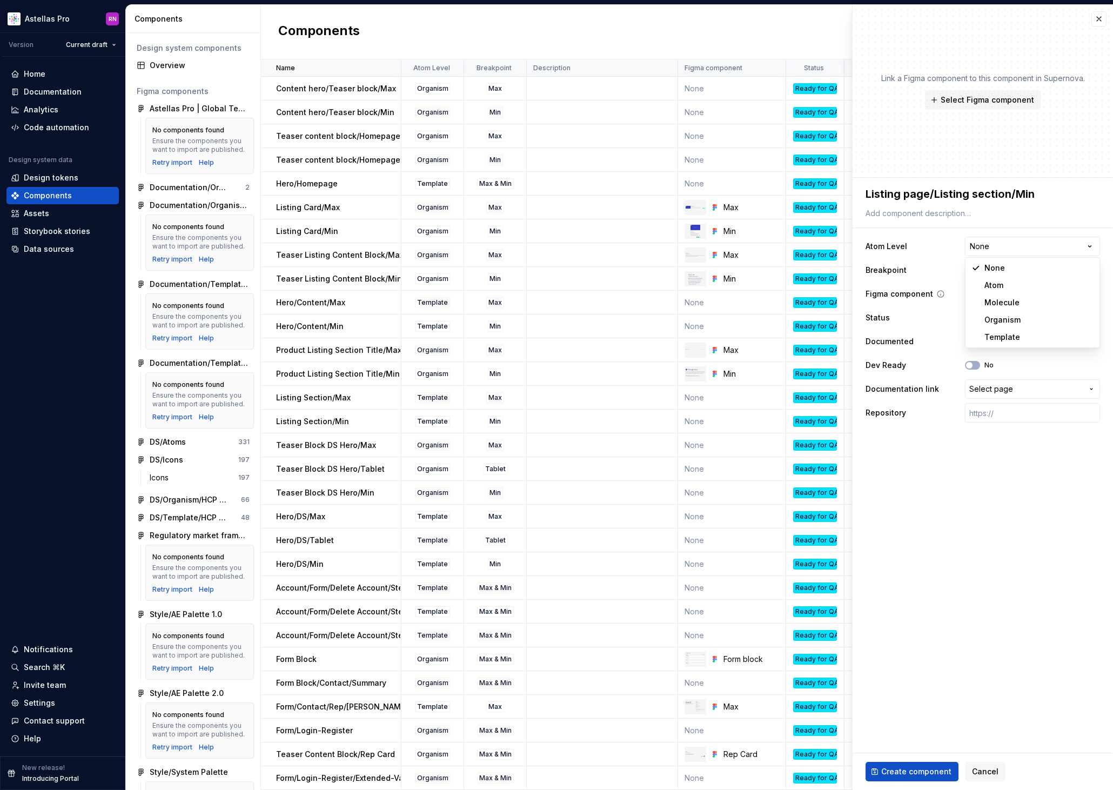
type textarea "*"
click at [1001, 277] on html "Astellas Pro RN Version Current draft Home Documentation Analytics Code automat…" at bounding box center [556, 395] width 1113 height 790
select select "**********"
type textarea "*"
click at [997, 292] on div "Select Figma component" at bounding box center [1014, 294] width 89 height 11
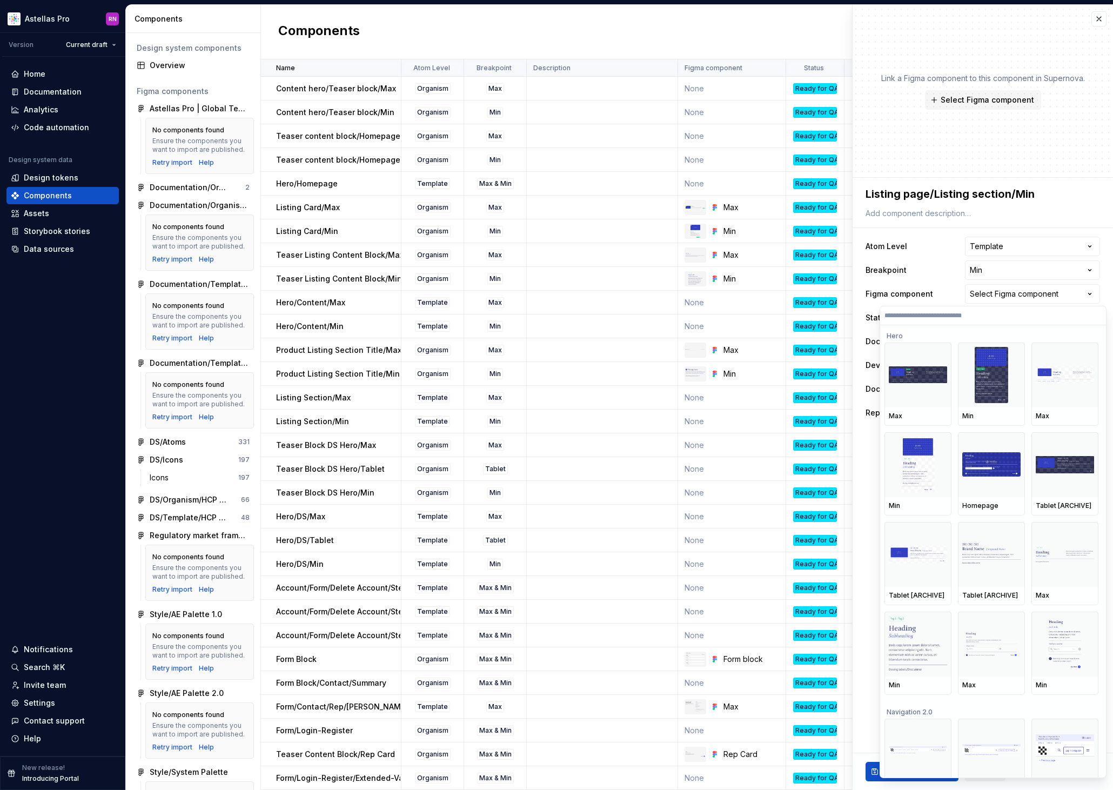
click at [984, 314] on input "search" at bounding box center [993, 315] width 226 height 9
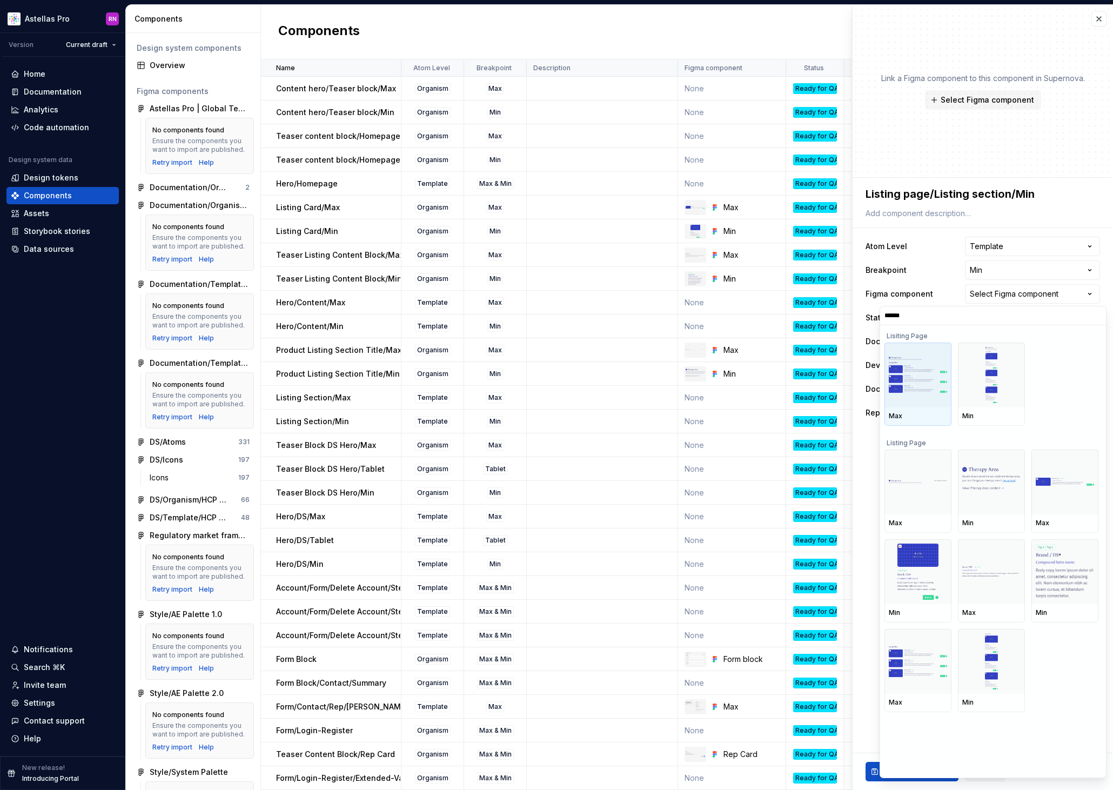
type input "*******"
click at [979, 661] on div at bounding box center [991, 661] width 67 height 65
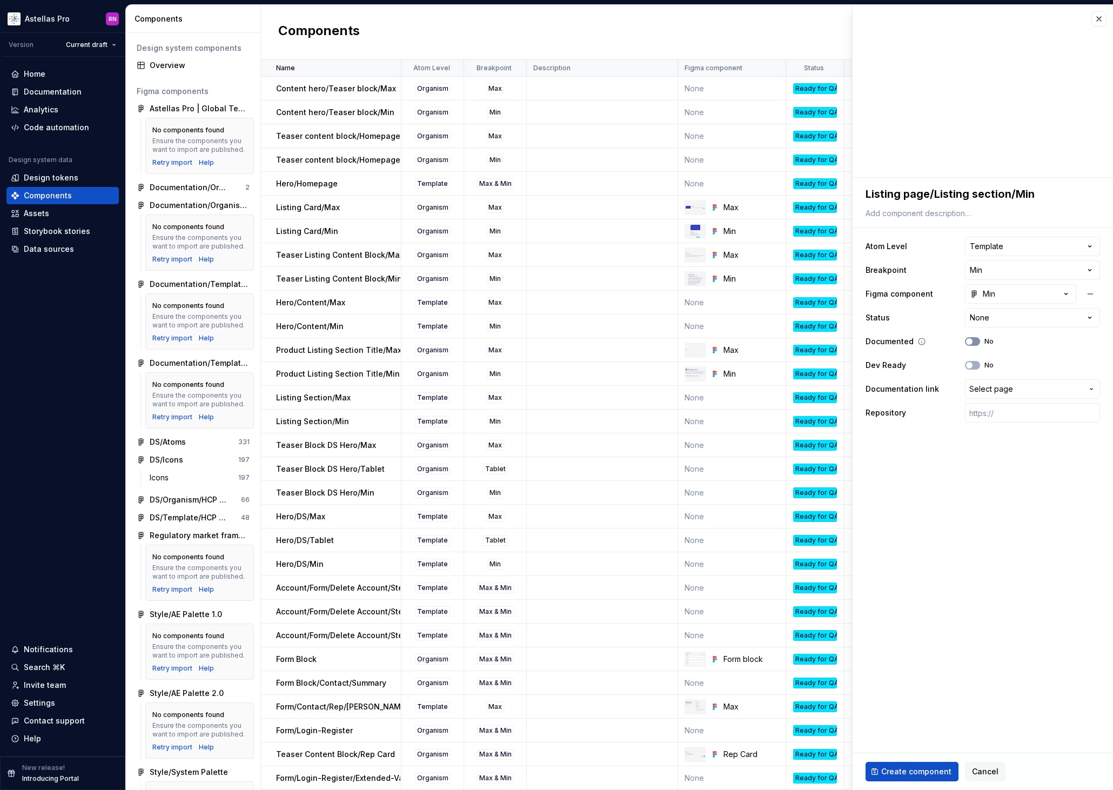
click at [972, 340] on span "button" at bounding box center [969, 341] width 6 height 6
type textarea "*"
click at [998, 320] on html "Astellas Pro RN Version Current draft Home Documentation Analytics Code automat…" at bounding box center [556, 395] width 1113 height 790
select select "**********"
type textarea "*"
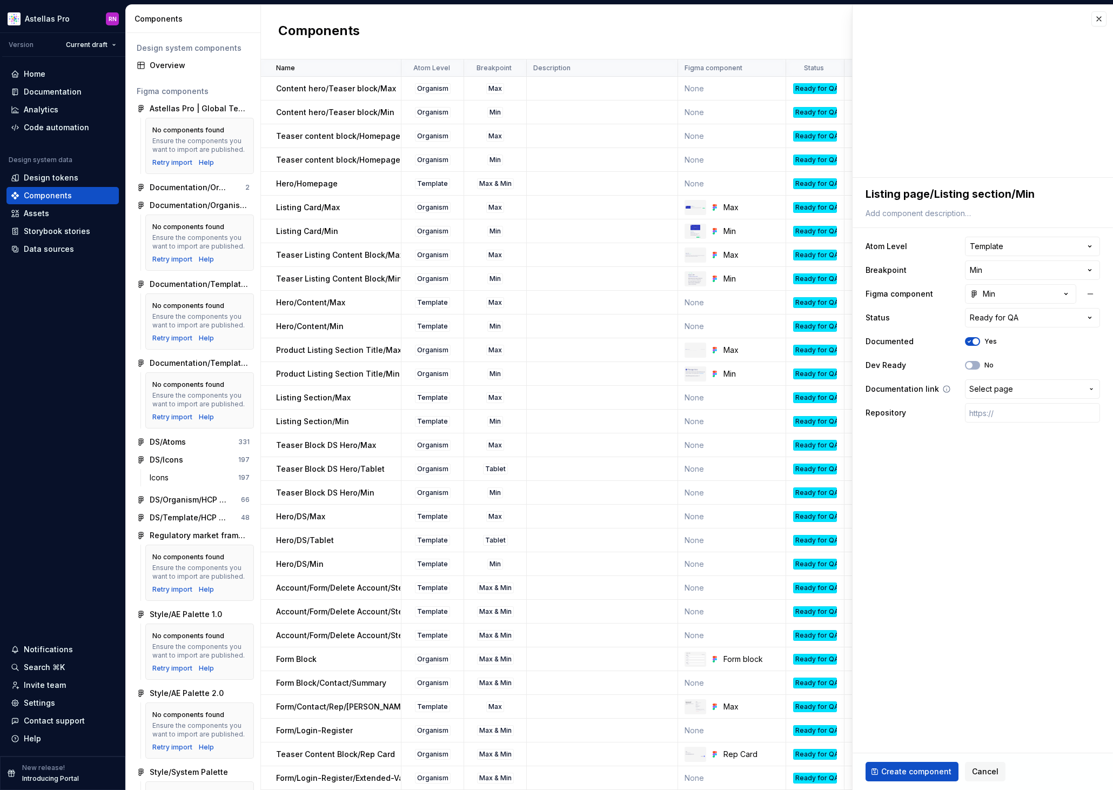
click at [998, 390] on span "Select page" at bounding box center [991, 389] width 44 height 11
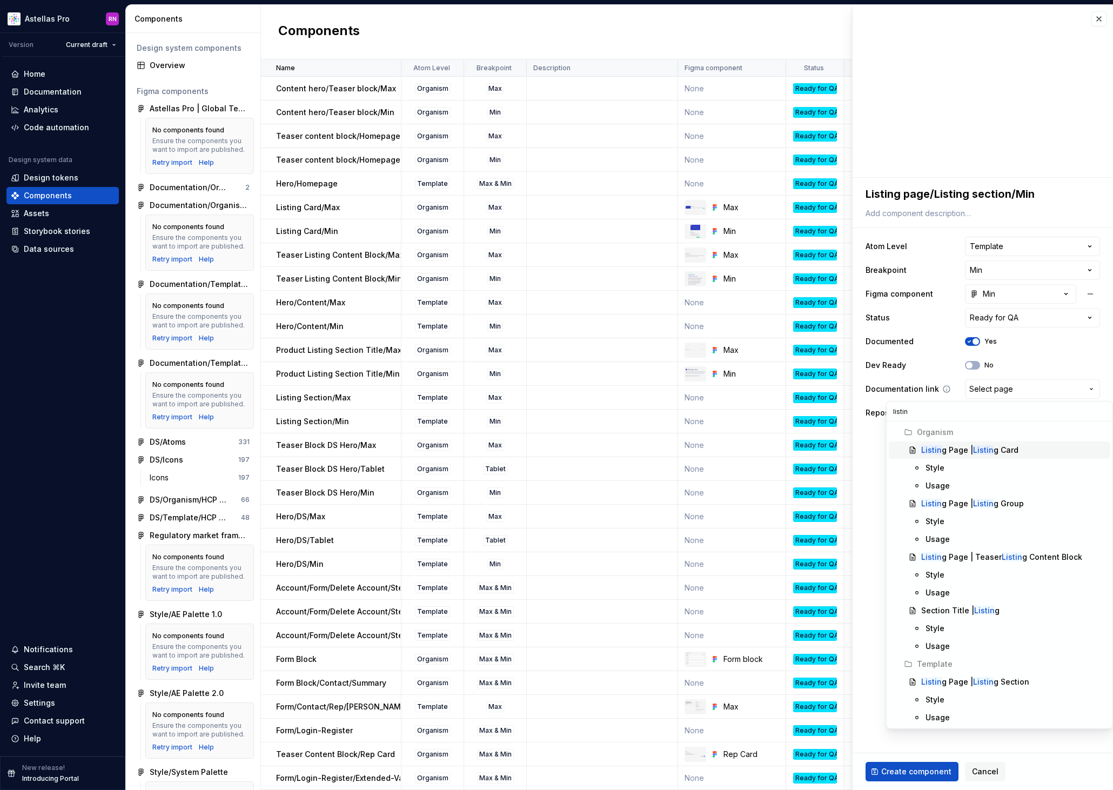
type input "listing"
click at [1013, 681] on div "Listing Page | Listing Section" at bounding box center [973, 681] width 104 height 11
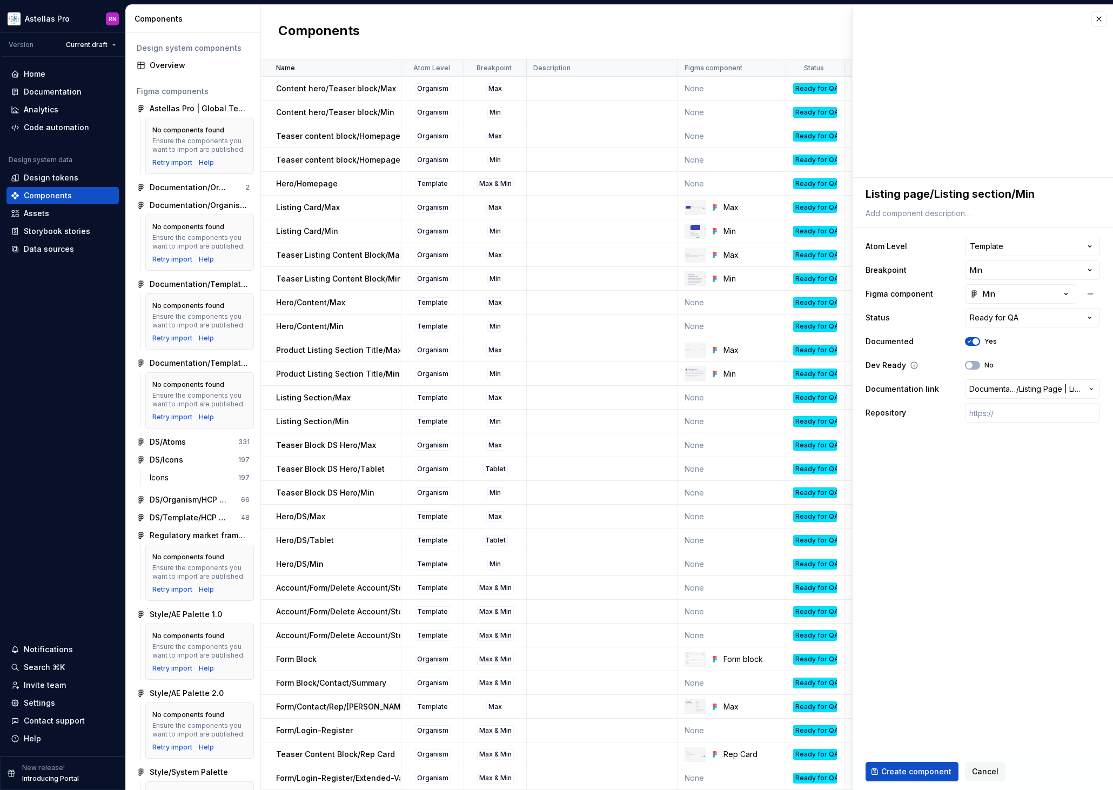
click at [981, 366] on div "No" at bounding box center [979, 365] width 29 height 9
click at [975, 368] on button "No" at bounding box center [972, 365] width 15 height 9
click at [974, 365] on span "button" at bounding box center [976, 365] width 6 height 6
click at [974, 365] on button "No" at bounding box center [972, 365] width 15 height 9
click at [919, 770] on span "Create component" at bounding box center [916, 771] width 70 height 11
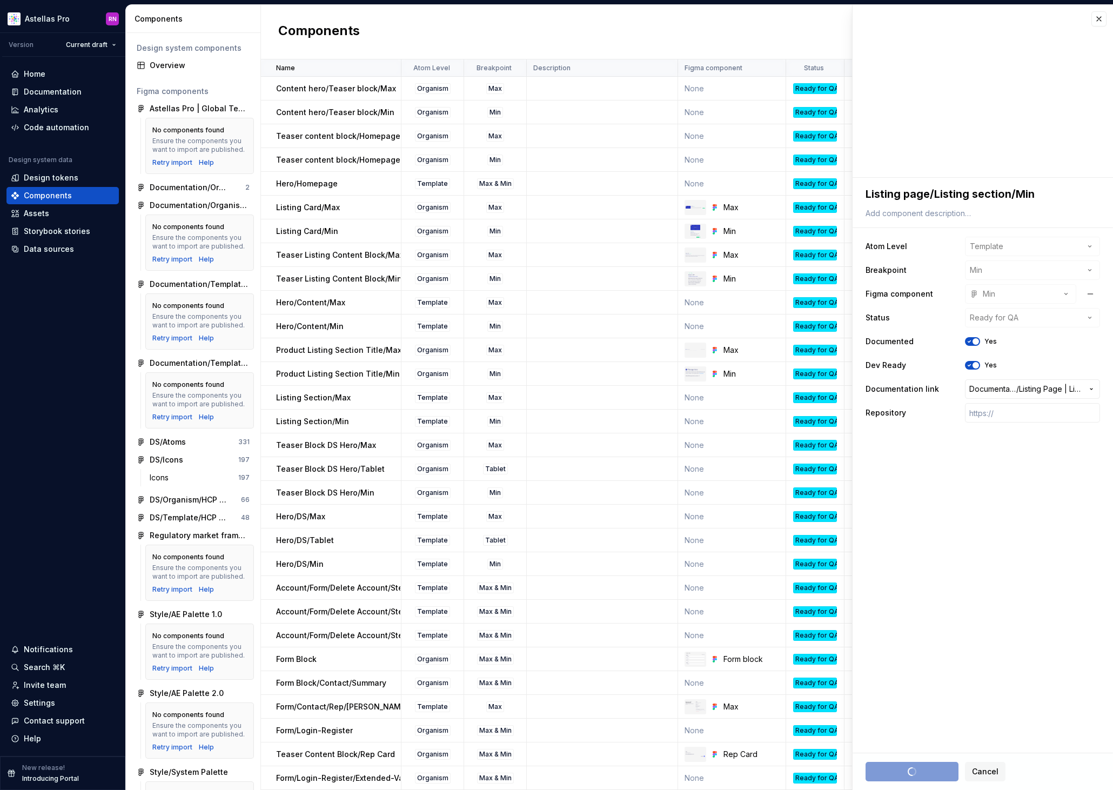
type textarea "*"
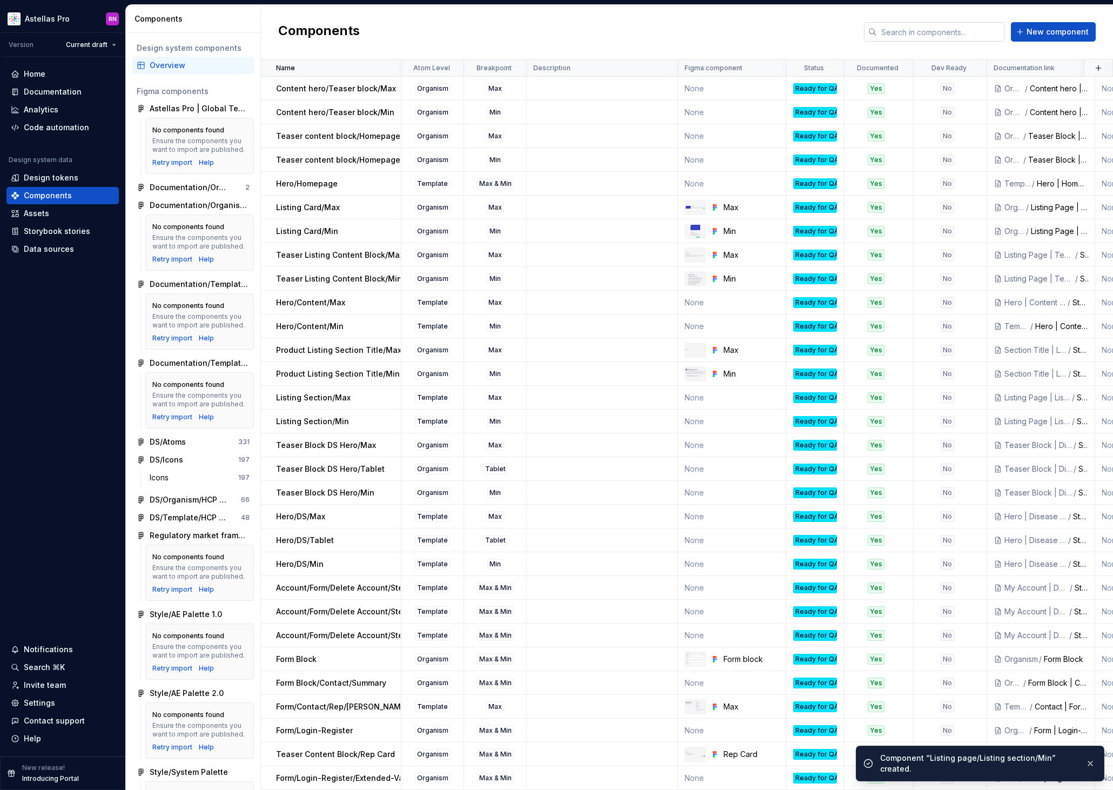
click at [902, 35] on input "text" at bounding box center [941, 31] width 128 height 19
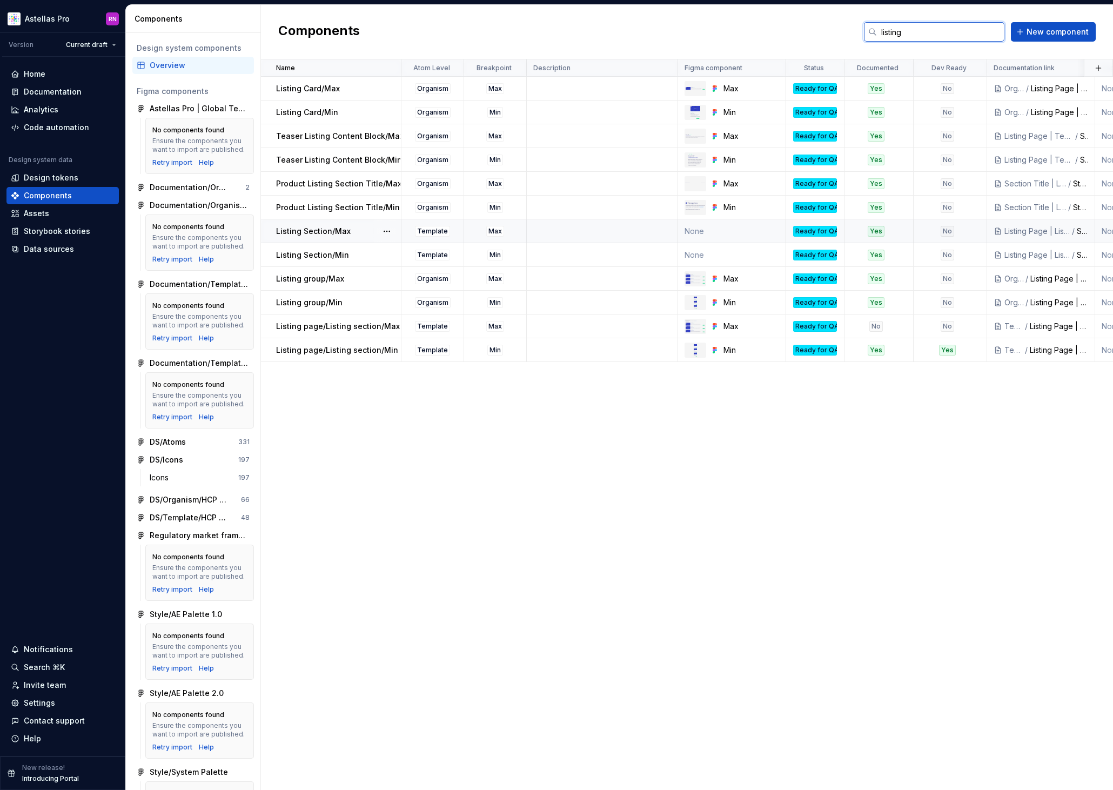
type input "listing"
click at [303, 233] on p "Listing Section/Max" at bounding box center [313, 231] width 75 height 11
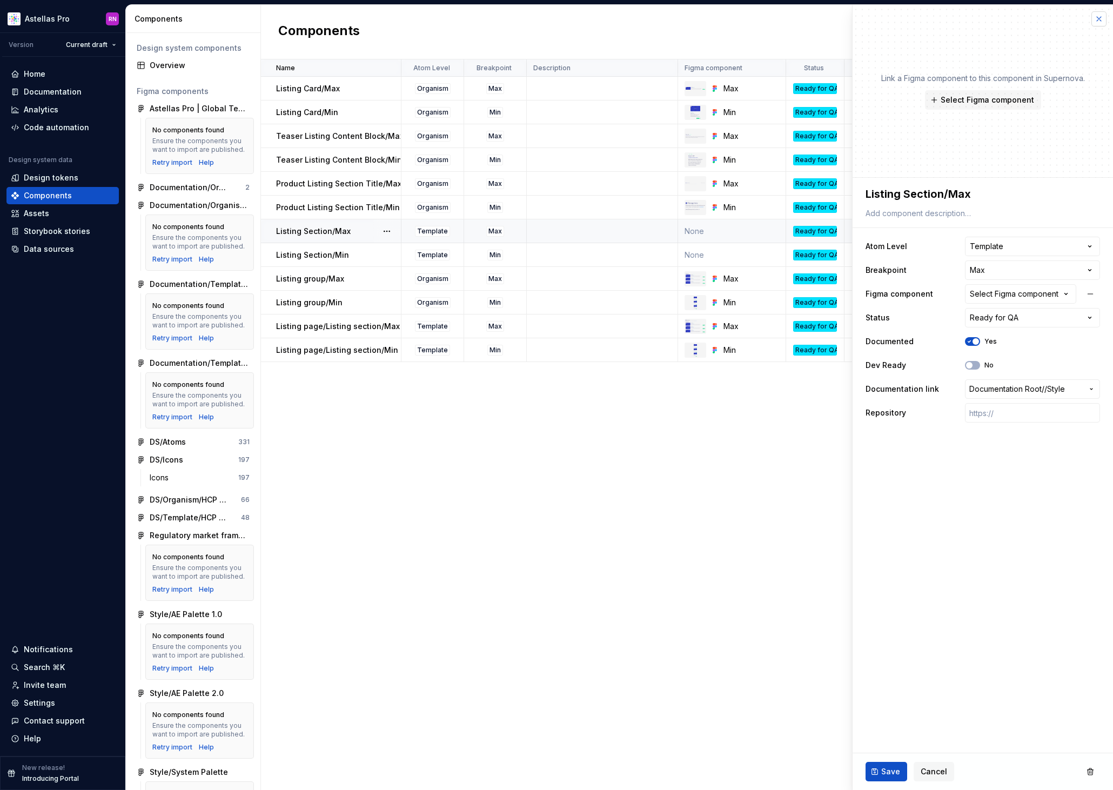
click at [1097, 17] on button "button" at bounding box center [1098, 18] width 15 height 15
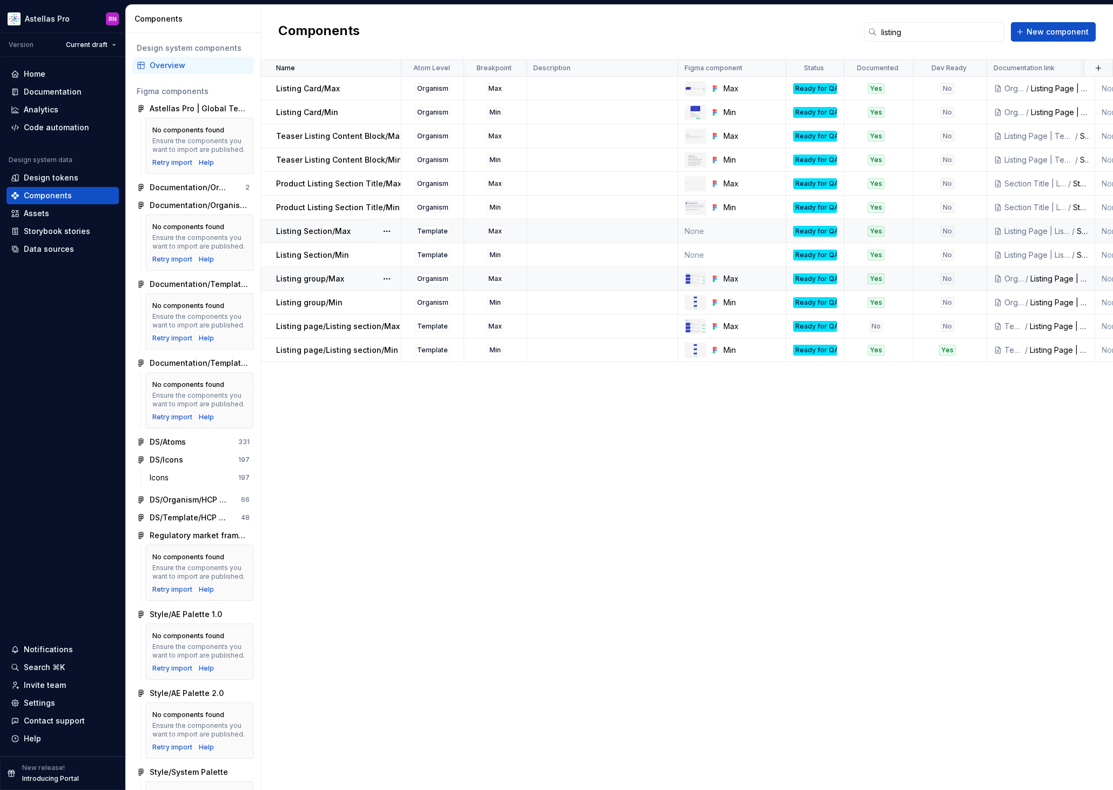
click at [1057, 280] on div "Listing Page | Listing Group" at bounding box center [1059, 278] width 58 height 11
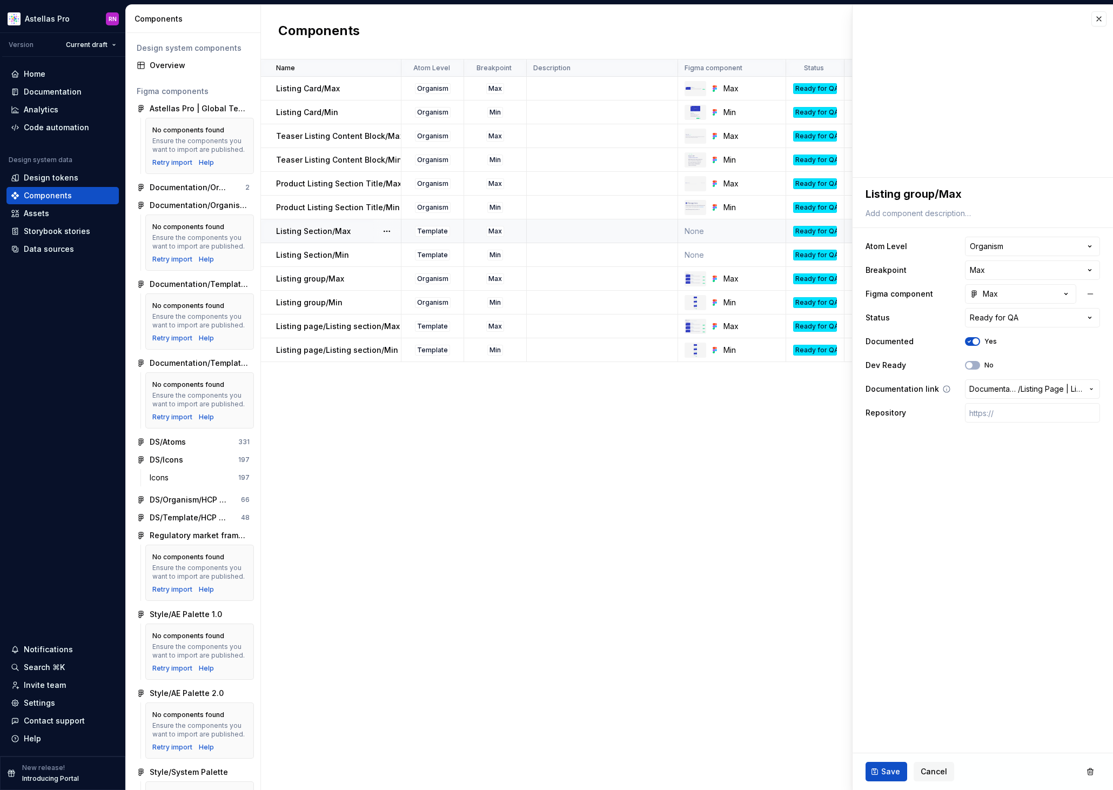
click at [1046, 388] on span "Listing Page | Listing Group" at bounding box center [1052, 389] width 62 height 11
click at [690, 492] on html "Astellas Pro RN Version Current draft Home Documentation Analytics Code automat…" at bounding box center [556, 395] width 1113 height 790
click at [773, 464] on div "Name Atom Level Breakpoint Description Figma component Status Documented Dev Re…" at bounding box center [687, 424] width 852 height 730
click at [1100, 19] on button "button" at bounding box center [1098, 18] width 15 height 15
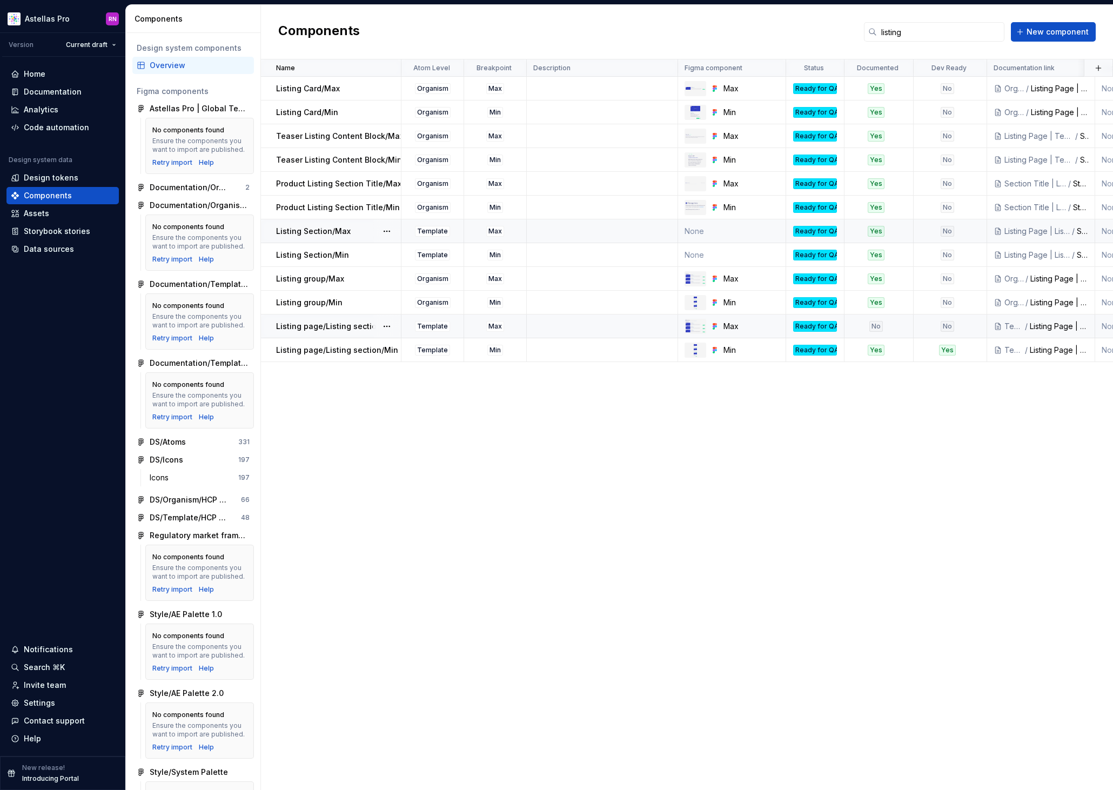
click at [1055, 327] on div "Listing Page | Listing Section" at bounding box center [1059, 326] width 58 height 11
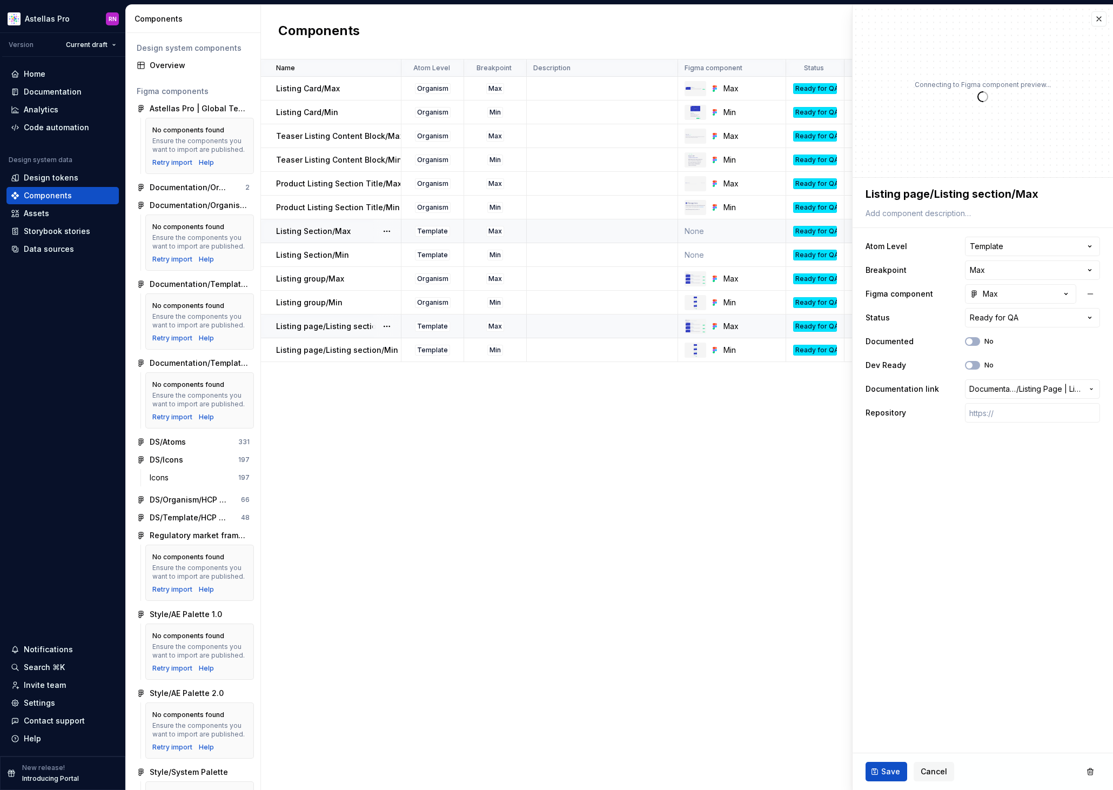
type textarea "*"
click at [711, 465] on div "Name Atom Level Breakpoint Description Figma component Status Documented Dev Re…" at bounding box center [687, 424] width 852 height 730
click at [1101, 22] on button "button" at bounding box center [1098, 18] width 15 height 15
